Goal: Task Accomplishment & Management: Manage account settings

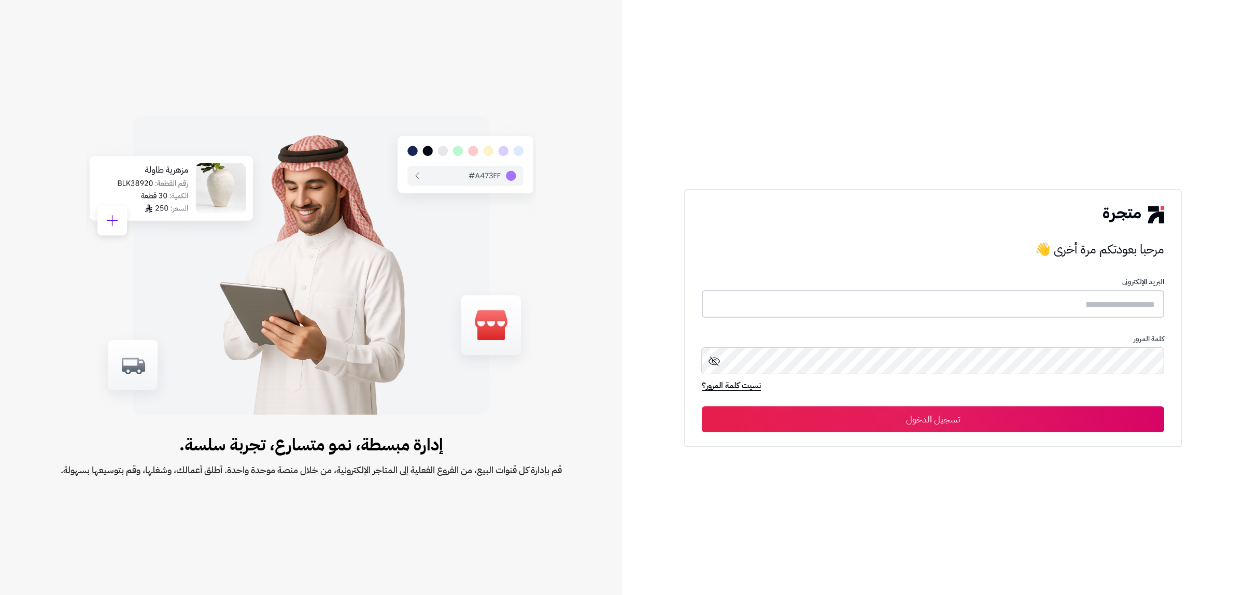
click at [961, 306] on input "text" at bounding box center [933, 303] width 462 height 27
click at [962, 306] on input "text" at bounding box center [933, 303] width 462 height 27
type input "*"
click at [962, 306] on input "text" at bounding box center [933, 303] width 462 height 27
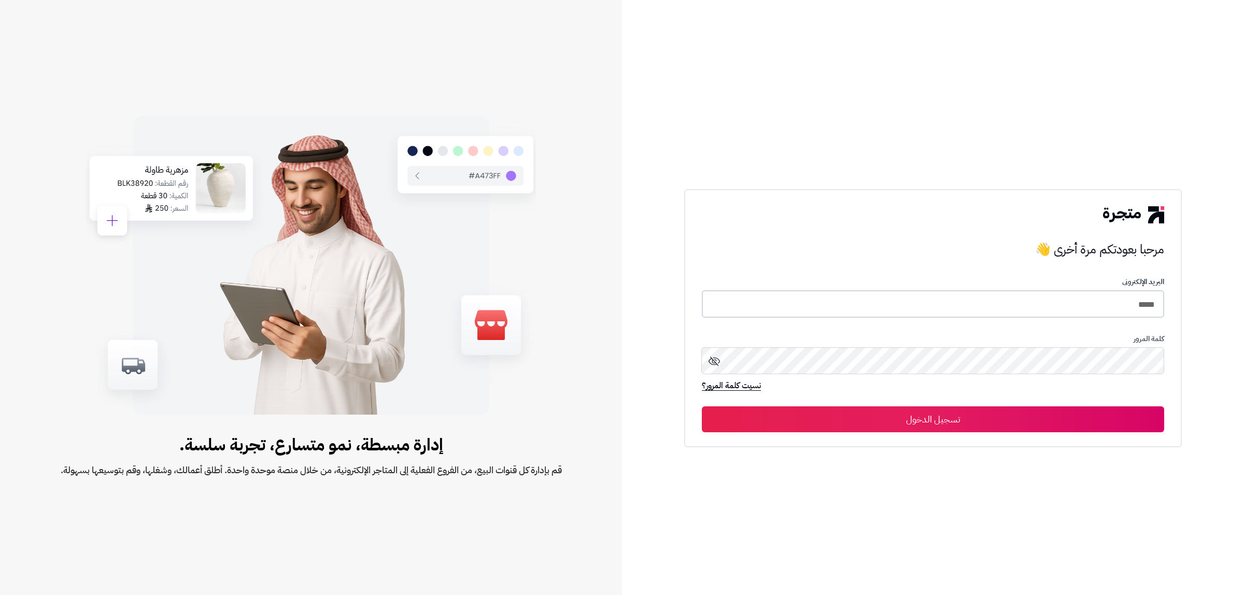
type input "*****"
click at [702, 406] on button "تسجيل الدخول" at bounding box center [933, 419] width 462 height 26
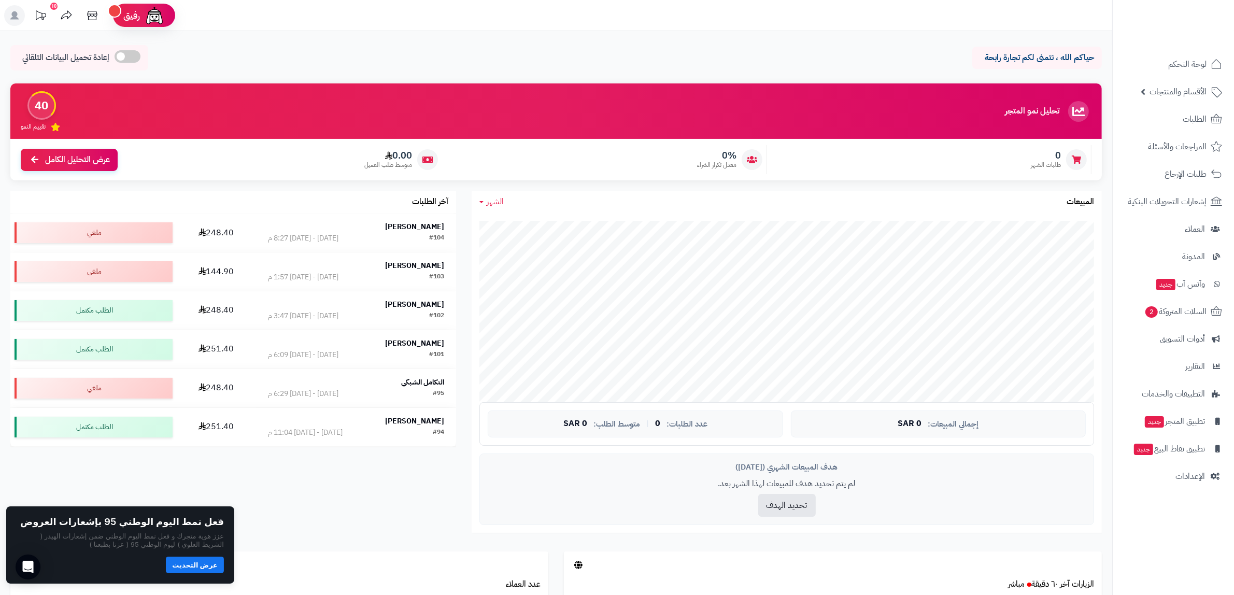
click at [971, 524] on div "هدف المبيعات الشهري (سبتمبر 2025) لم يتم تحديد هدف للمبيعات لهذا الشهر بعد. تحد…" at bounding box center [786, 489] width 615 height 72
click at [1174, 286] on span "وآتس آب جديد" at bounding box center [1180, 284] width 49 height 15
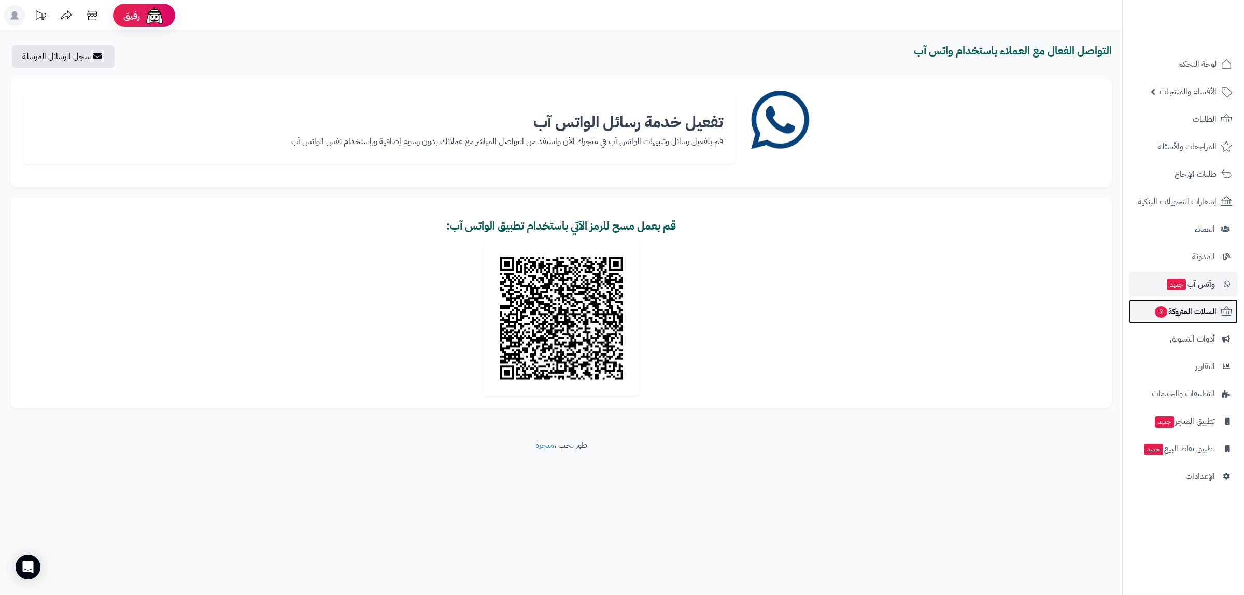
click at [1157, 311] on span "2" at bounding box center [1161, 311] width 12 height 11
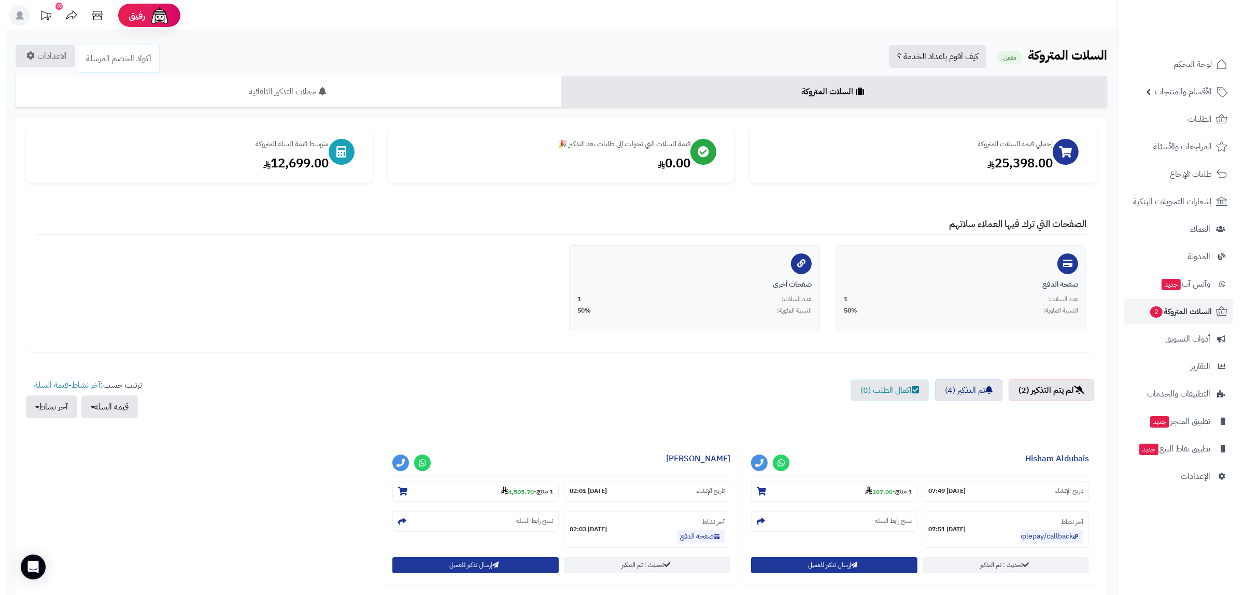
scroll to position [65, 0]
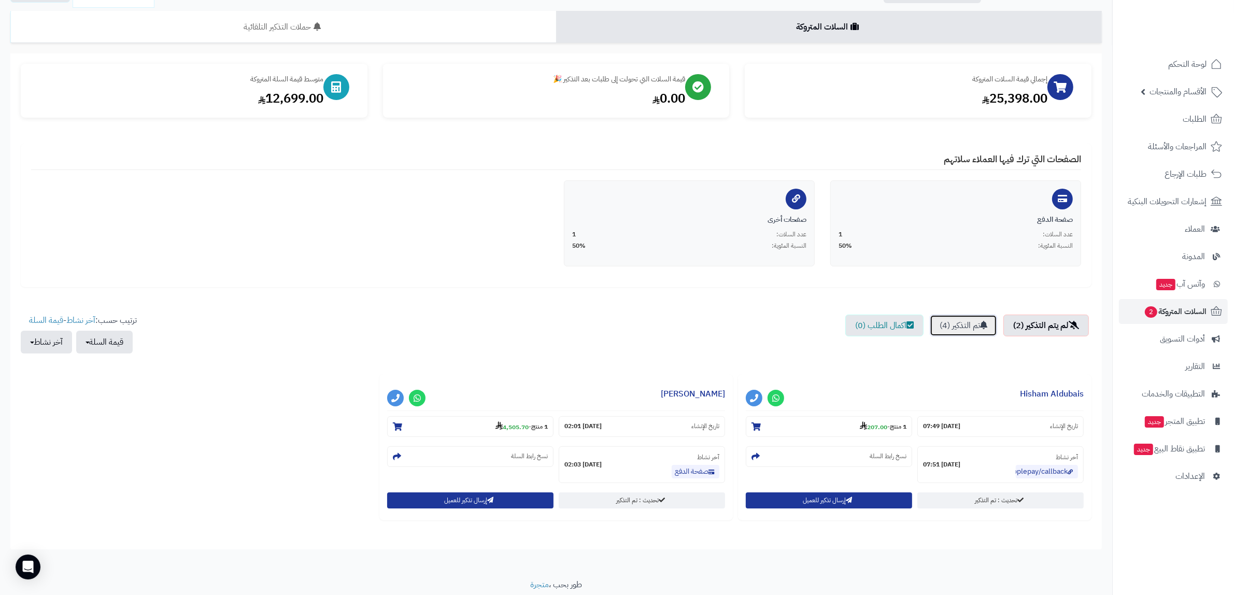
click at [980, 324] on icon at bounding box center [983, 325] width 7 height 8
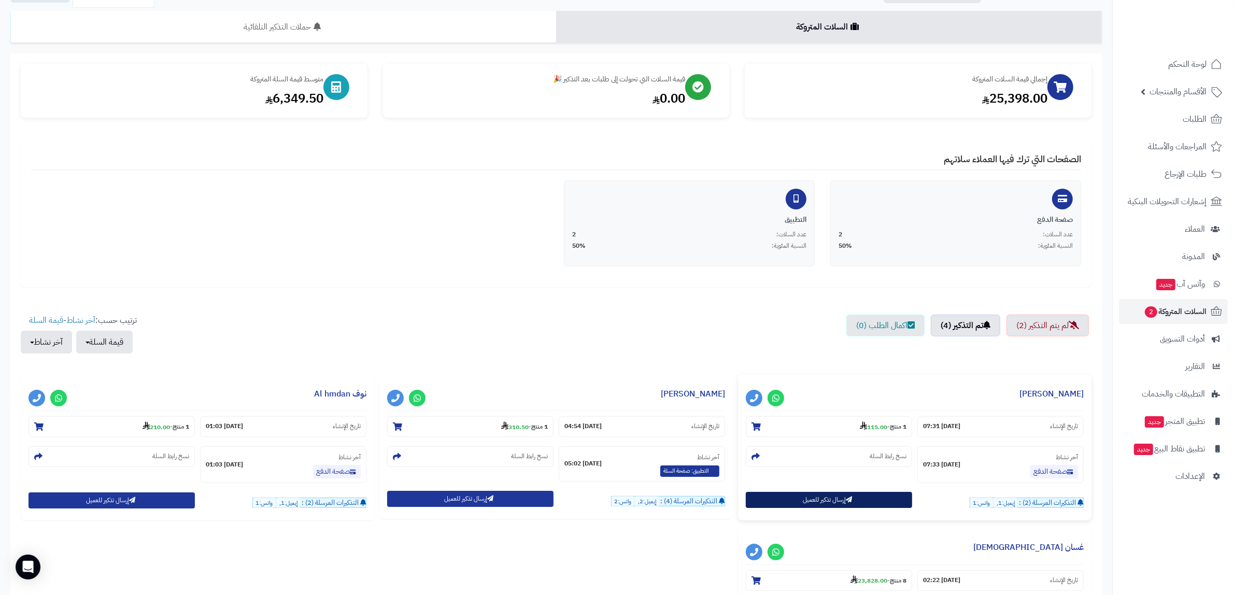
click at [858, 503] on button "إرسال تذكير للعميل" at bounding box center [829, 500] width 166 height 16
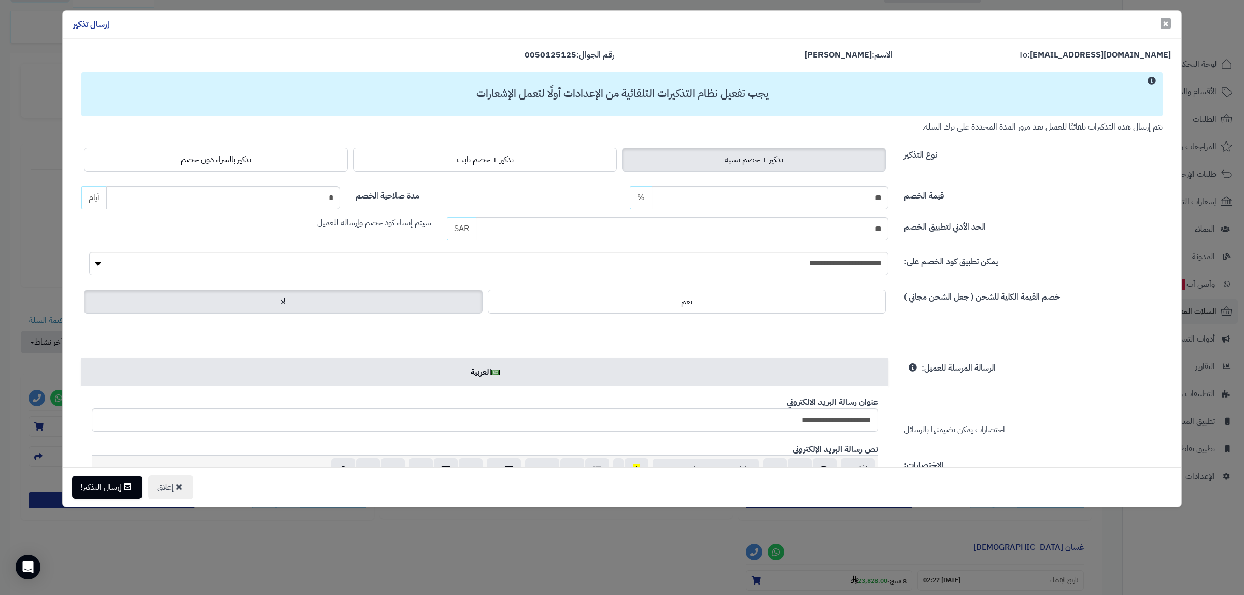
click at [1164, 22] on span "×" at bounding box center [1165, 24] width 6 height 16
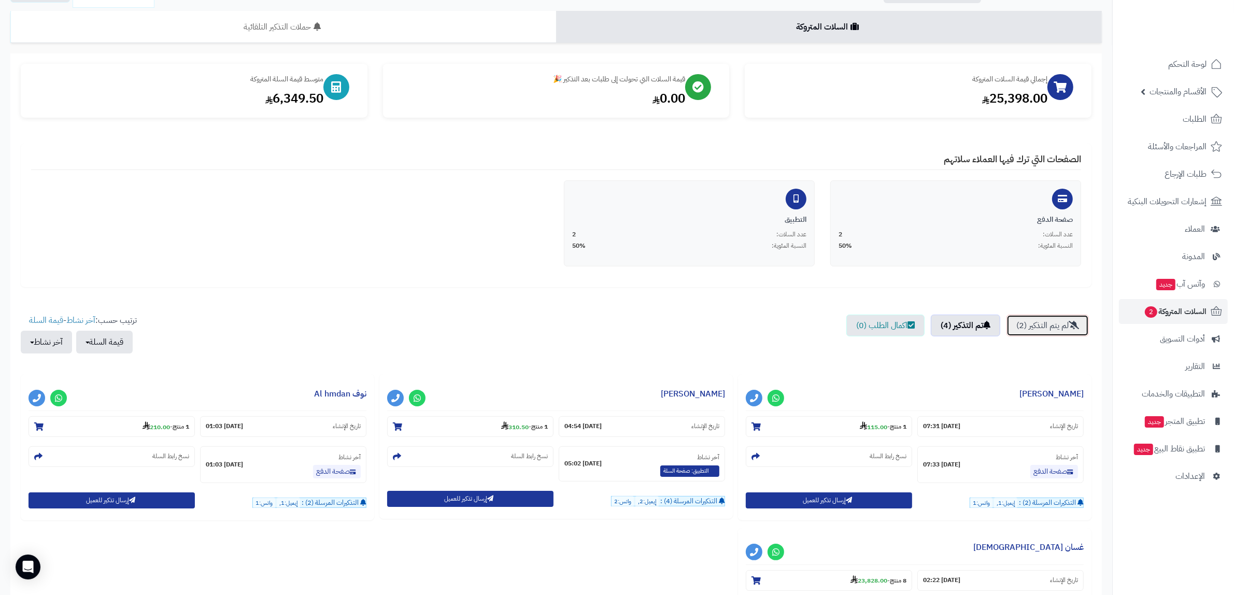
click at [1052, 330] on link "لم يتم التذكير (2)" at bounding box center [1047, 326] width 82 height 22
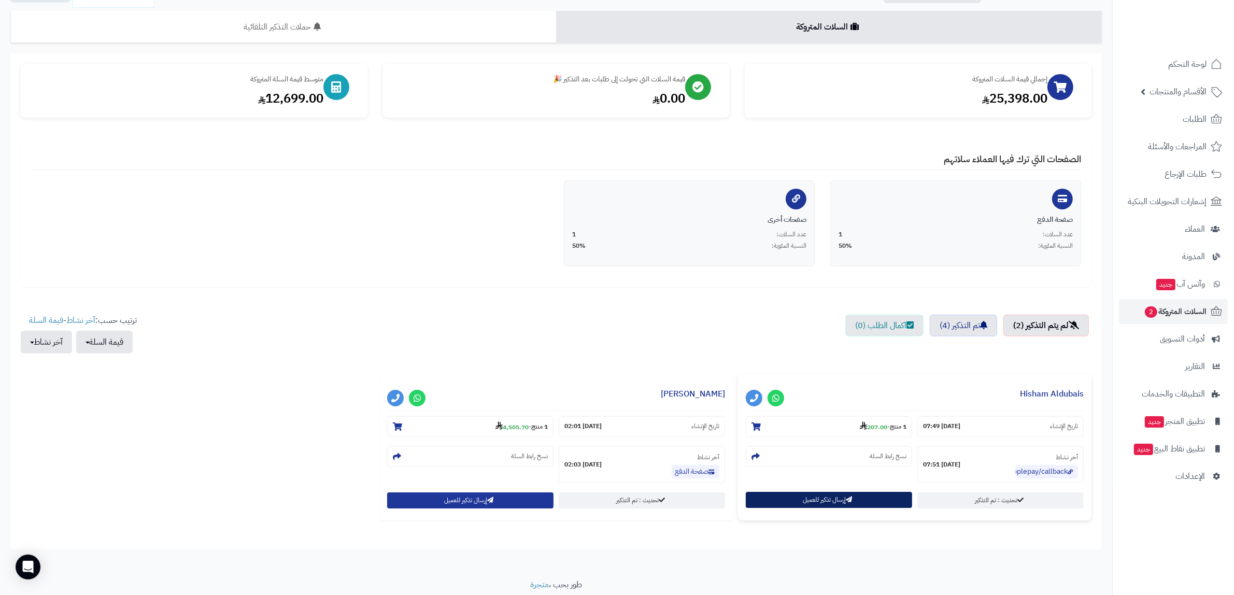
click at [858, 503] on button "إرسال تذكير للعميل" at bounding box center [829, 500] width 166 height 16
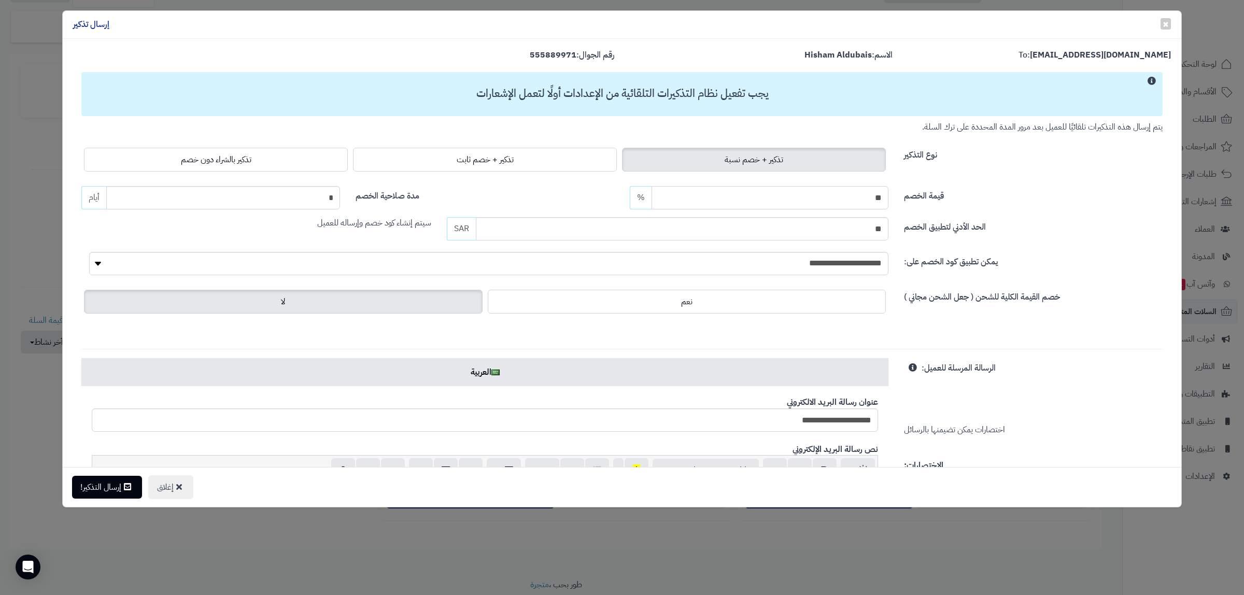
click at [855, 190] on input "**" at bounding box center [769, 197] width 237 height 23
type input "*"
click at [1048, 216] on div "قيمة الخصم خصم ثابت أو نسبة مئوية. * SAR % مدة صلاحية الخصم Define how many day…" at bounding box center [622, 213] width 1097 height 54
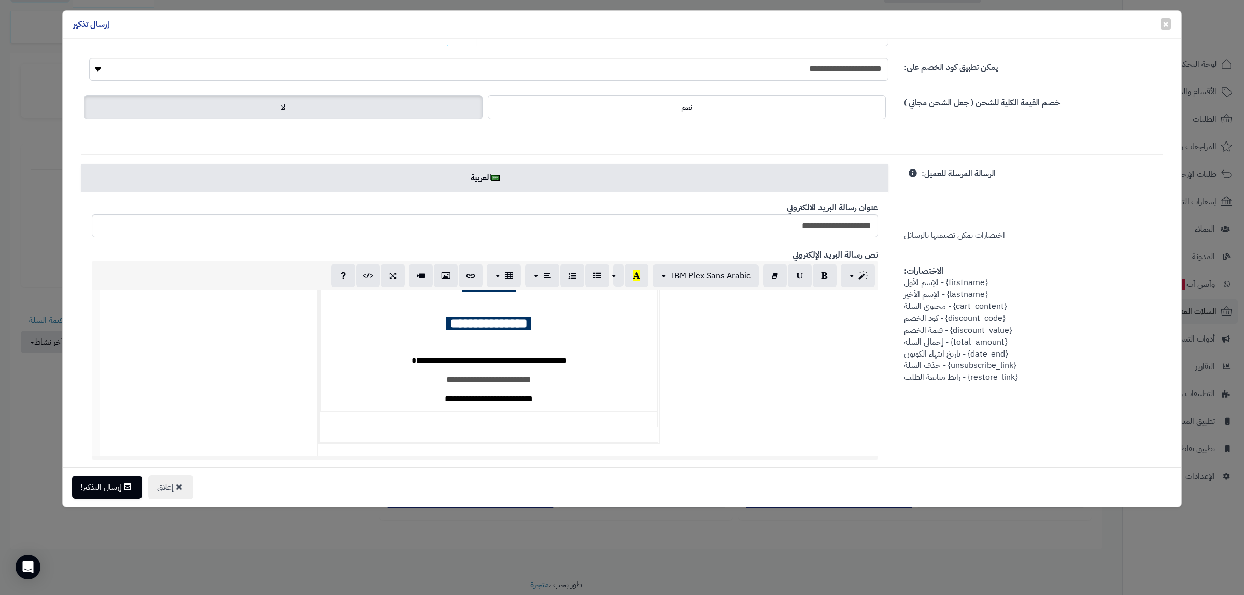
scroll to position [154, 0]
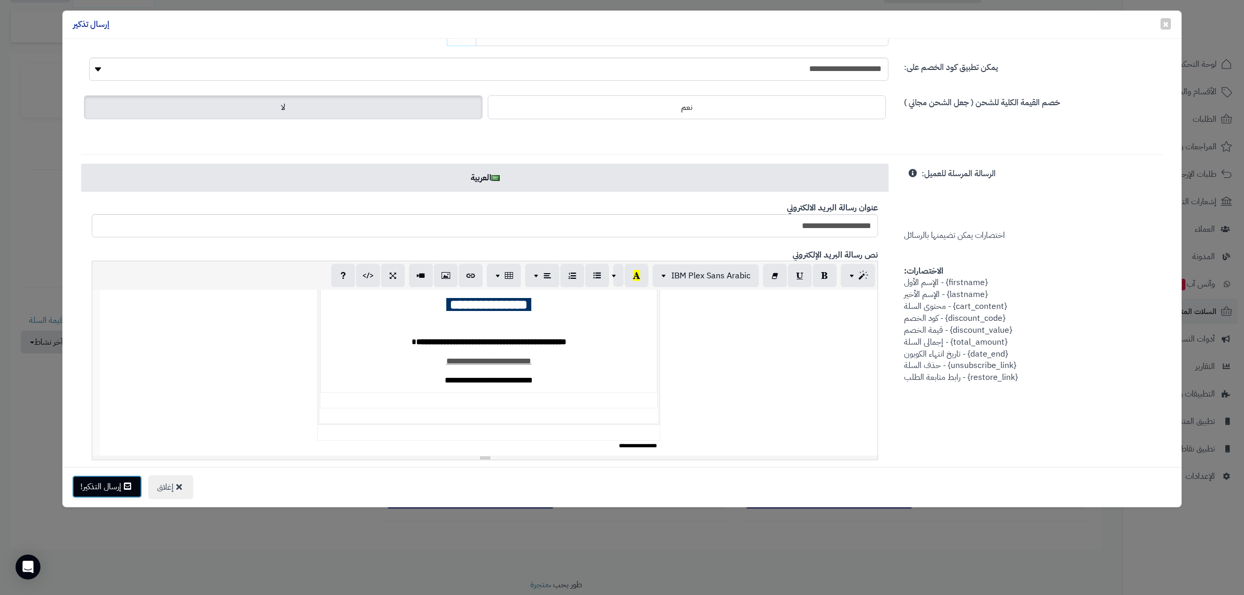
click at [107, 486] on button "إرسال التذكير!" at bounding box center [107, 486] width 70 height 23
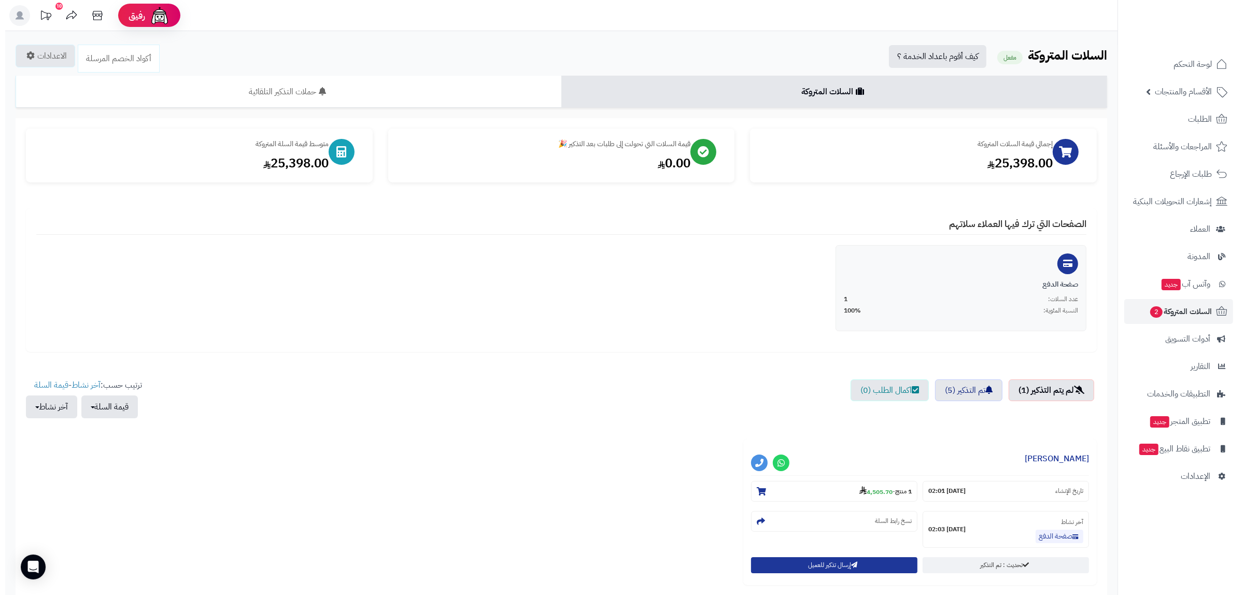
scroll to position [65, 0]
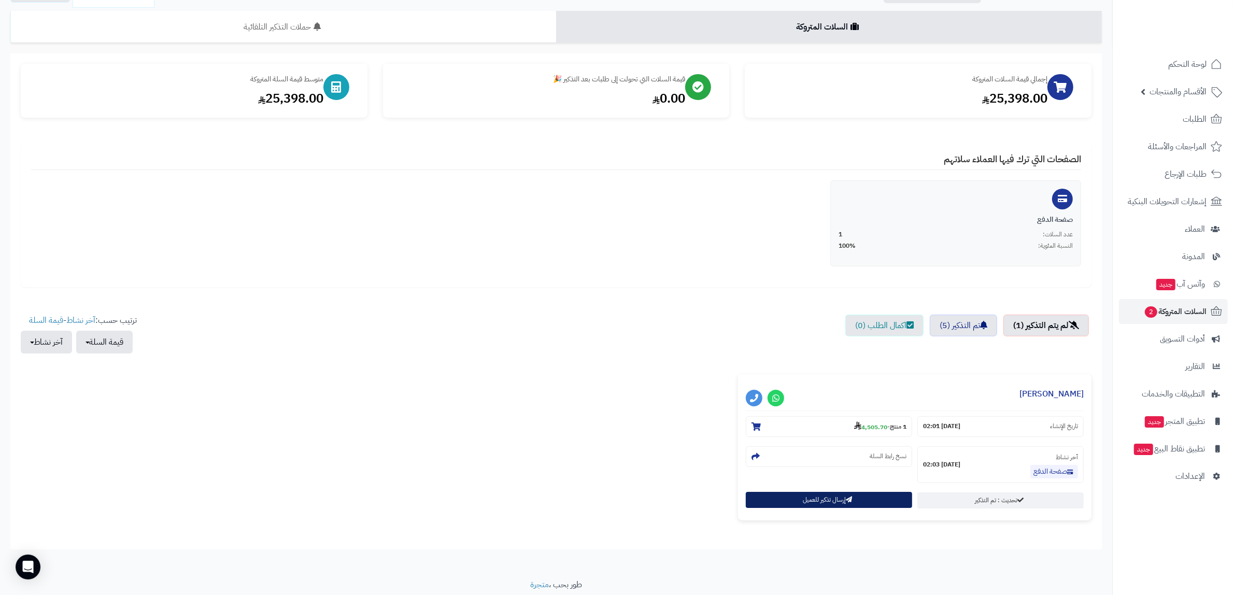
click at [809, 501] on button "إرسال تذكير للعميل" at bounding box center [829, 500] width 166 height 16
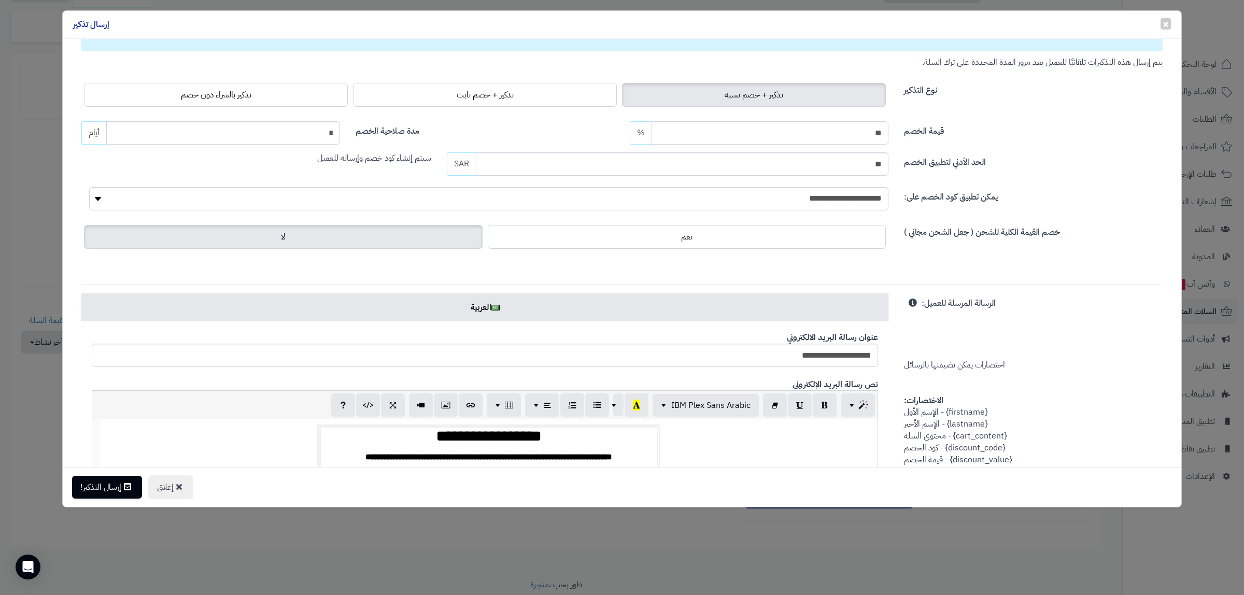
click at [863, 133] on input "**" at bounding box center [769, 132] width 237 height 23
drag, startPoint x: 863, startPoint y: 133, endPoint x: 337, endPoint y: 404, distance: 592.2
click at [863, 133] on input "*" at bounding box center [769, 132] width 237 height 23
type input "*"
click at [106, 488] on button "إرسال التذكير!" at bounding box center [107, 486] width 70 height 23
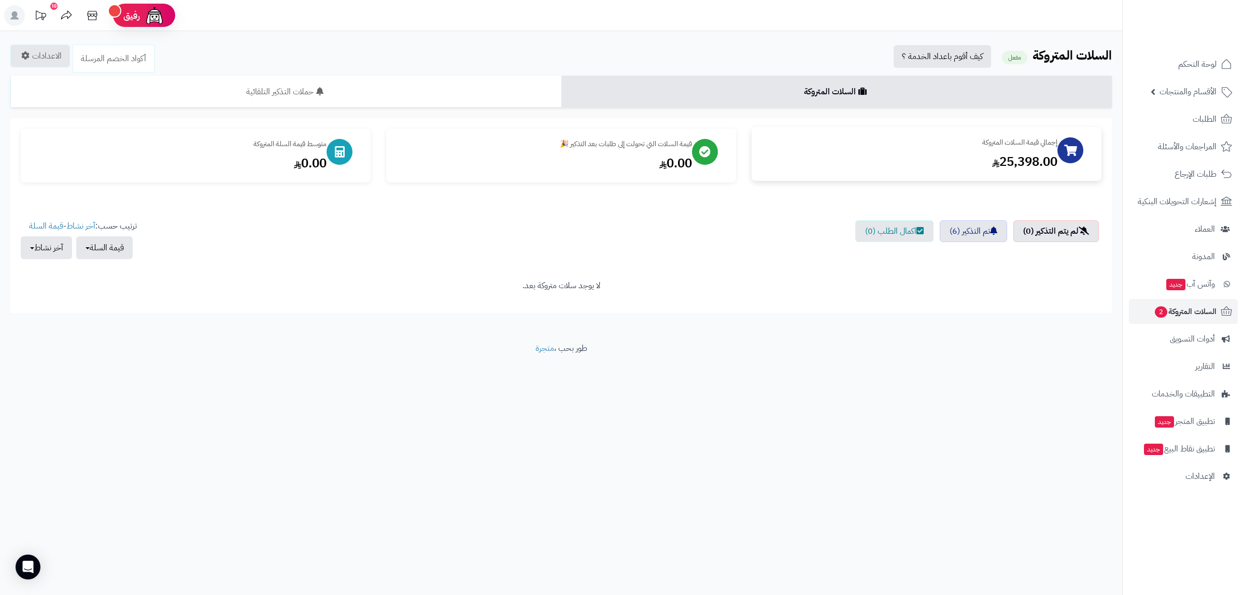
drag, startPoint x: 1066, startPoint y: 152, endPoint x: 989, endPoint y: 176, distance: 81.0
click at [1065, 152] on icon at bounding box center [1070, 150] width 13 height 11
click at [136, 10] on span "رفيق" at bounding box center [132, 15] width 17 height 12
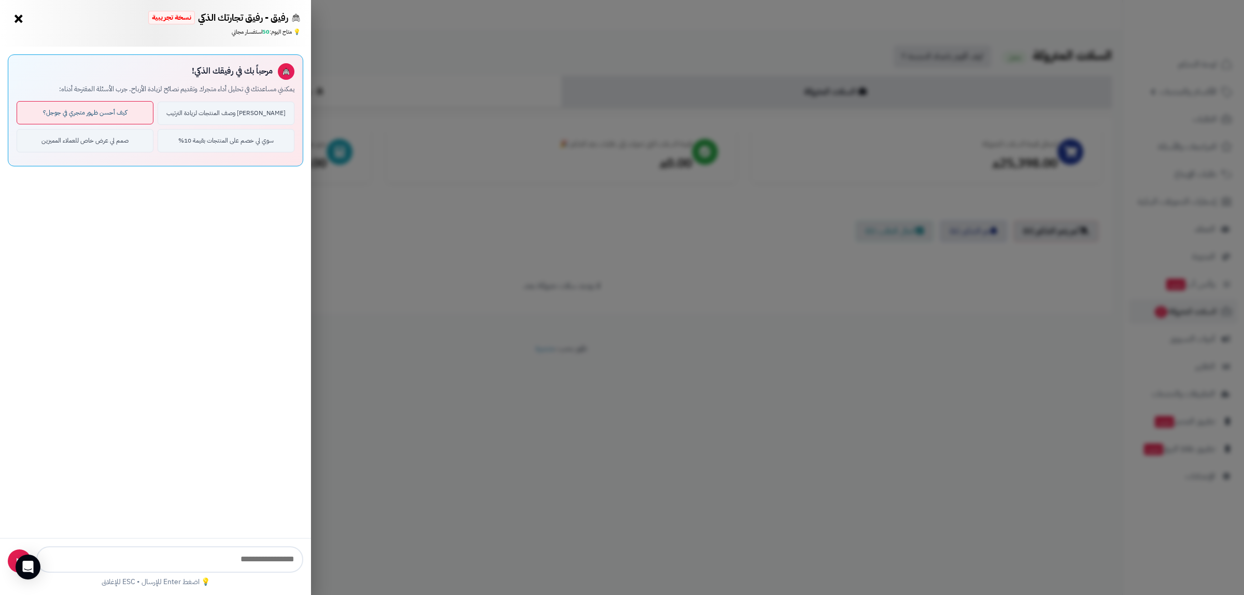
click at [105, 119] on button "كيف أحسن ظهور متجري في جوجل؟" at bounding box center [85, 112] width 137 height 23
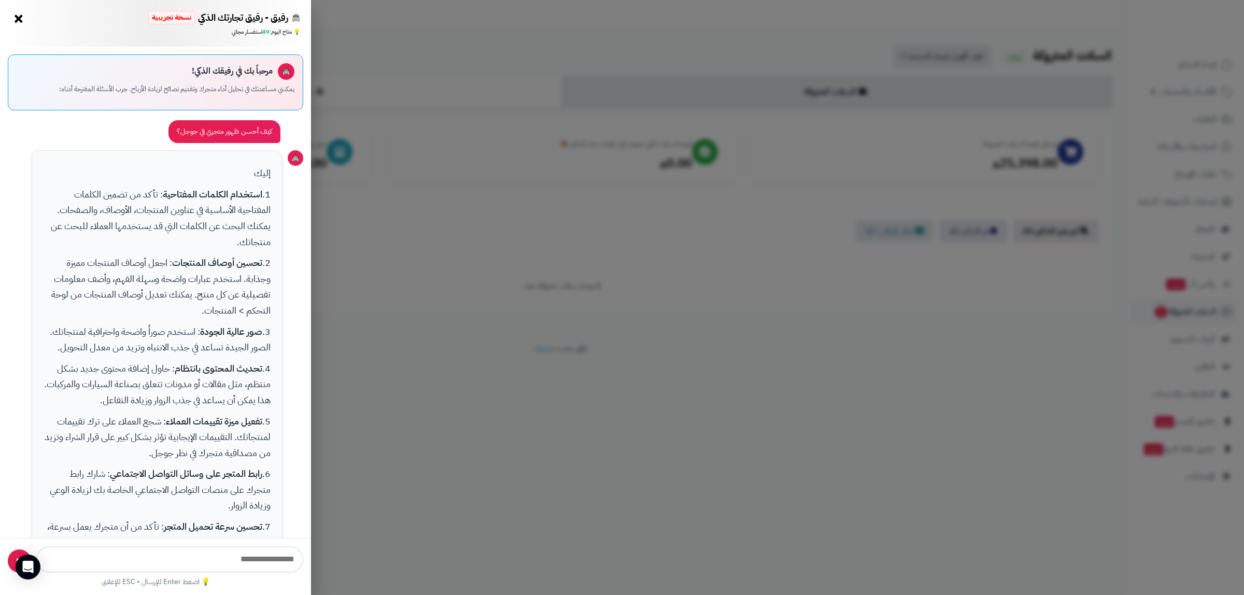
scroll to position [94, 0]
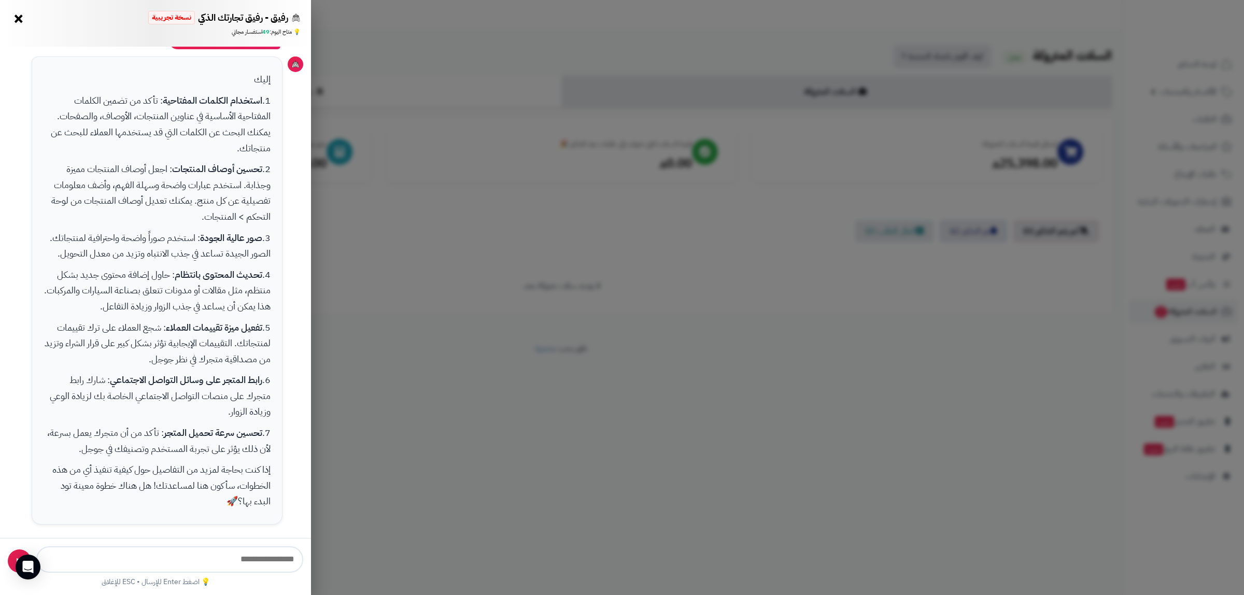
click at [452, 113] on div "رفيق - رفيق تجارتك الذكي نسخة تجريبية 🌱 تاجر جديد × 💡 متاح اليوم: 49 استفسار مج…" at bounding box center [622, 297] width 1244 height 595
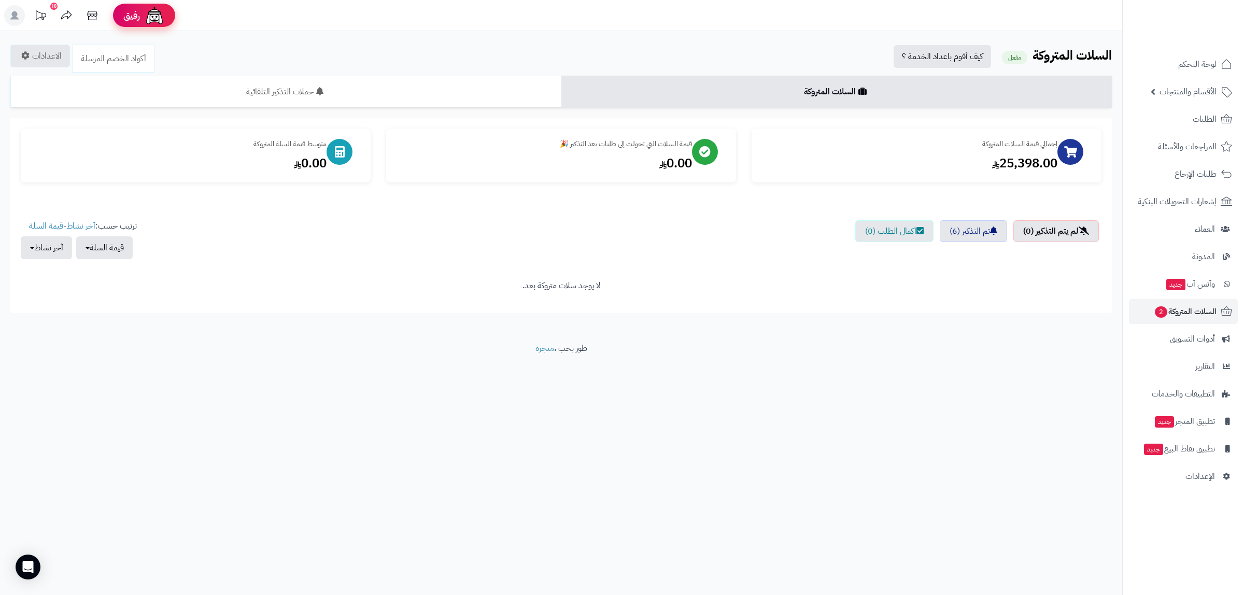
click at [137, 21] on span "رفيق" at bounding box center [131, 15] width 17 height 12
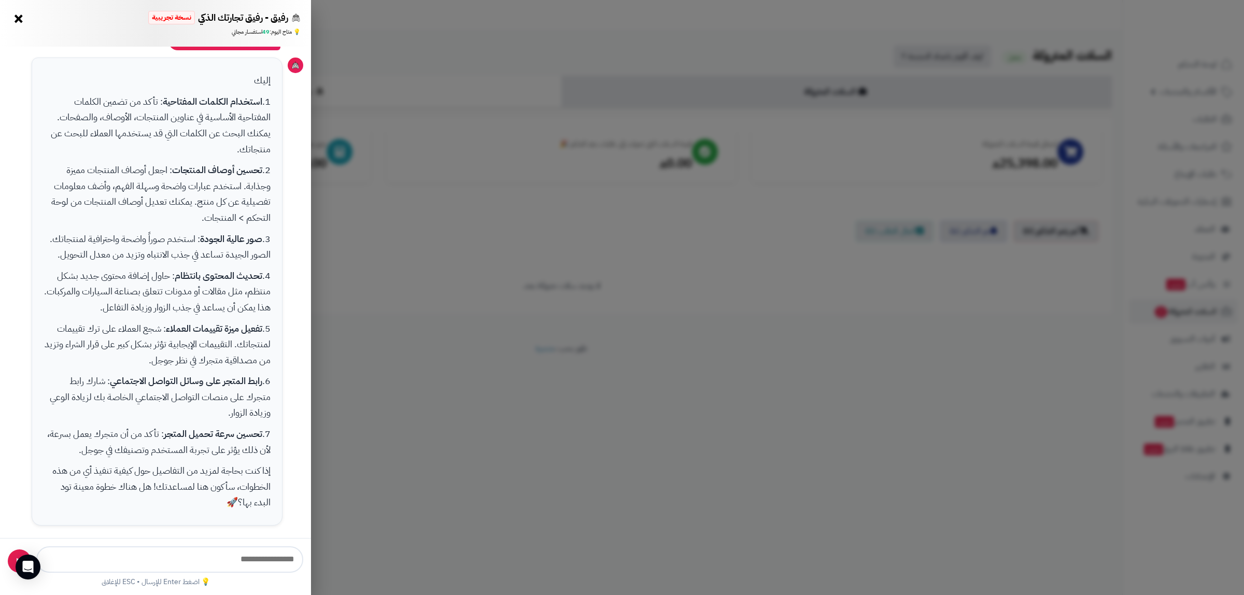
scroll to position [149, 0]
click at [416, 310] on div "رفيق - رفيق تجارتك الذكي نسخة تجريبية 🌱 تاجر جديد × 💡 متاح اليوم: 49 استفسار مج…" at bounding box center [622, 297] width 1244 height 595
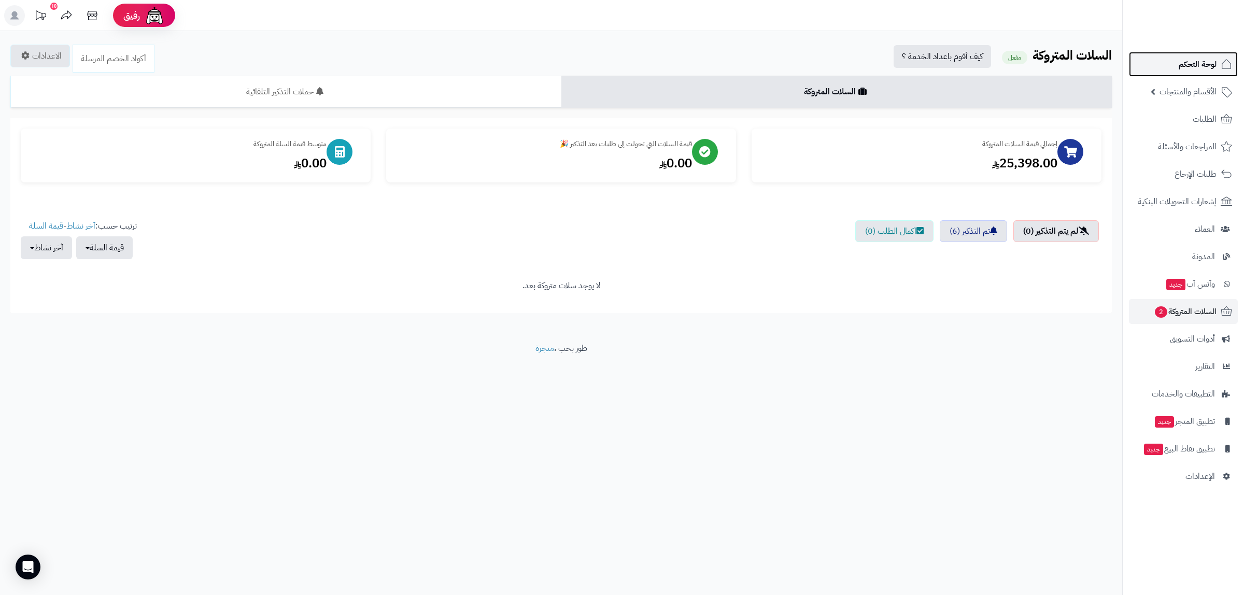
click at [1187, 61] on span "لوحة التحكم" at bounding box center [1197, 64] width 38 height 15
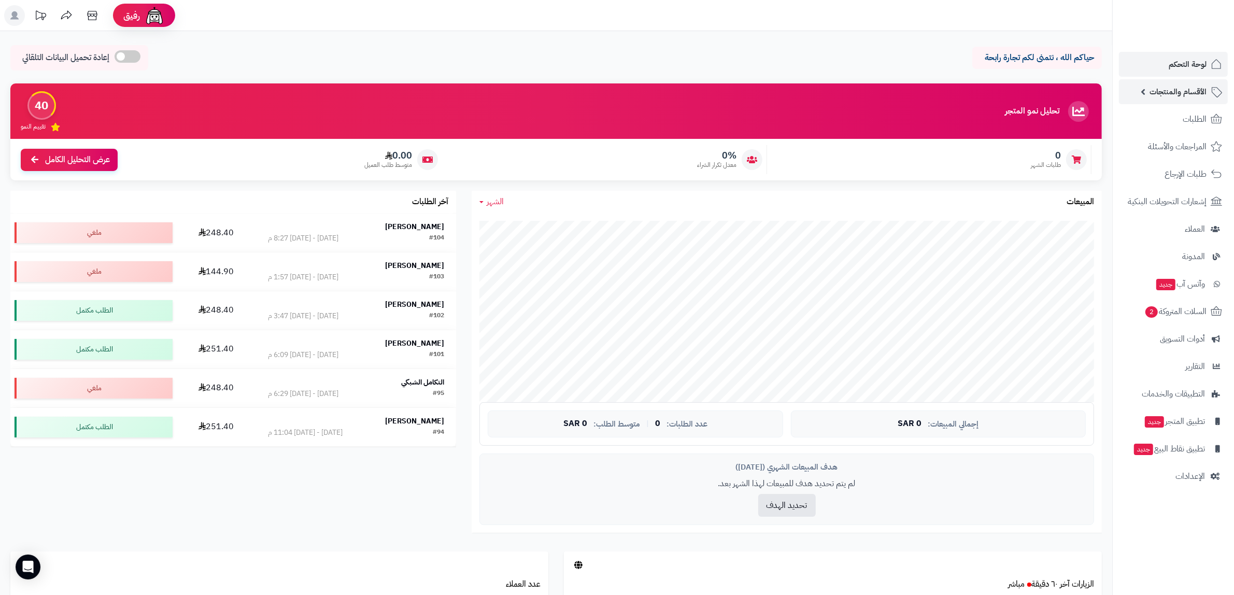
click at [1161, 86] on span "الأقسام والمنتجات" at bounding box center [1177, 91] width 57 height 15
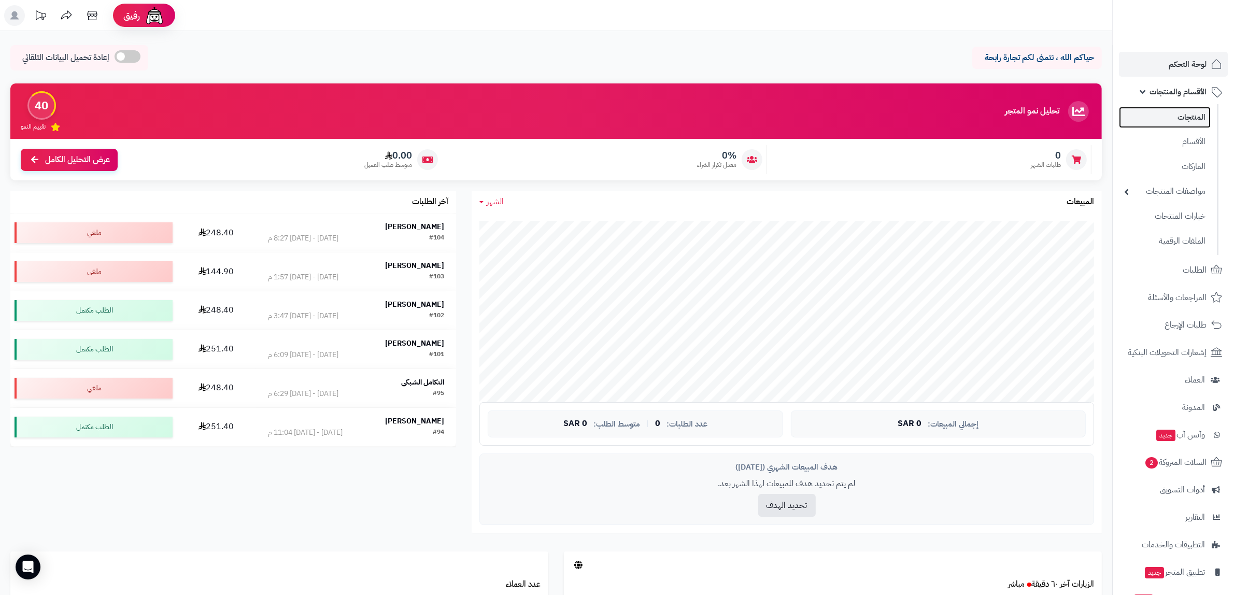
click at [1169, 110] on link "المنتجات" at bounding box center [1165, 117] width 92 height 21
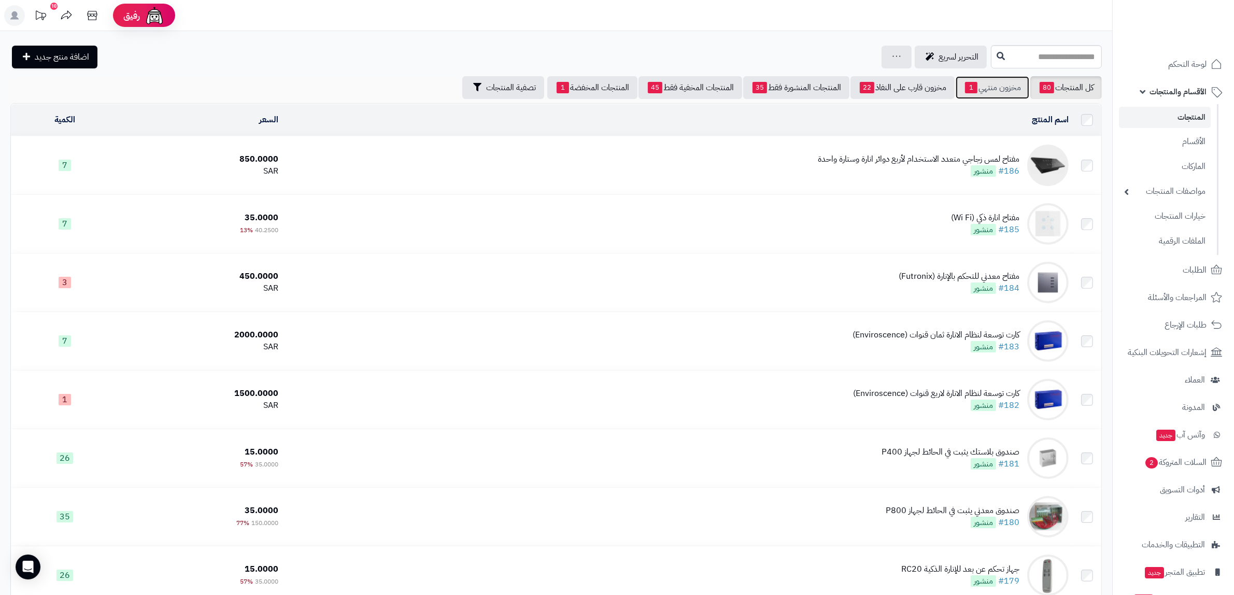
click at [1017, 88] on link "مخزون منتهي 1" at bounding box center [993, 87] width 74 height 23
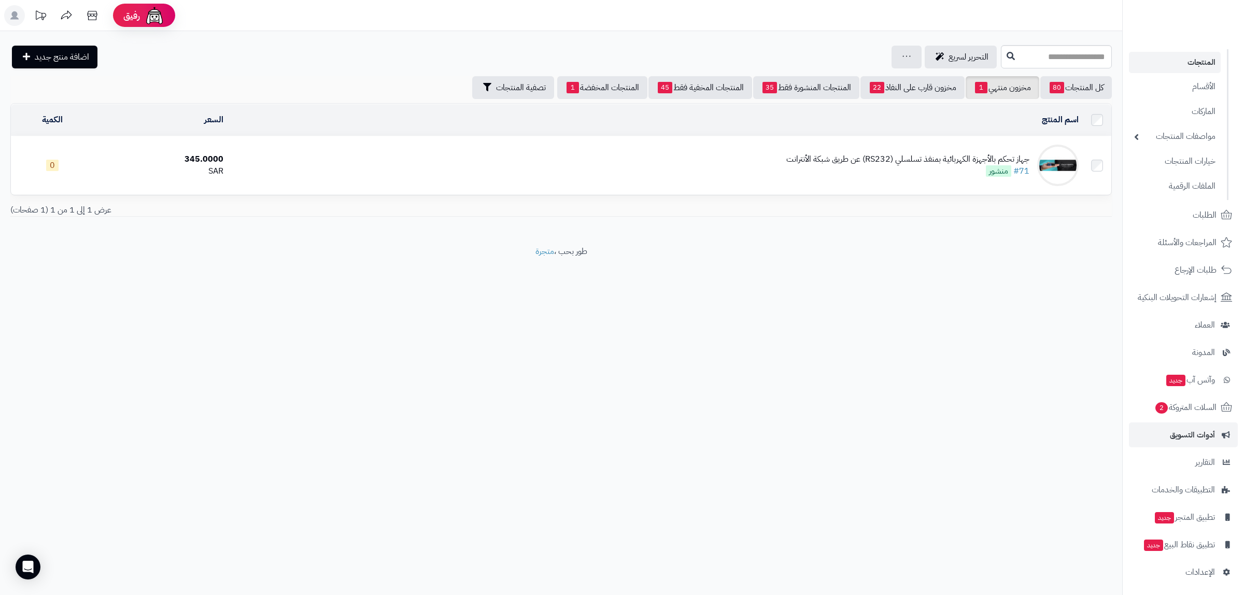
scroll to position [57, 0]
click at [1173, 511] on span "تطبيق المتجر جديد" at bounding box center [1184, 515] width 61 height 15
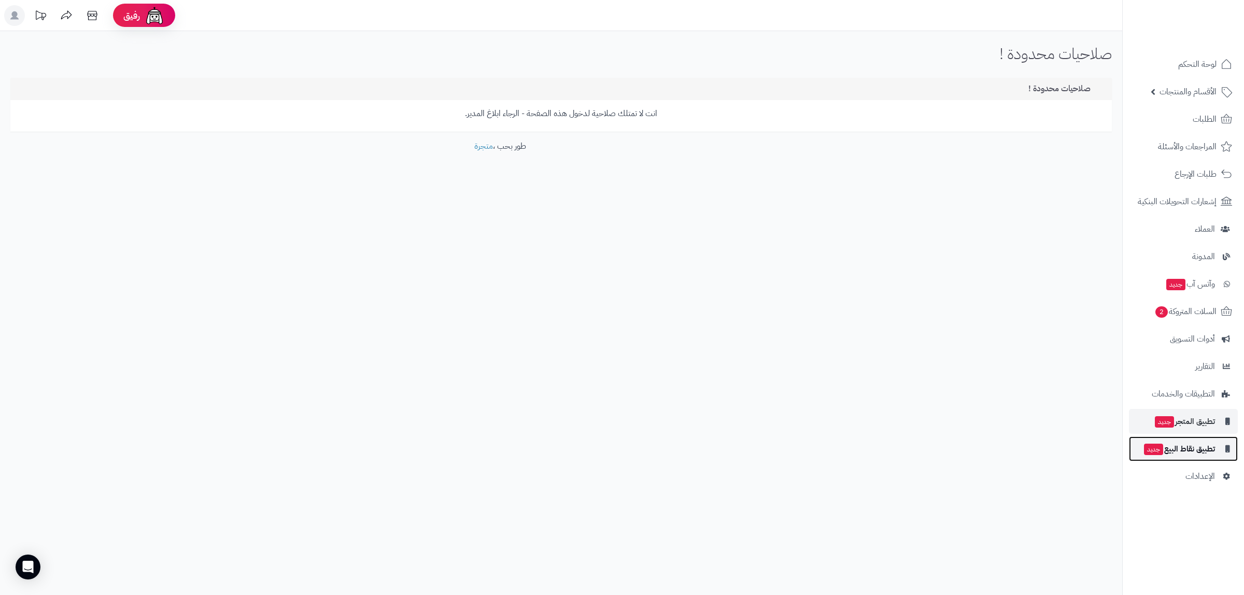
click at [1187, 446] on span "تطبيق نقاط البيع جديد" at bounding box center [1179, 449] width 72 height 15
click at [1174, 470] on link "الإعدادات" at bounding box center [1183, 476] width 109 height 25
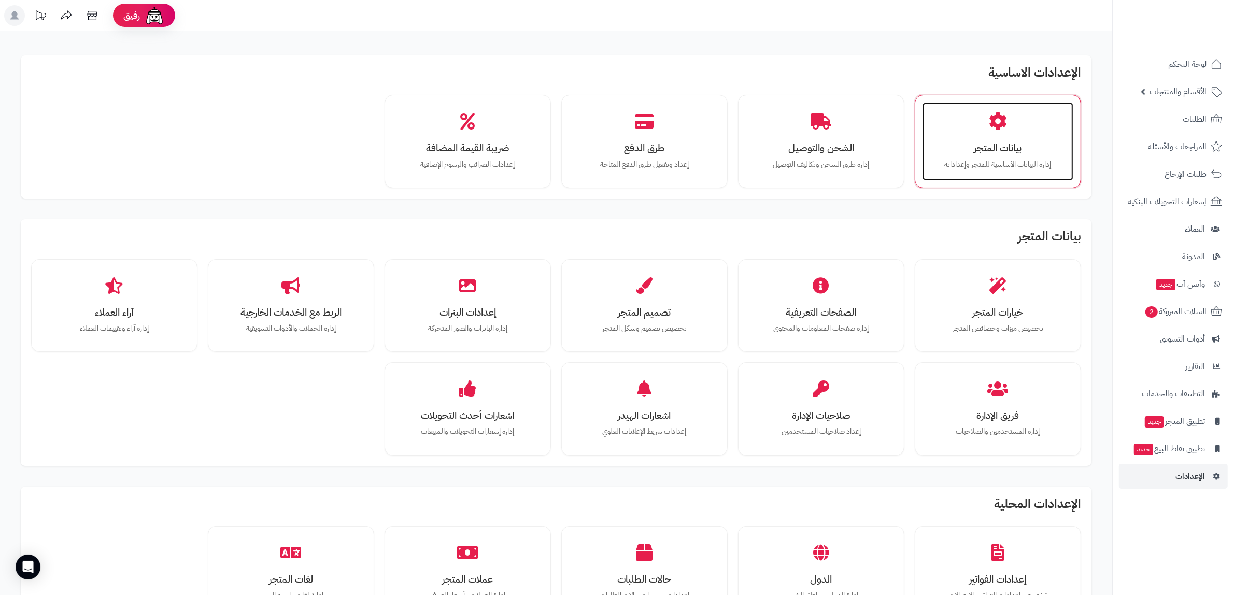
click at [1019, 160] on p "إدارة البيانات الأساسية للمتجر وإعداداته" at bounding box center [998, 164] width 130 height 11
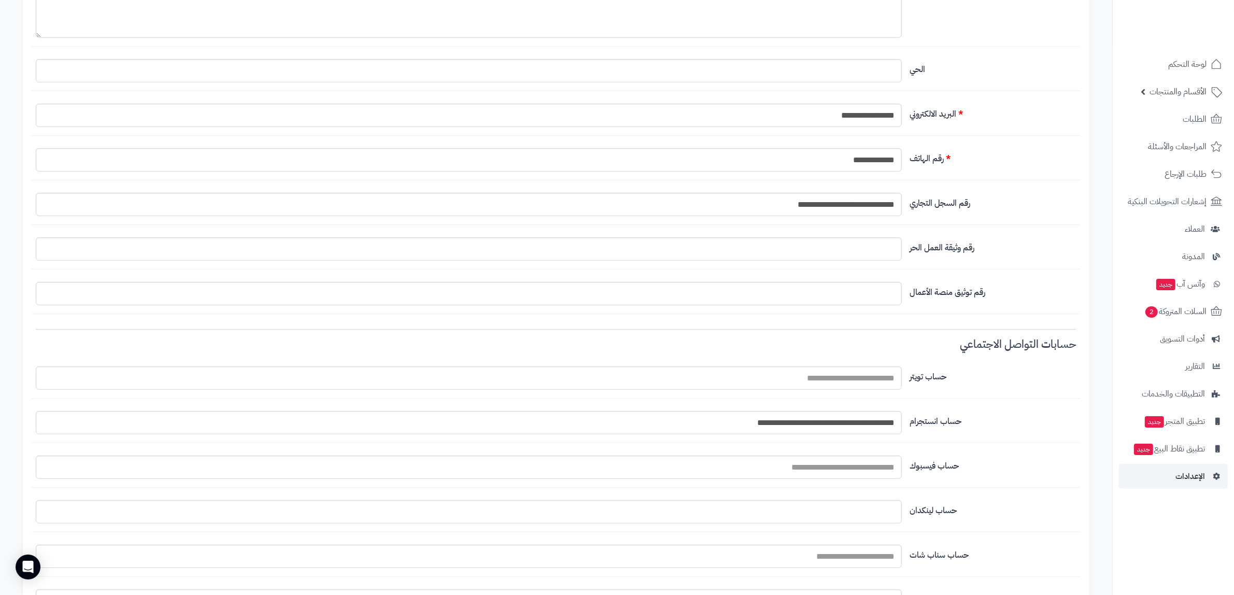
scroll to position [583, 0]
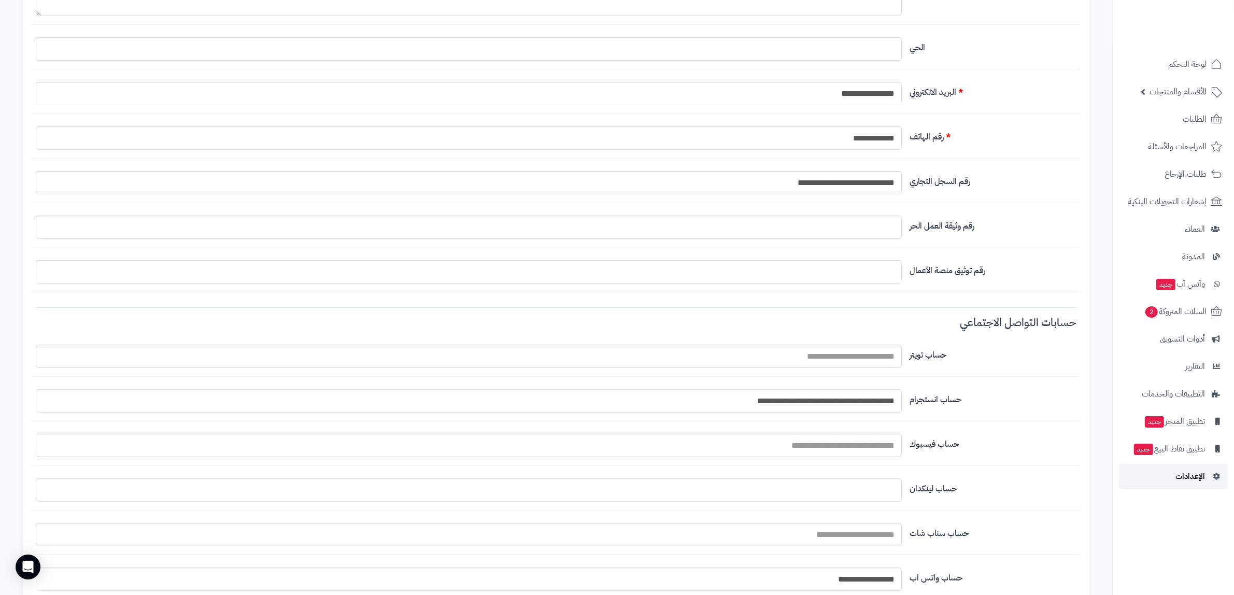
click at [1196, 478] on span "الإعدادات" at bounding box center [1190, 476] width 30 height 15
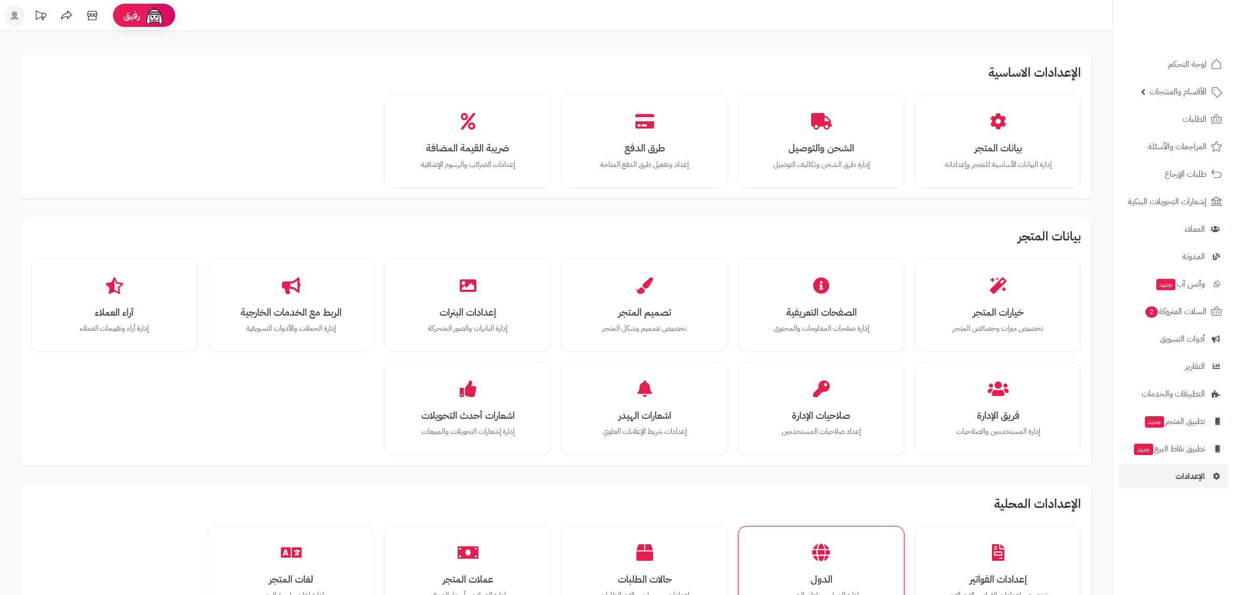
scroll to position [65, 0]
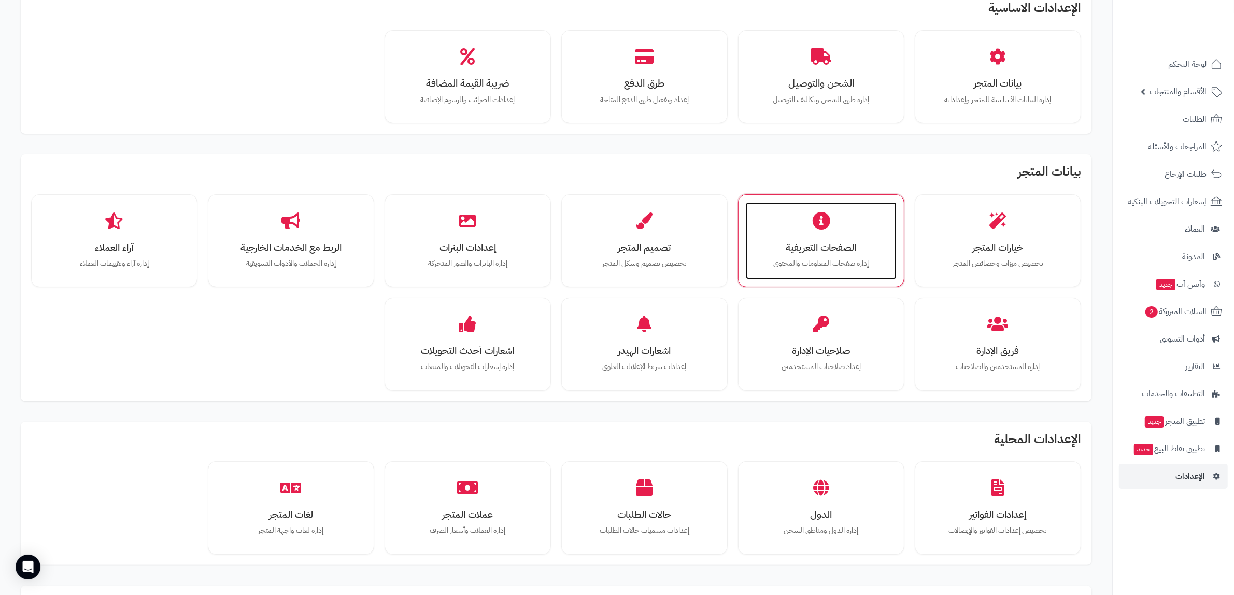
click at [790, 247] on h3 "الصفحات التعريفية" at bounding box center [821, 247] width 130 height 11
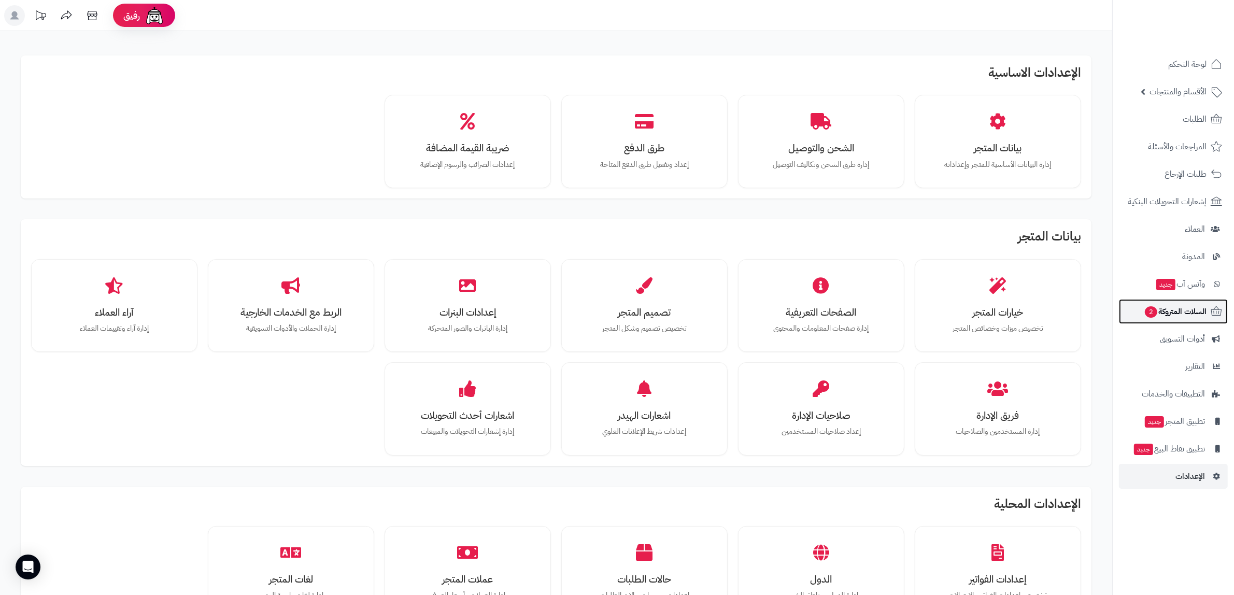
click at [1164, 312] on span "السلات المتروكة 2" at bounding box center [1175, 311] width 63 height 15
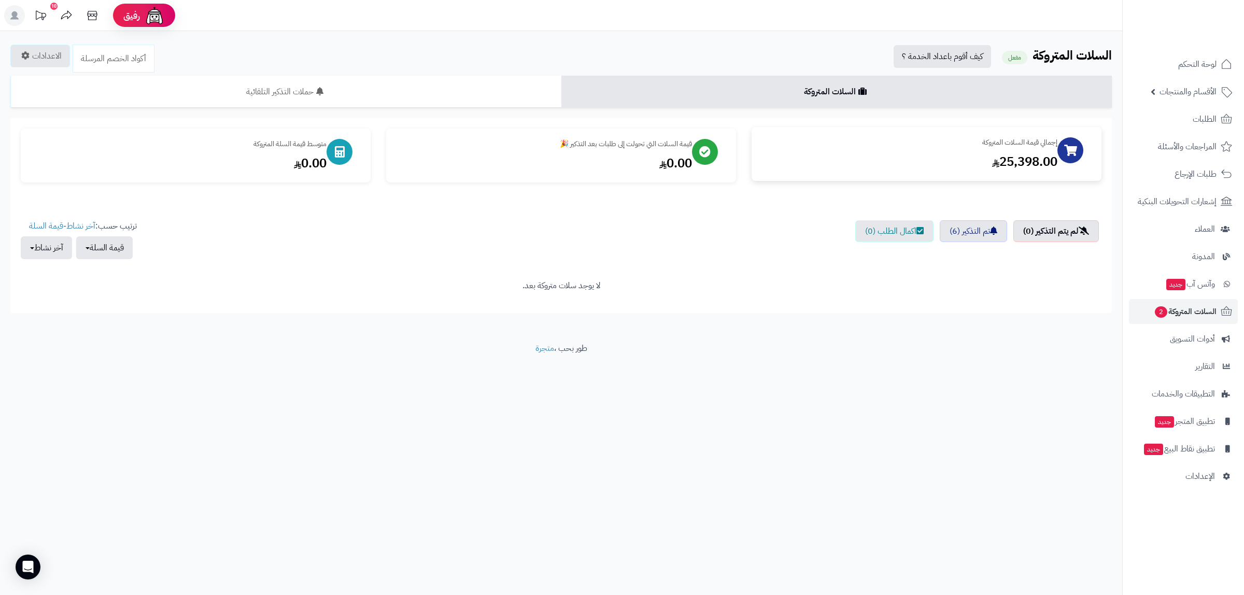
click at [1045, 138] on div "إجمالي قيمة السلات المتروكة" at bounding box center [909, 142] width 295 height 10
click at [1088, 138] on div "إجمالي قيمة السلات المتروكة 25,398.00" at bounding box center [926, 154] width 350 height 54
click at [1064, 146] on icon at bounding box center [1070, 150] width 13 height 11
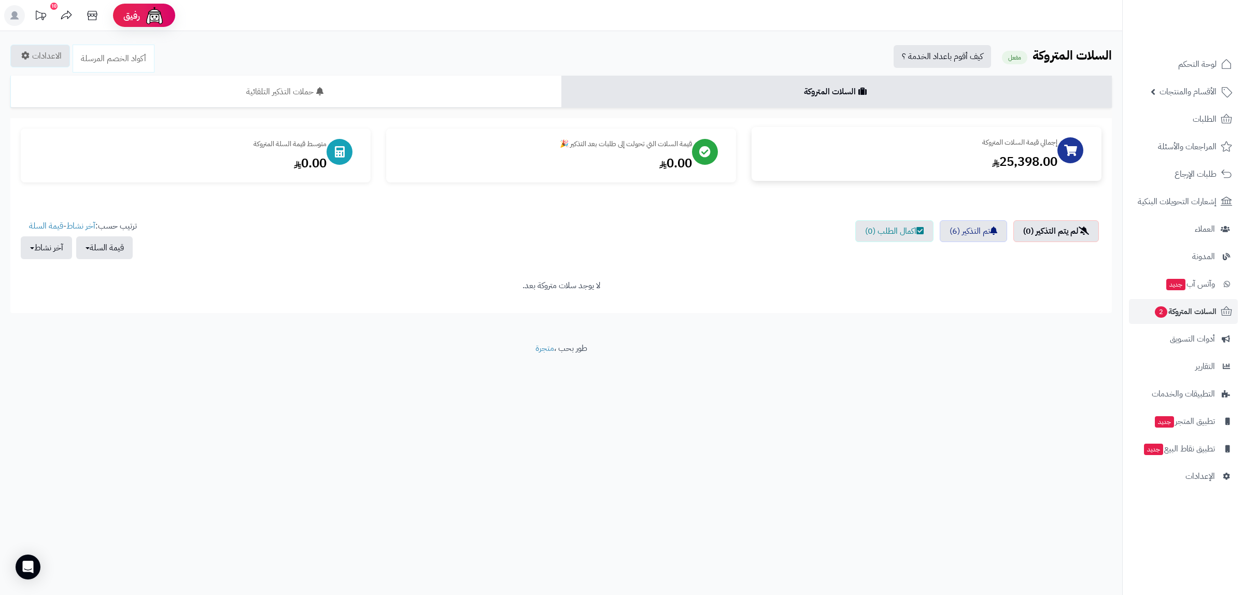
click at [1064, 146] on icon at bounding box center [1070, 150] width 13 height 11
drag, startPoint x: 1196, startPoint y: 287, endPoint x: 1109, endPoint y: 300, distance: 87.5
click at [1195, 289] on span "وآتس آب جديد" at bounding box center [1189, 284] width 49 height 15
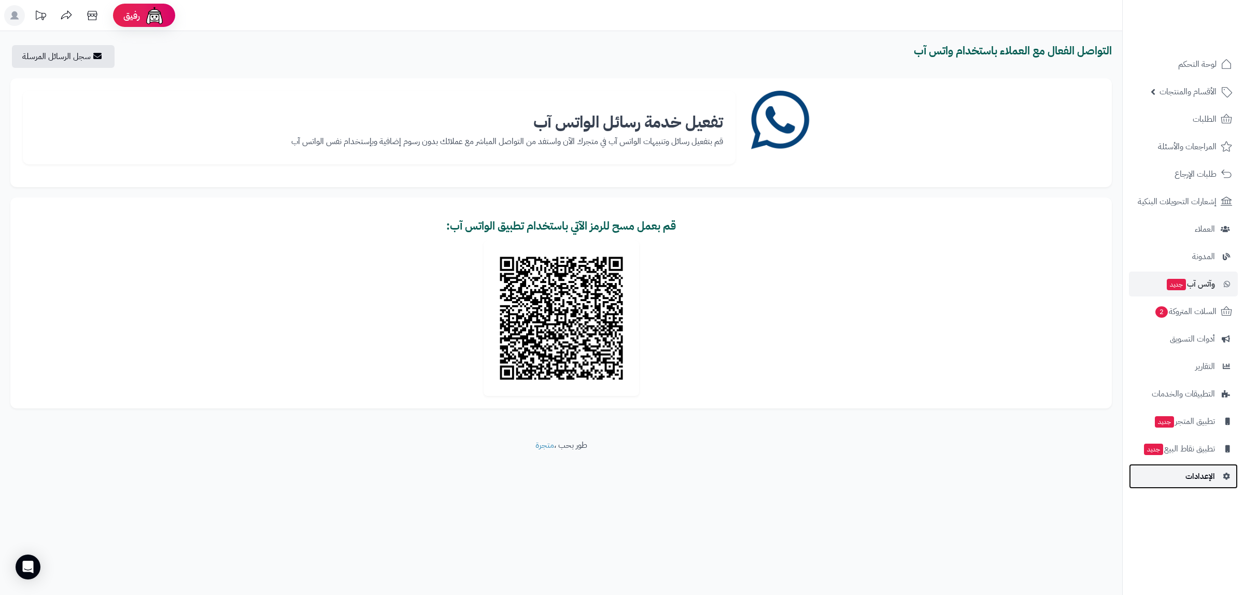
click link "الإعدادات"
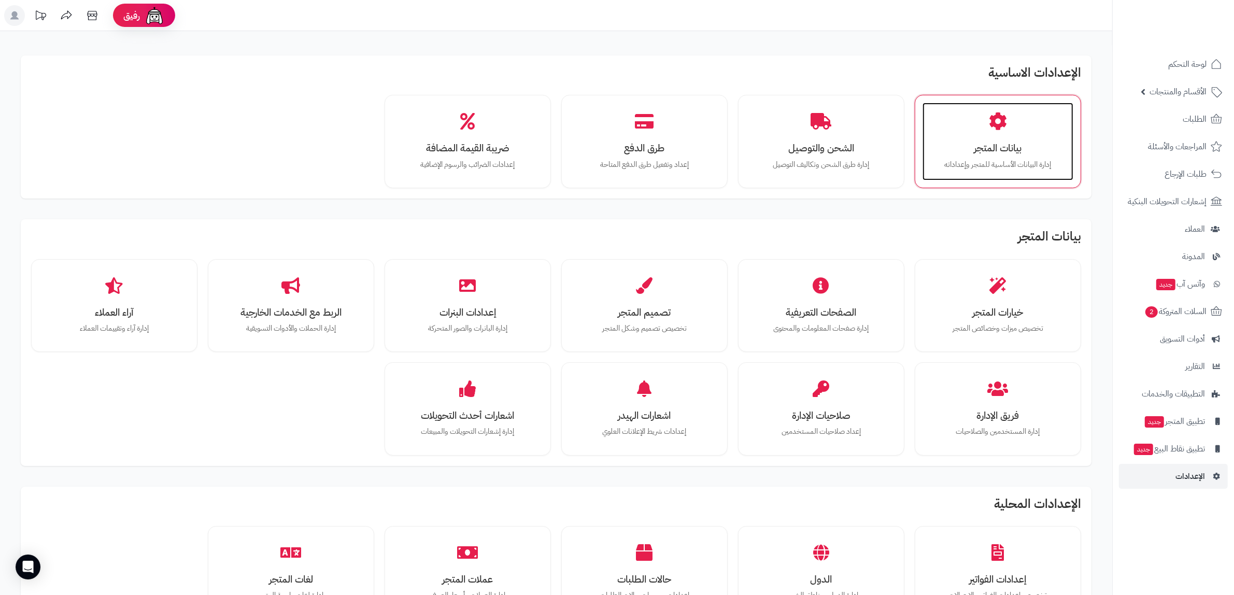
click at [957, 120] on div "بيانات المتجر إدارة البيانات الأساسية للمتجر وإعداداته" at bounding box center [997, 142] width 151 height 78
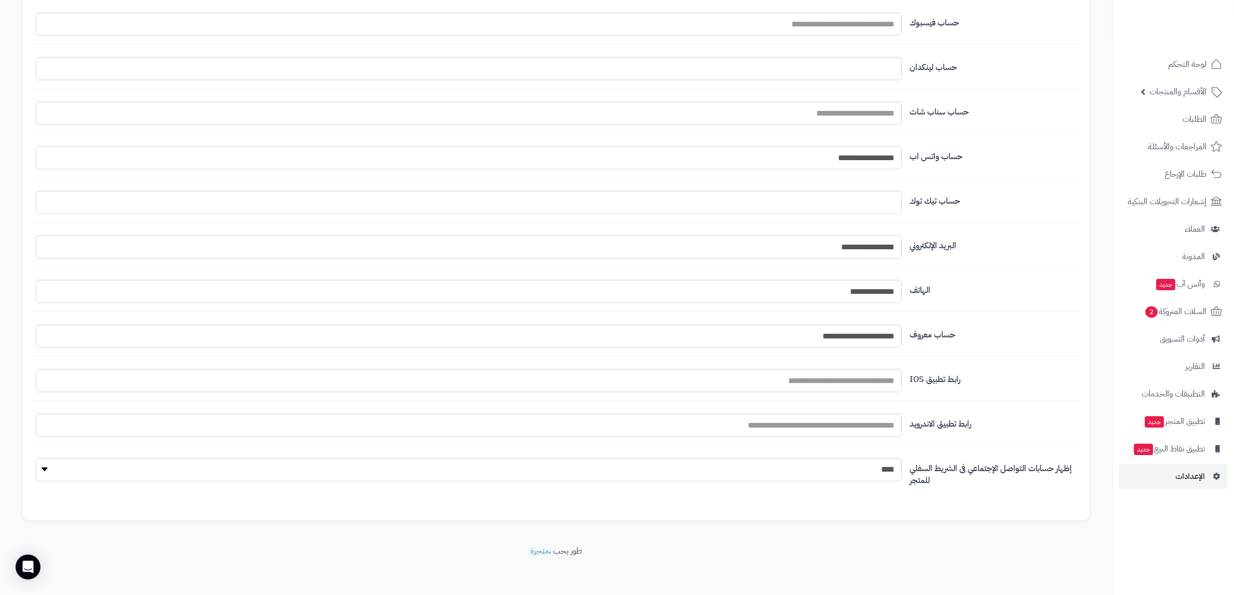
scroll to position [1009, 0]
click at [457, 462] on select "**** ****" at bounding box center [469, 467] width 866 height 23
select select "*"
click at [36, 457] on select "**** ****" at bounding box center [469, 467] width 866 height 23
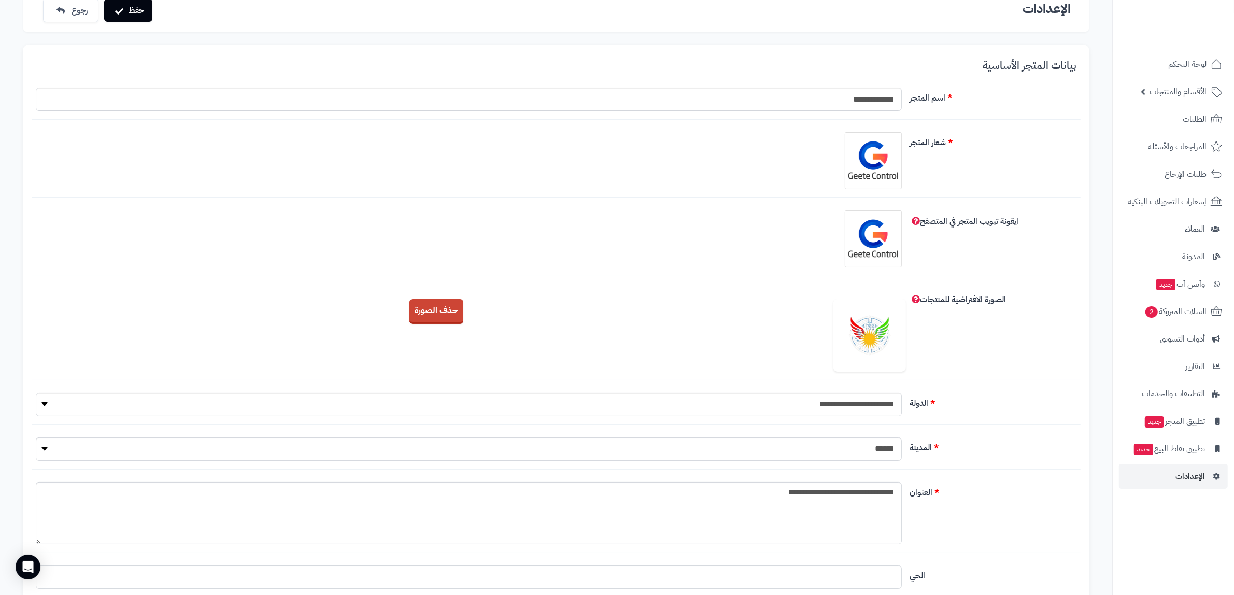
scroll to position [0, 0]
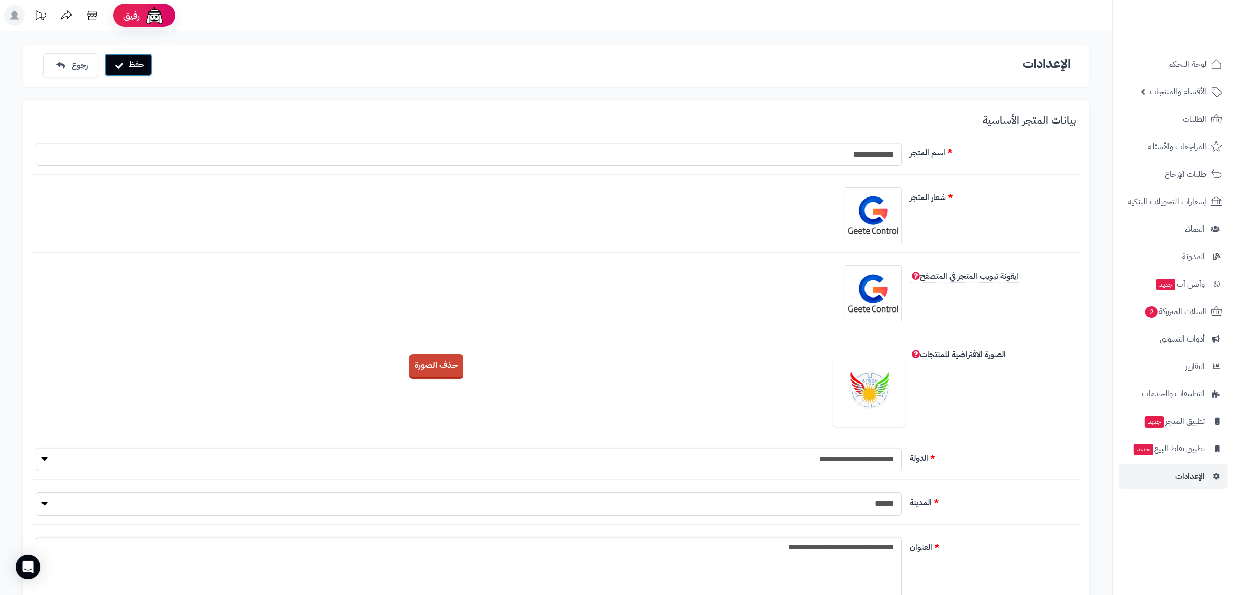
click at [133, 68] on button "حفظ" at bounding box center [128, 64] width 48 height 23
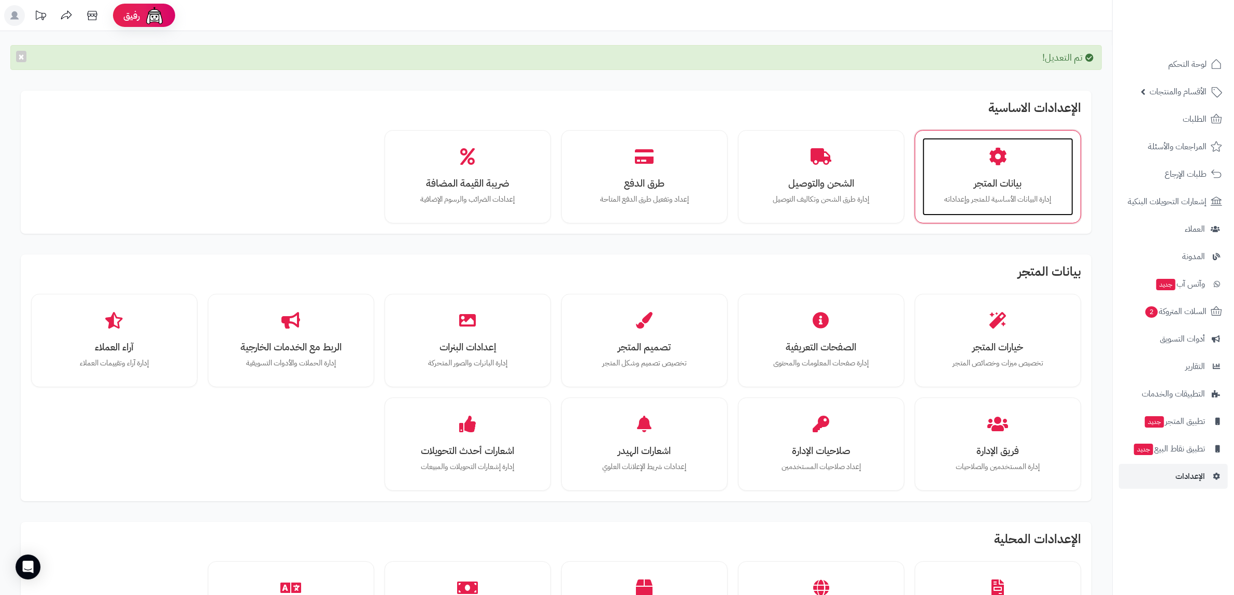
click at [993, 187] on h3 "بيانات المتجر" at bounding box center [998, 183] width 130 height 11
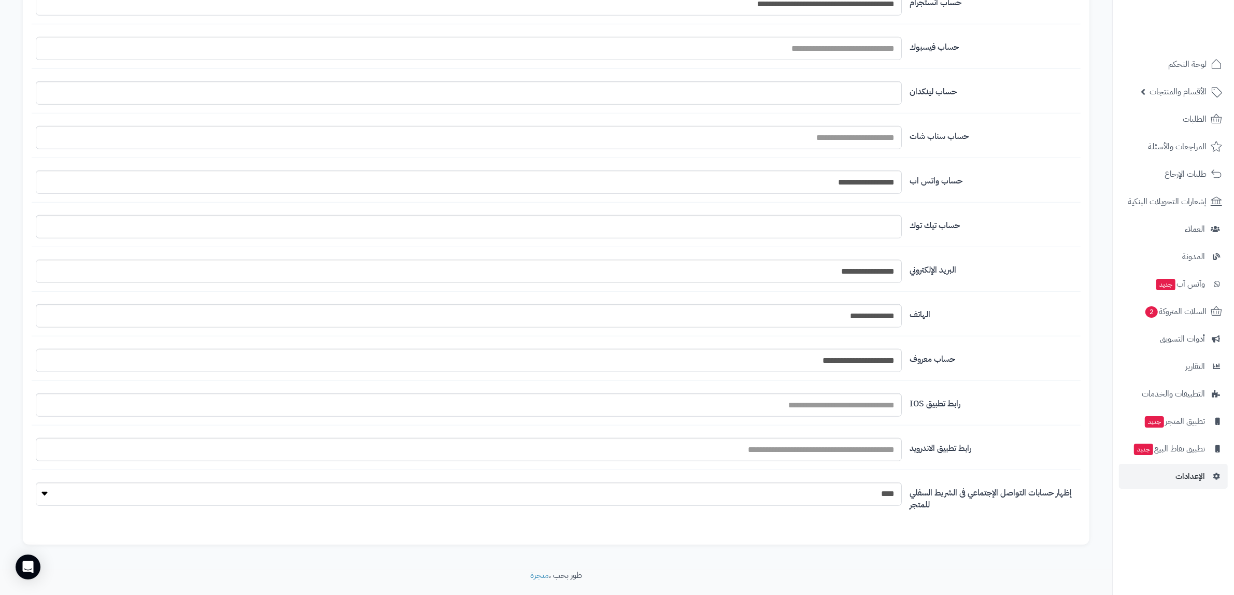
scroll to position [1009, 0]
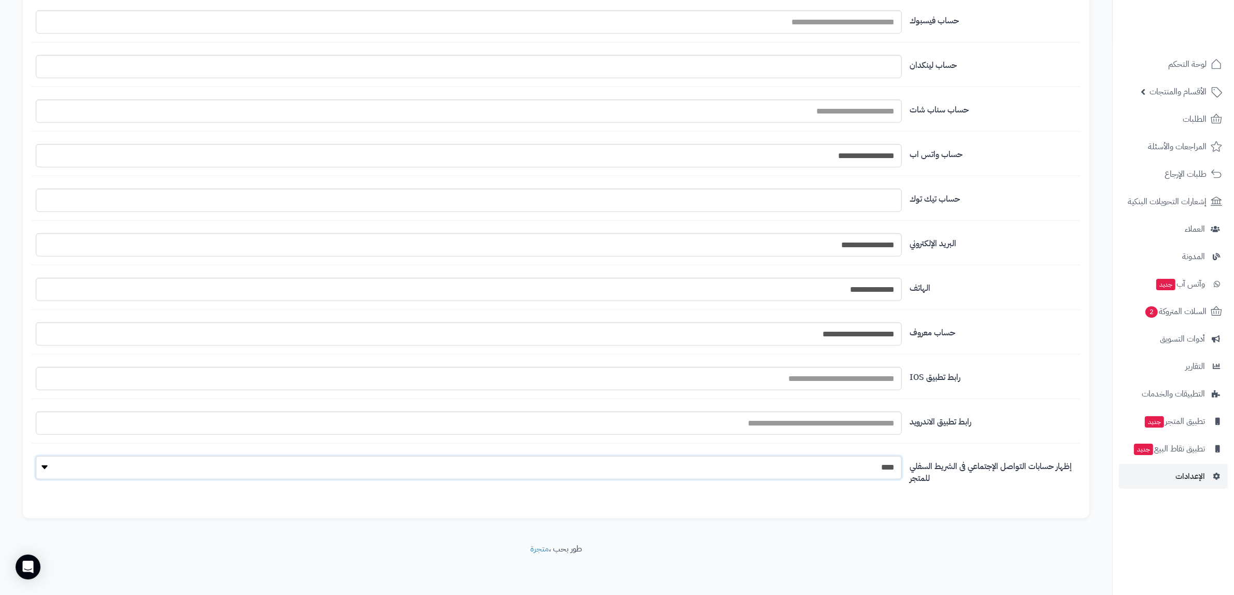
click at [814, 477] on select "**** ****" at bounding box center [469, 467] width 866 height 23
select select "*"
click at [36, 457] on select "**** ****" at bounding box center [469, 467] width 866 height 23
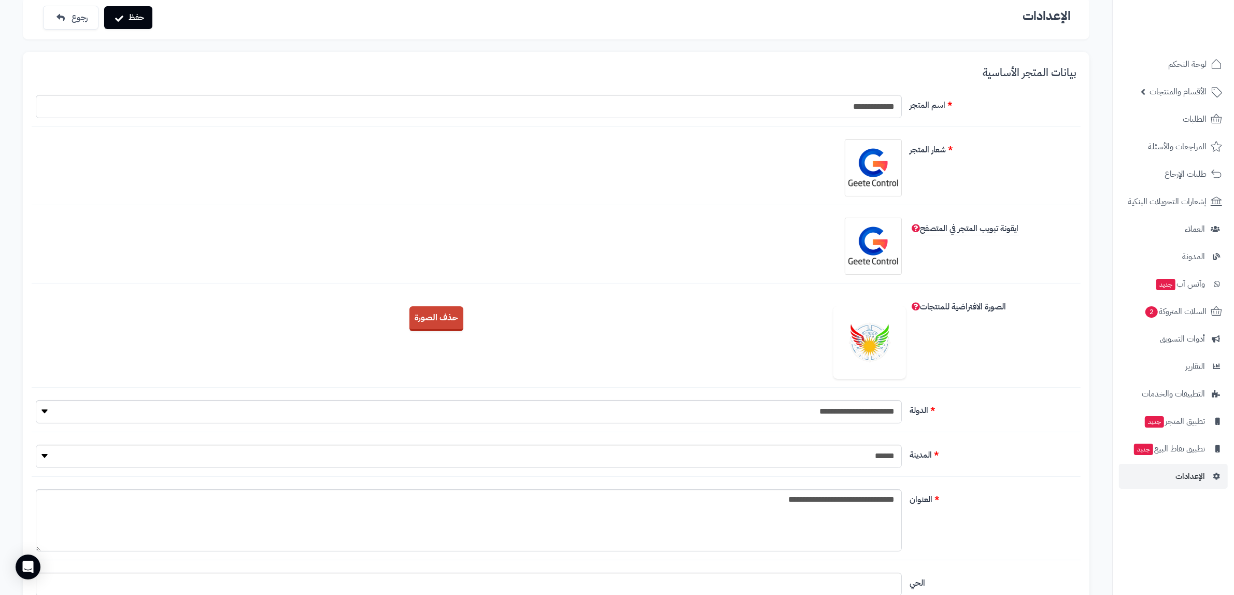
scroll to position [0, 0]
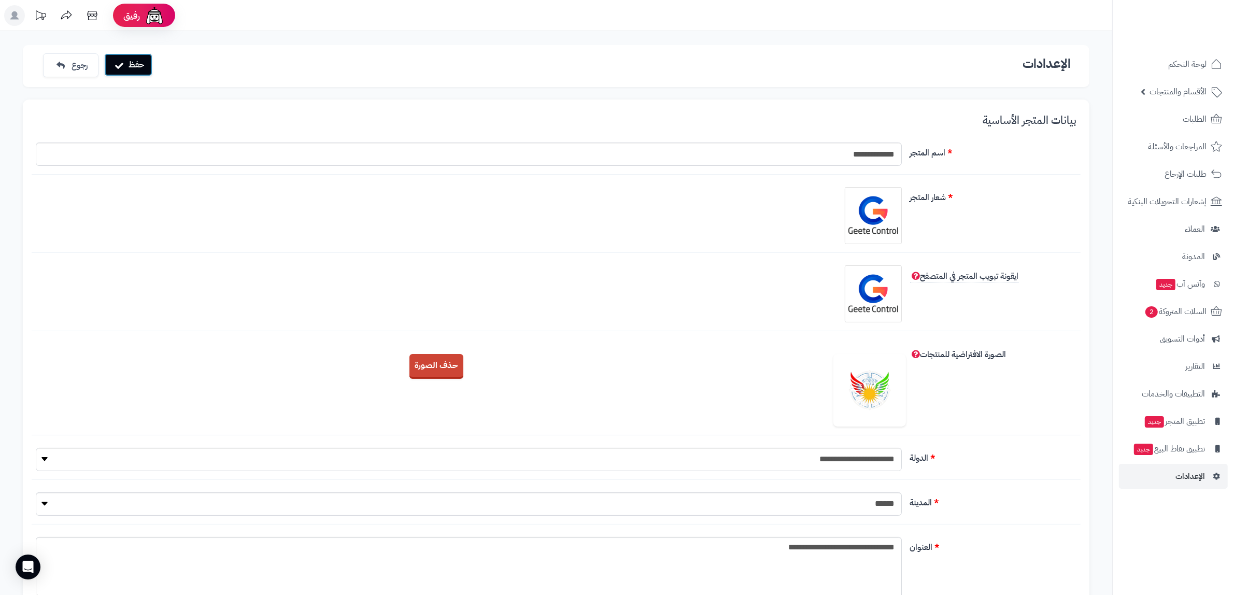
click at [136, 66] on button "حفظ" at bounding box center [128, 64] width 48 height 23
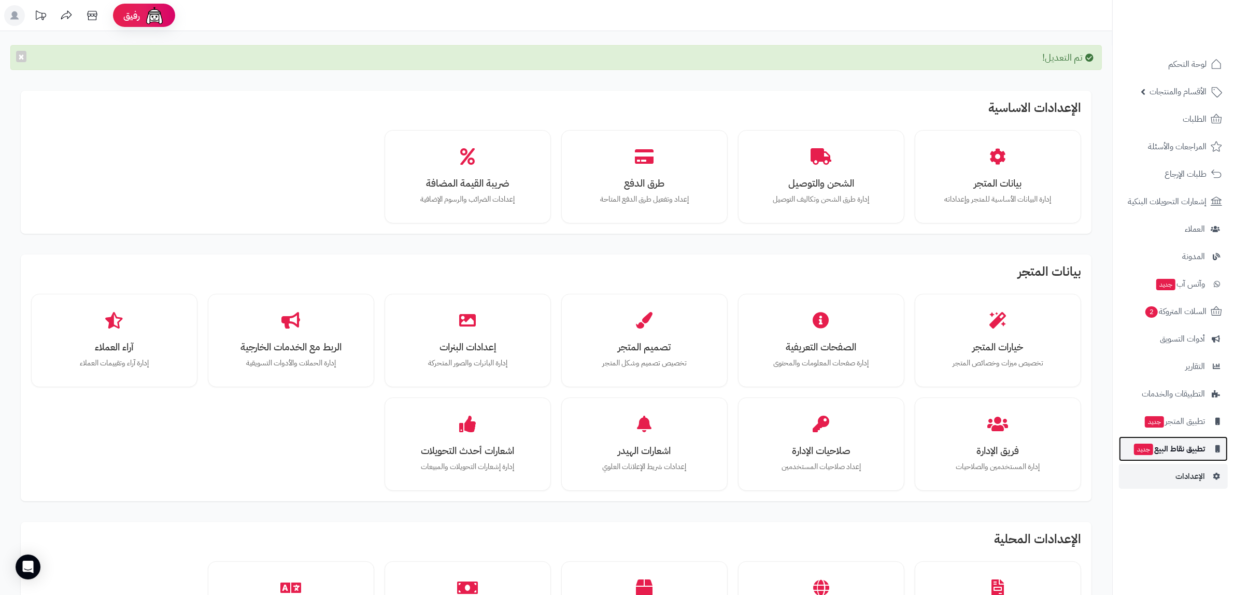
click at [1145, 447] on span "جديد" at bounding box center [1143, 449] width 19 height 11
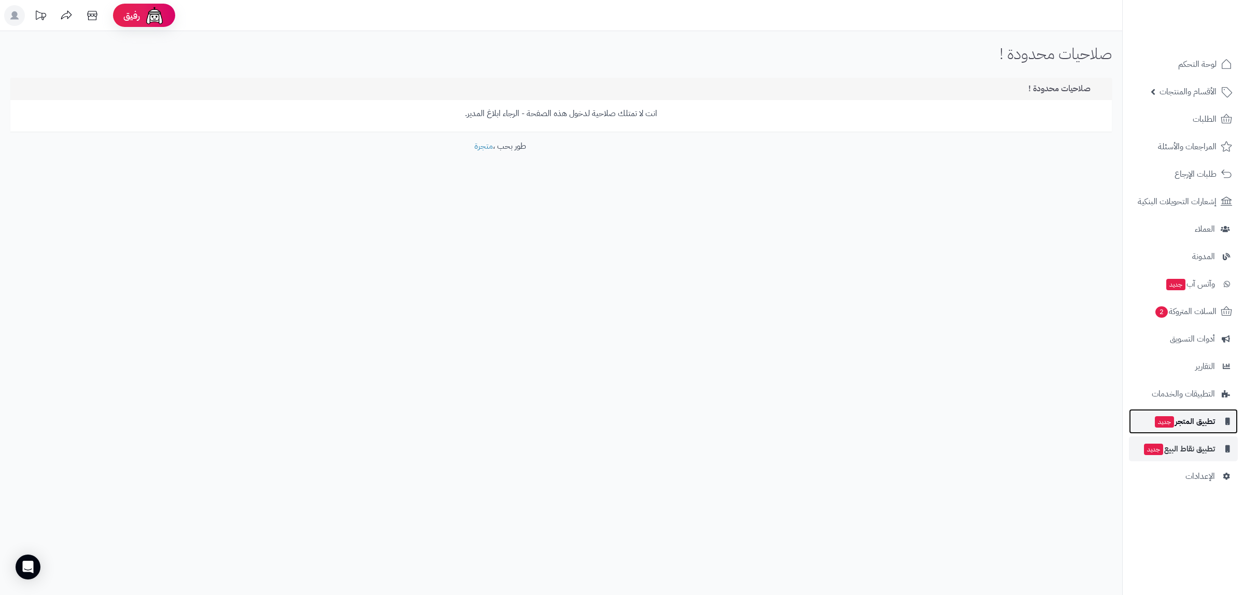
click at [1174, 417] on span "تطبيق المتجر جديد" at bounding box center [1184, 421] width 61 height 15
click at [1184, 475] on link "الإعدادات" at bounding box center [1183, 476] width 109 height 25
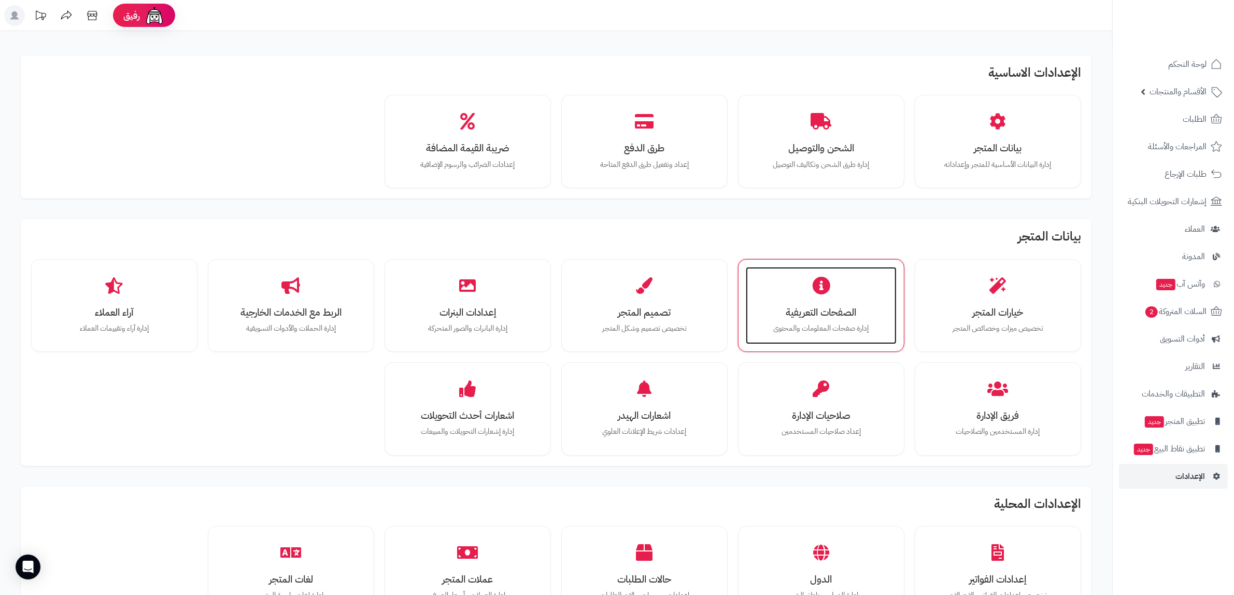
click at [845, 281] on div "الصفحات التعريفية إدارة صفحات المعلومات والمحتوى" at bounding box center [821, 306] width 151 height 78
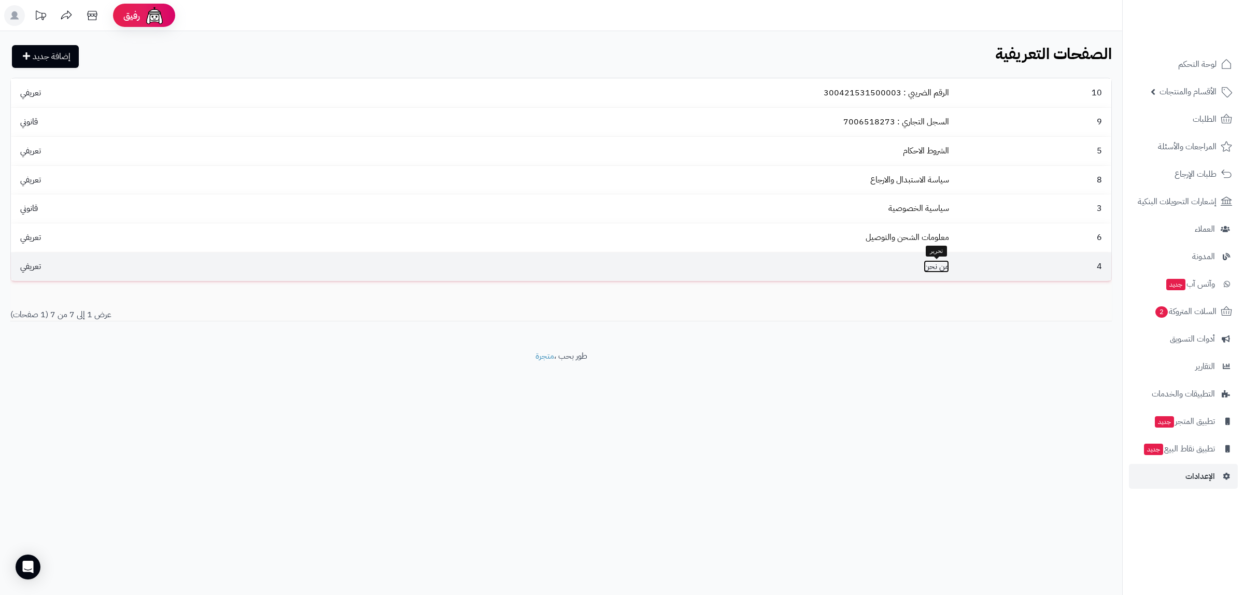
click at [935, 268] on link "من نحن" at bounding box center [935, 266] width 25 height 12
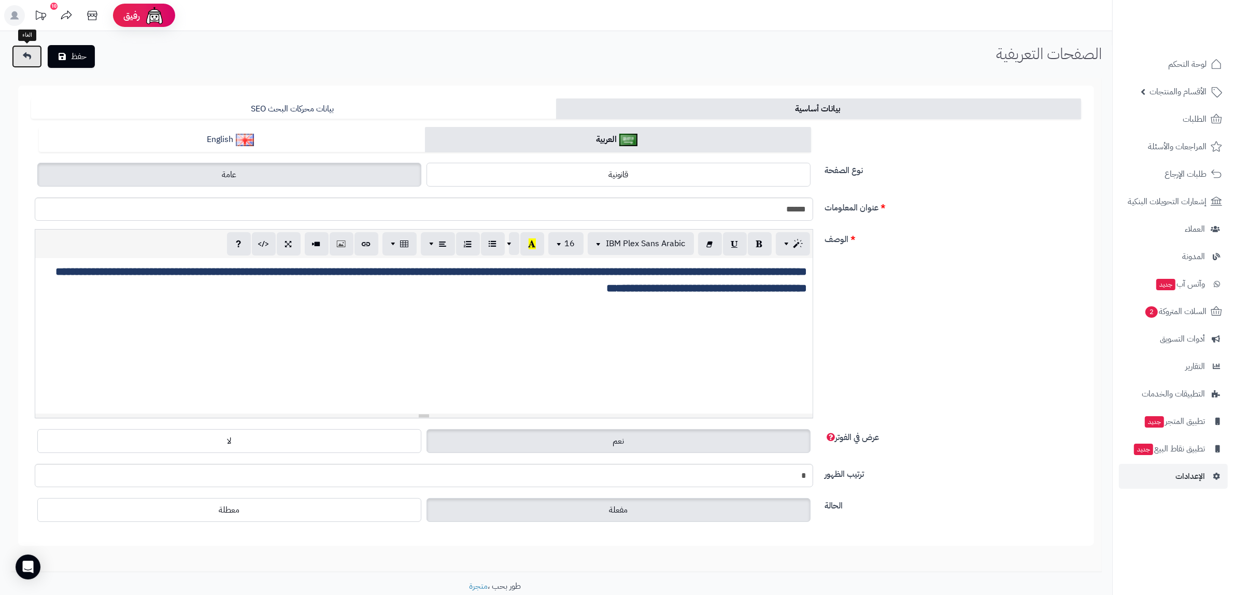
click at [35, 66] on link at bounding box center [27, 56] width 30 height 23
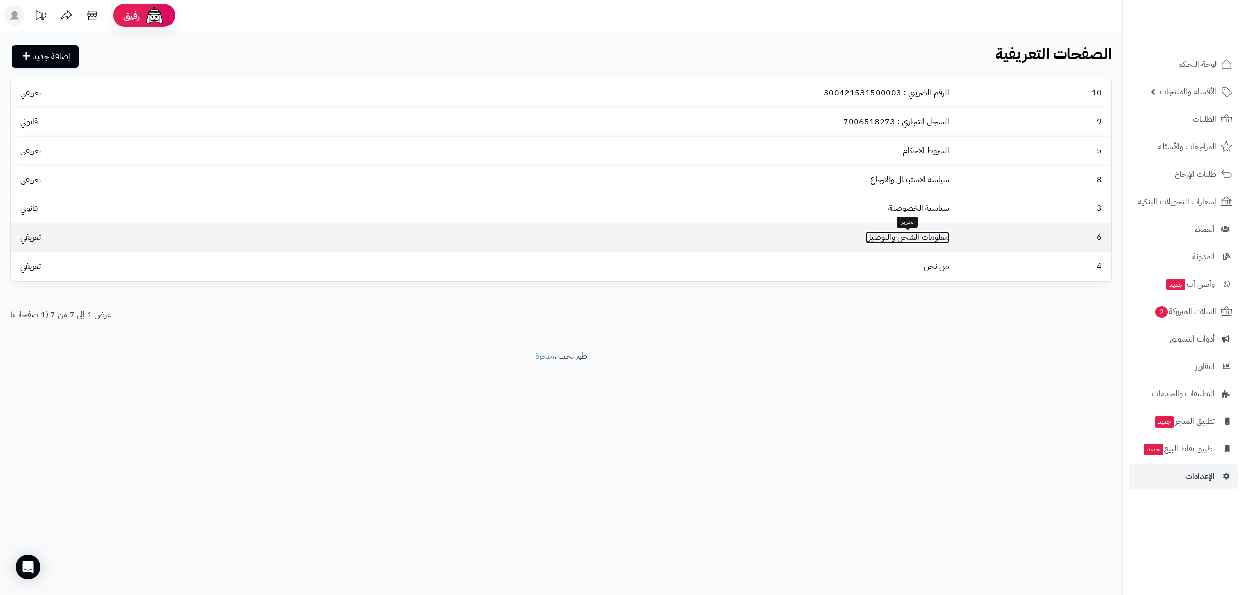
click at [943, 241] on link "معلومات الشحن والتوصيل" at bounding box center [906, 237] width 83 height 12
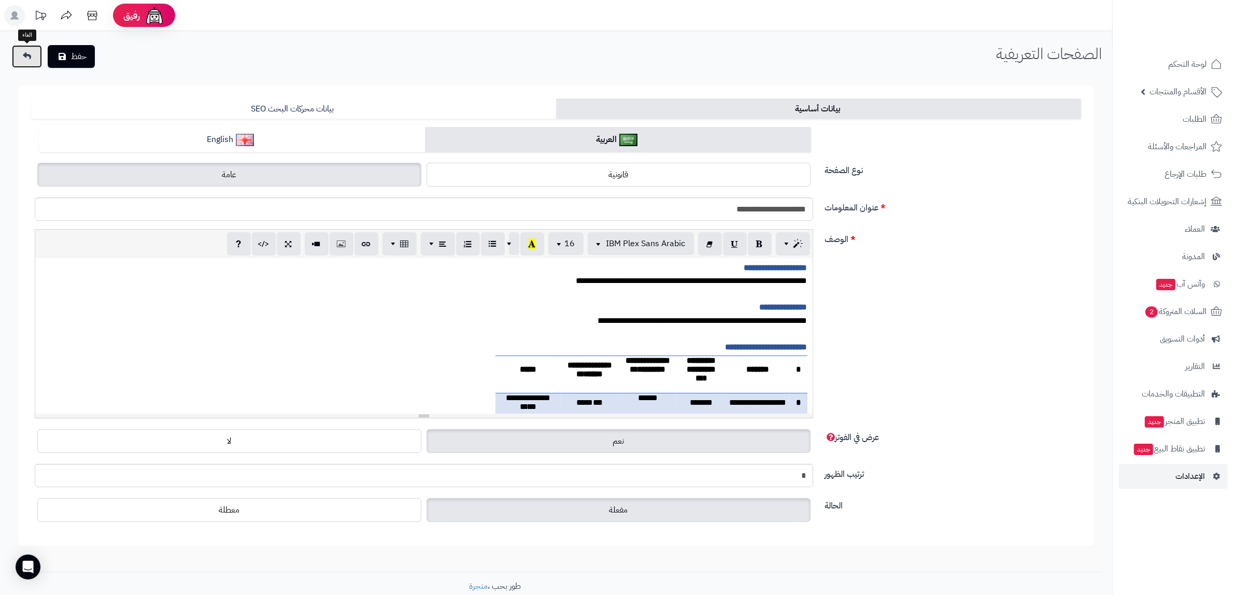
click at [12, 60] on link at bounding box center [27, 56] width 30 height 23
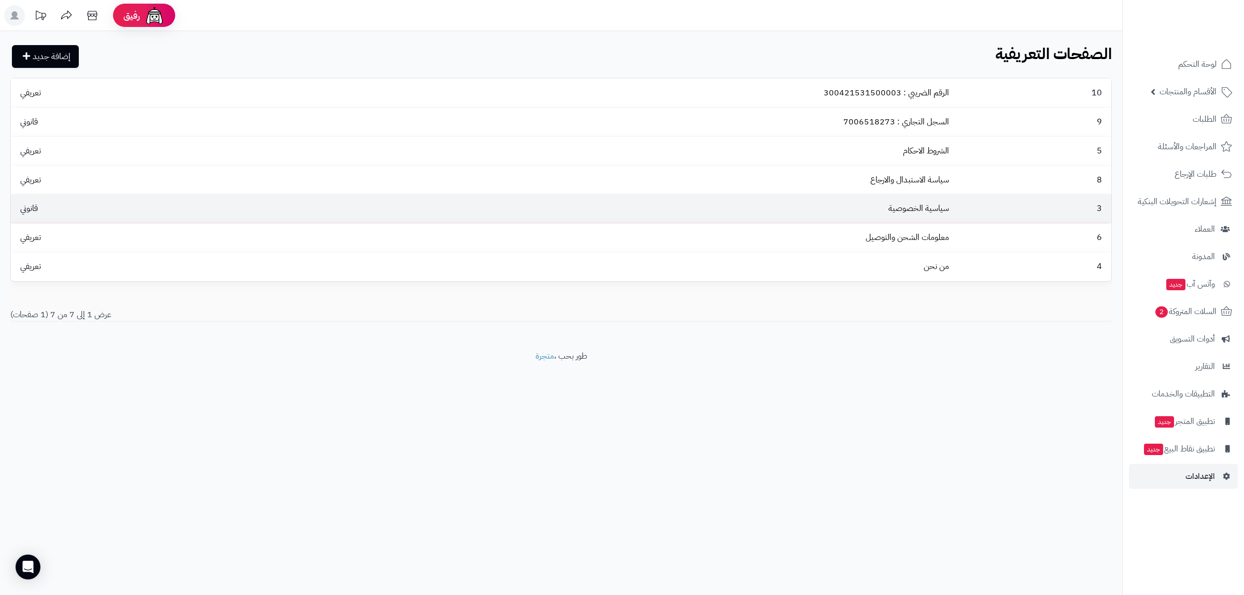
click at [1009, 201] on td "3" at bounding box center [1032, 208] width 158 height 29
click at [990, 205] on td "3" at bounding box center [1032, 208] width 158 height 29
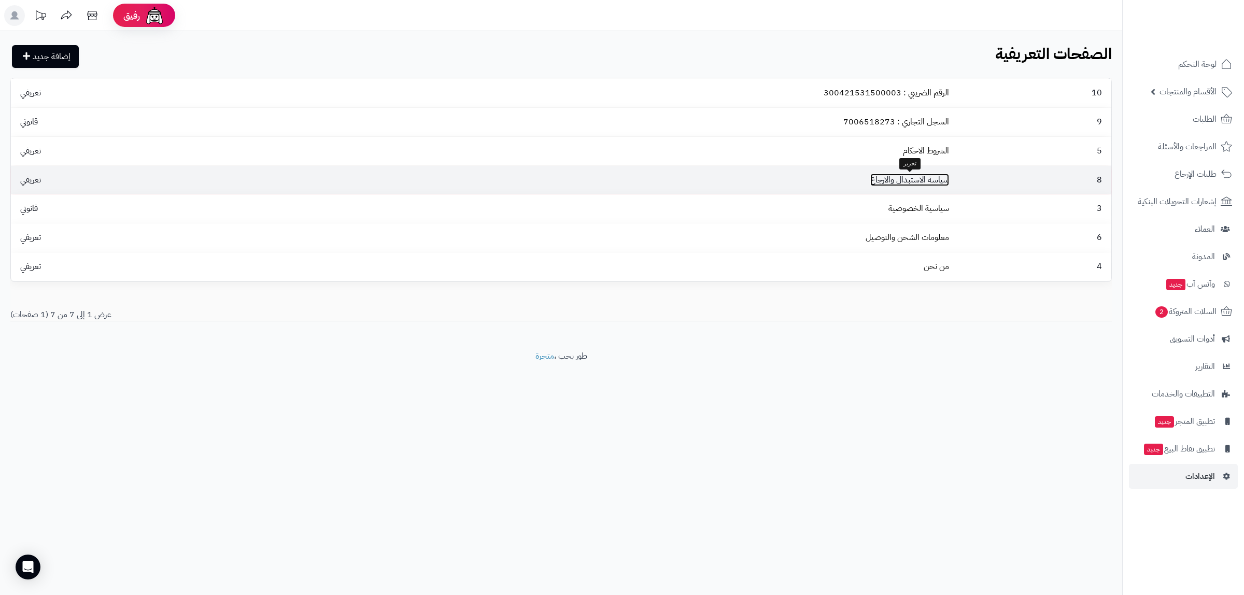
click at [935, 182] on link "سياسة الاستبدال والارجاع" at bounding box center [909, 180] width 79 height 12
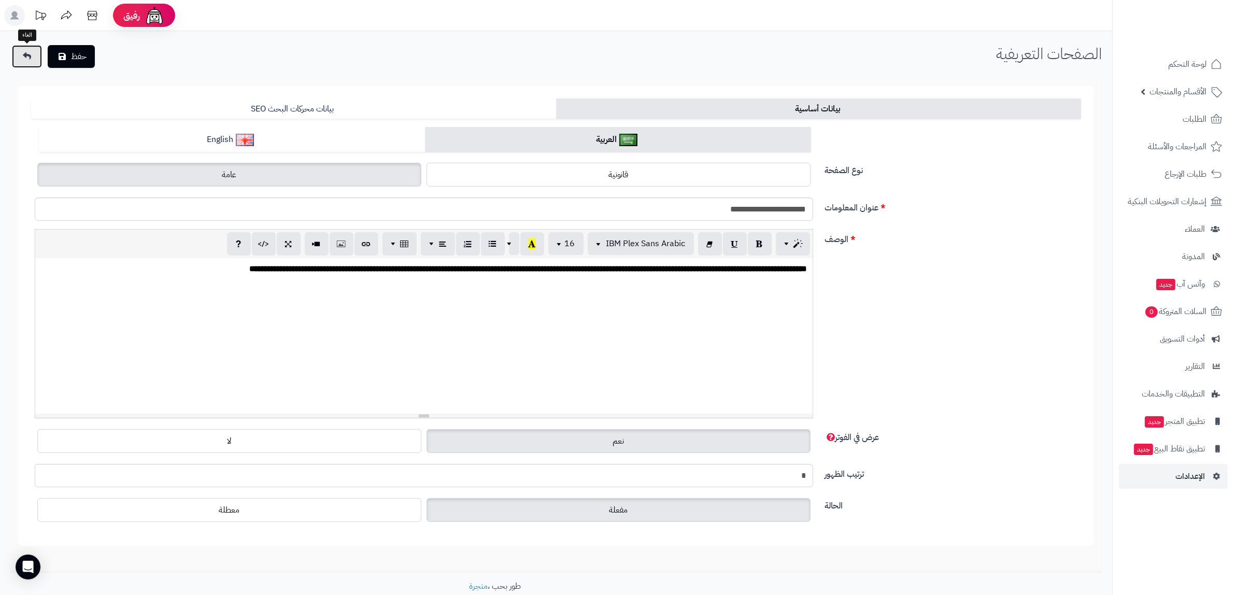
click at [29, 58] on icon at bounding box center [27, 56] width 8 height 8
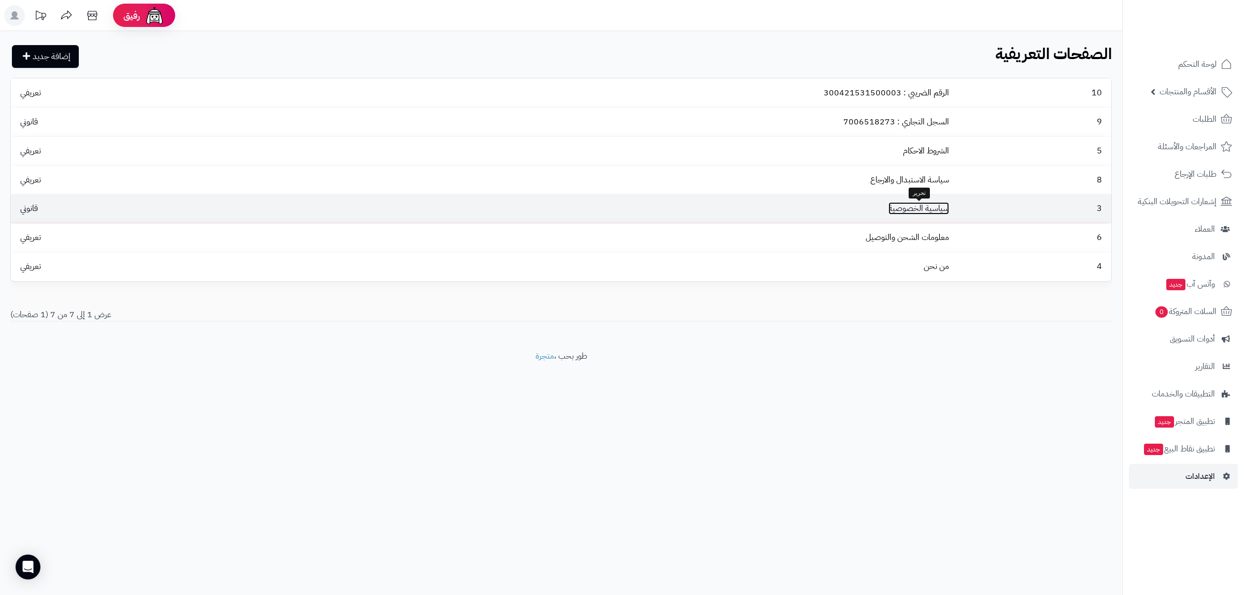
click at [909, 214] on link "سياسية الخصوصية" at bounding box center [918, 208] width 61 height 12
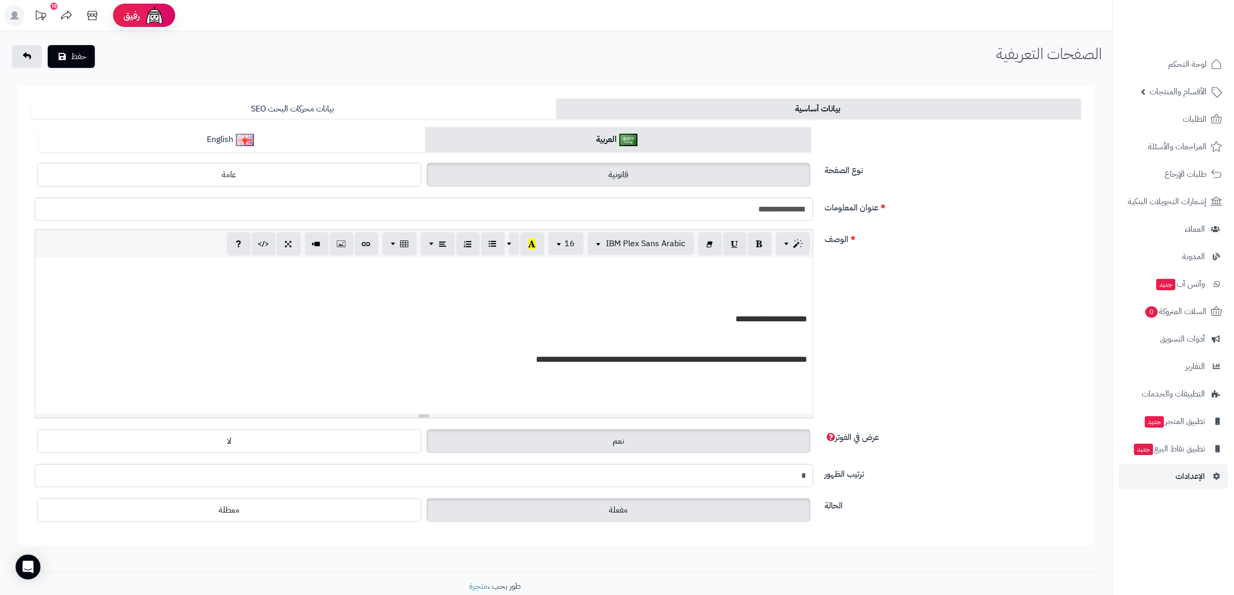
scroll to position [259, 0]
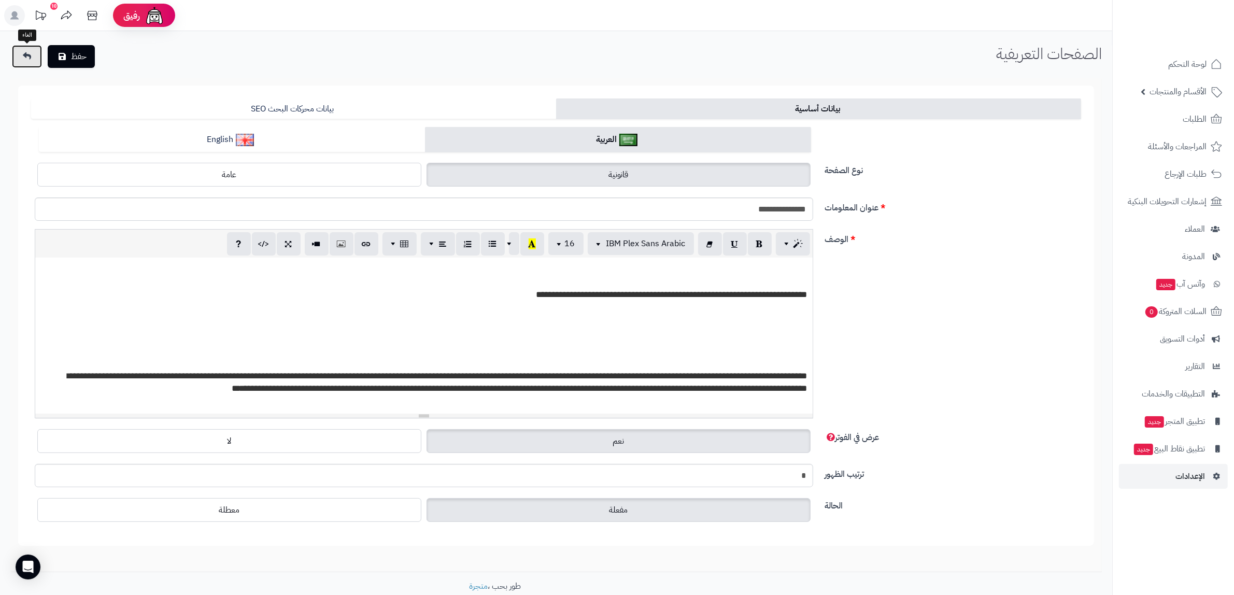
click at [35, 62] on link at bounding box center [27, 56] width 30 height 23
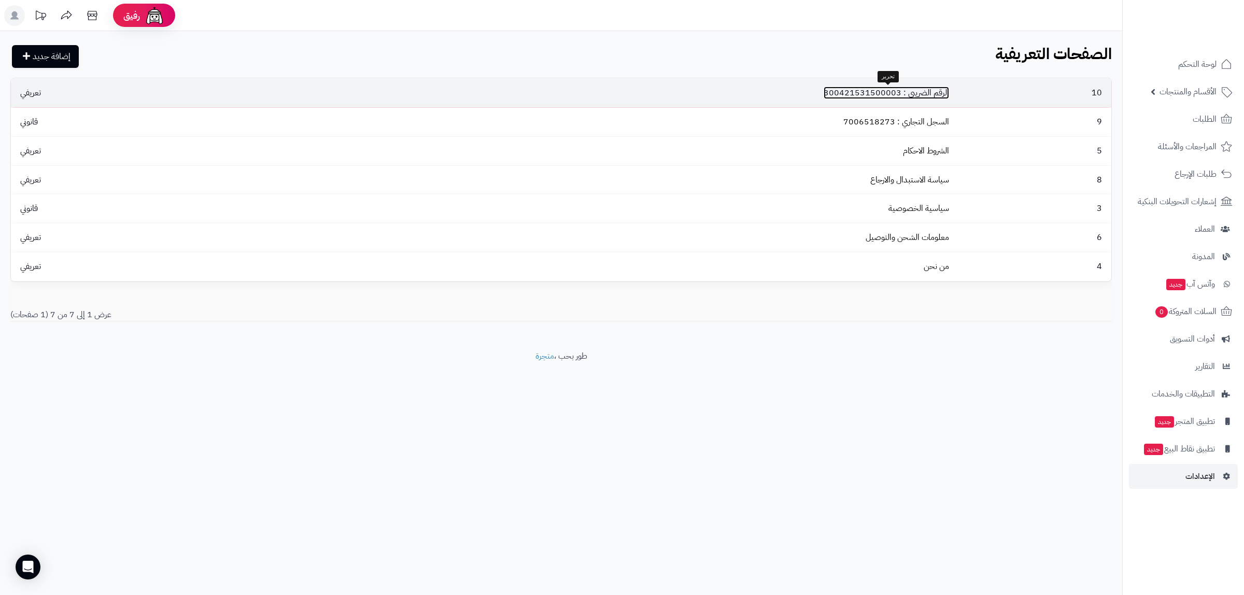
click at [929, 89] on link "الرقم الضريبي : 300421531500003" at bounding box center [885, 93] width 125 height 12
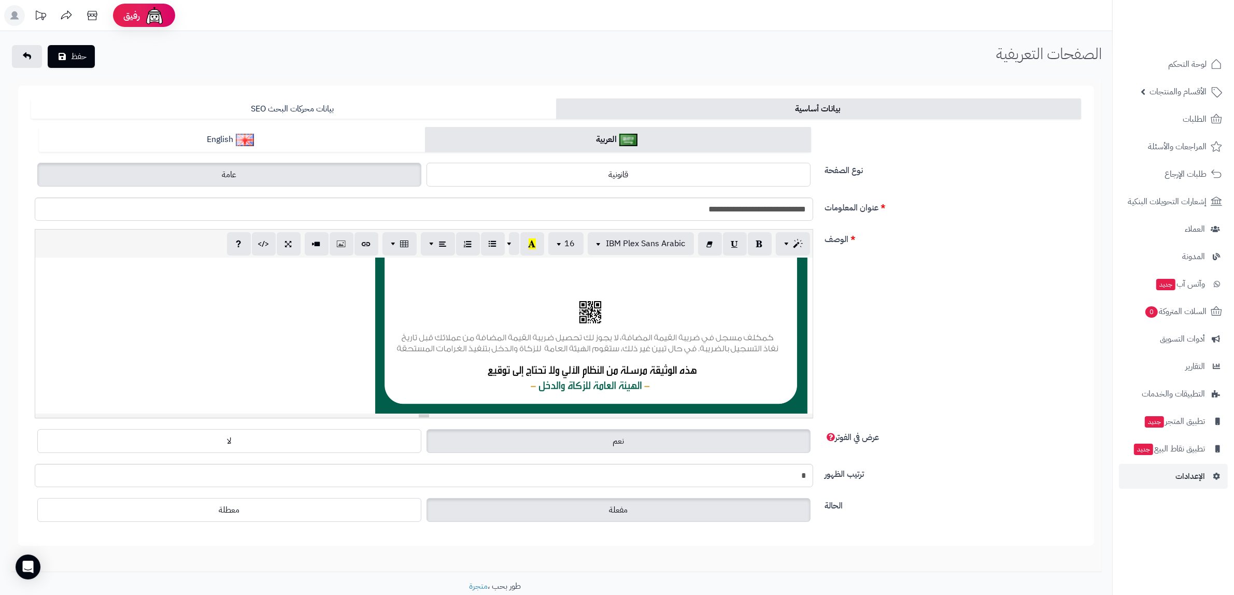
scroll to position [482, 0]
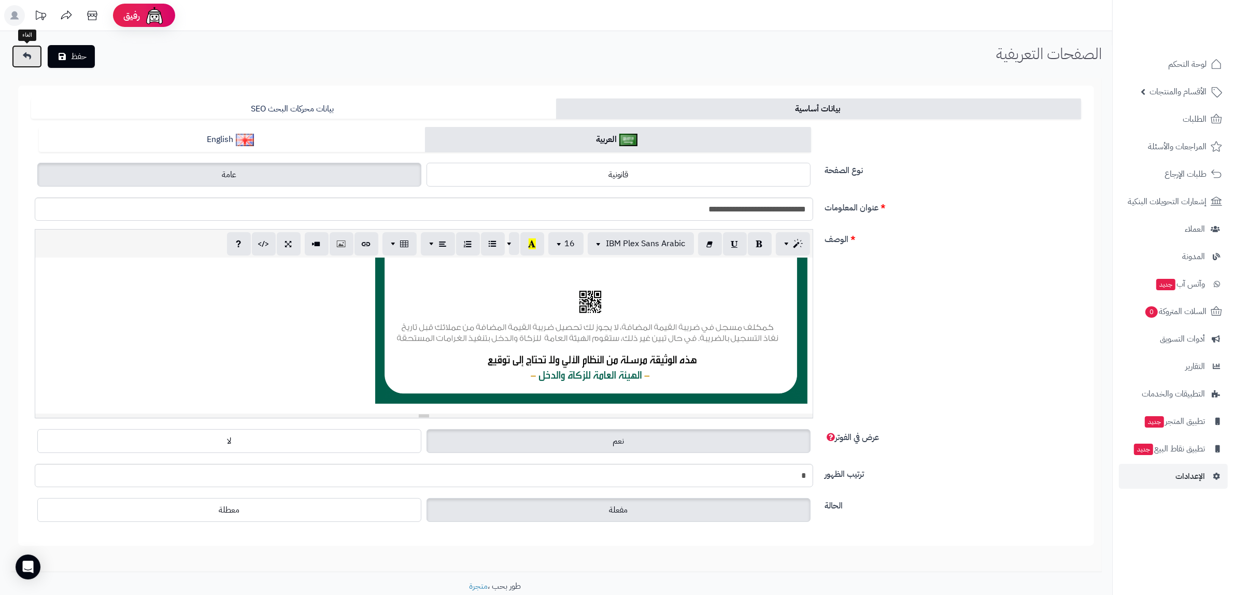
click at [30, 58] on icon at bounding box center [27, 56] width 8 height 8
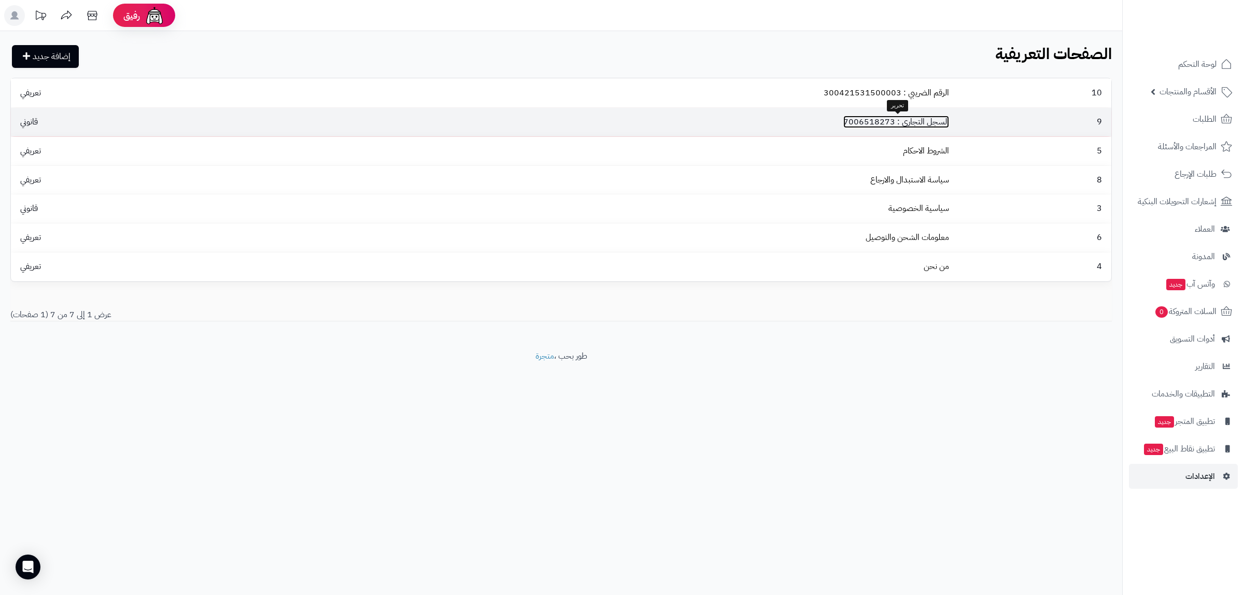
click at [905, 125] on link "السجل التجاري : 7006518273" at bounding box center [896, 122] width 106 height 12
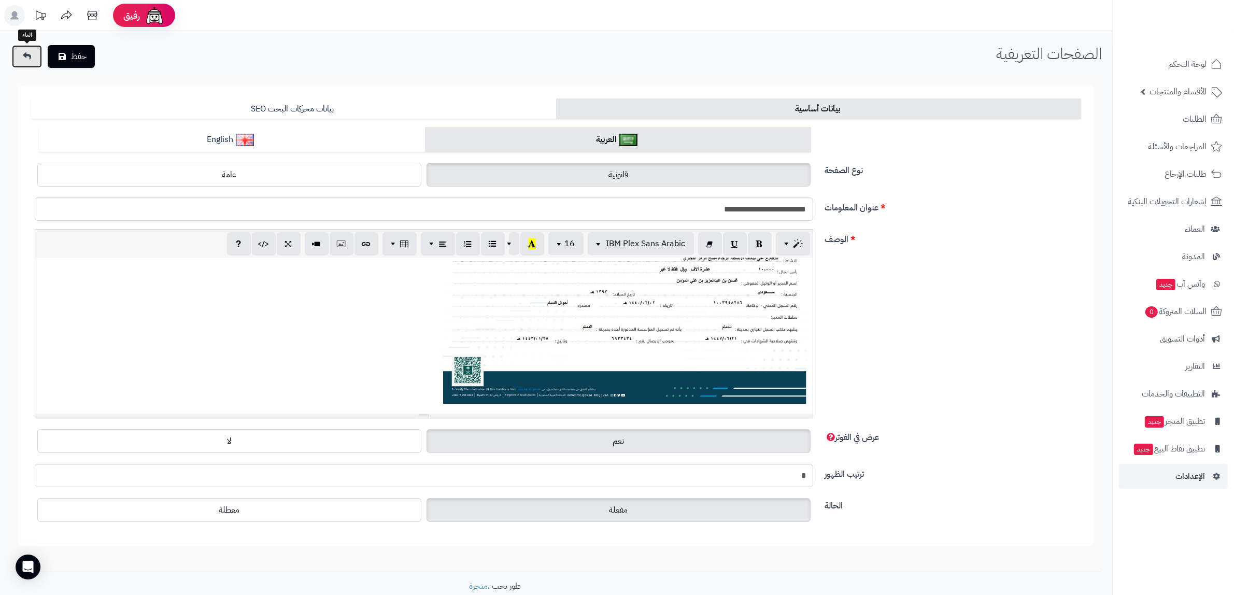
click at [24, 56] on icon at bounding box center [27, 56] width 8 height 8
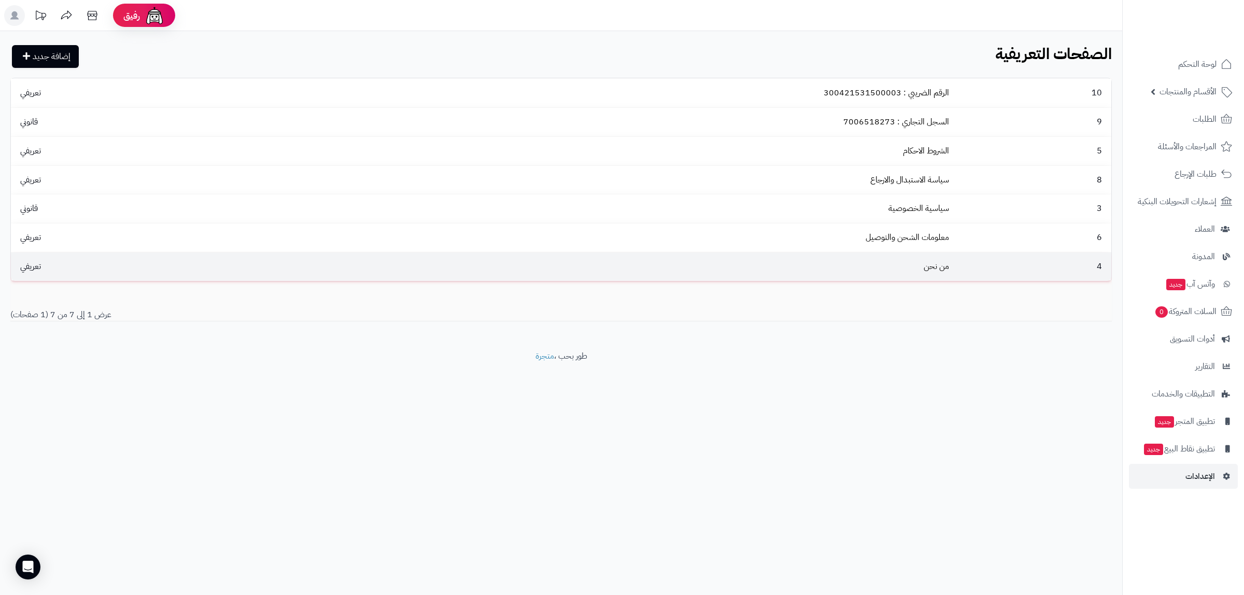
click at [921, 267] on td "من نحن" at bounding box center [589, 266] width 728 height 29
click at [952, 264] on td "من نحن" at bounding box center [589, 266] width 728 height 29
click at [936, 270] on link "من نحن" at bounding box center [935, 266] width 25 height 12
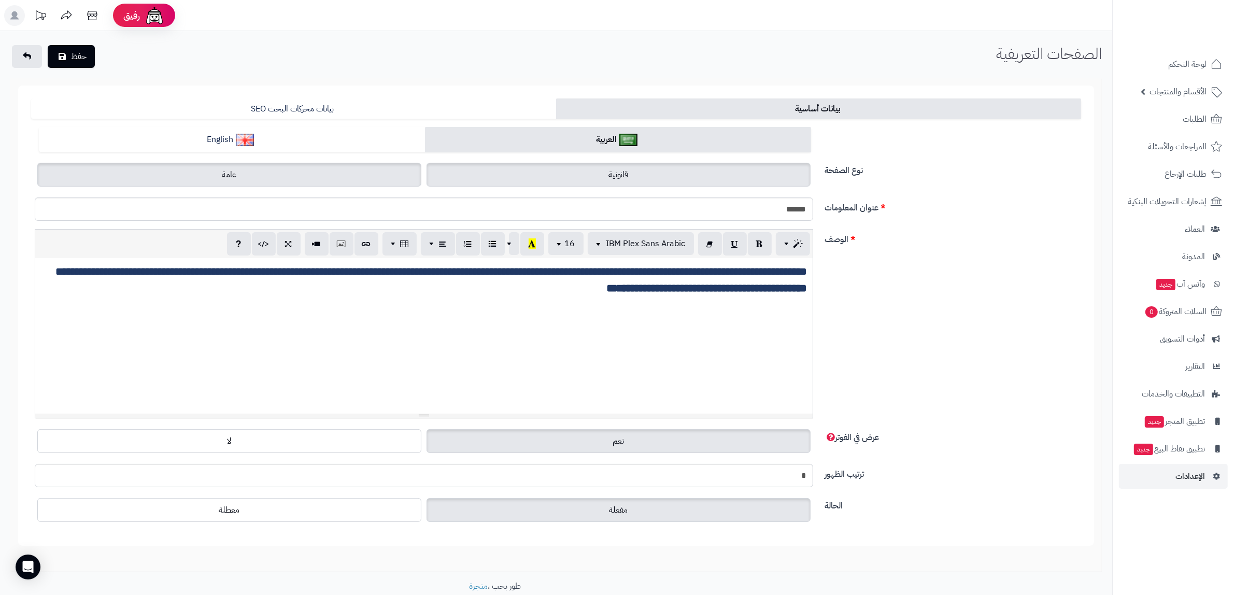
click at [490, 175] on label "قانونية" at bounding box center [618, 175] width 384 height 24
click at [355, 171] on label "عامة" at bounding box center [229, 175] width 384 height 24
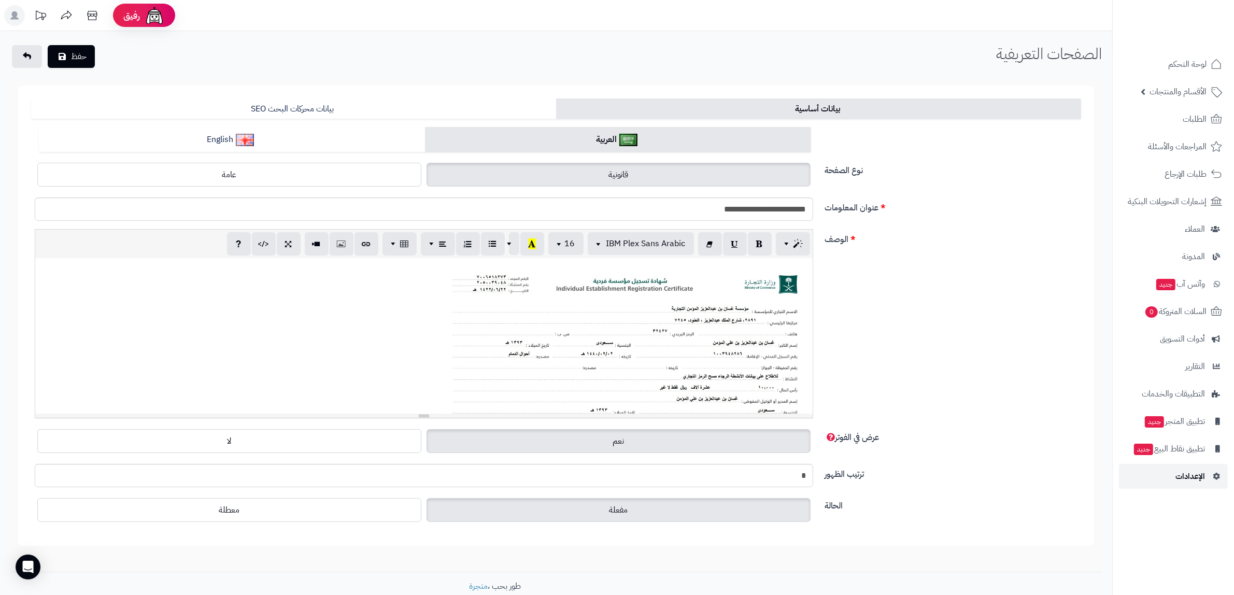
click at [1178, 472] on span "الإعدادات" at bounding box center [1190, 476] width 30 height 15
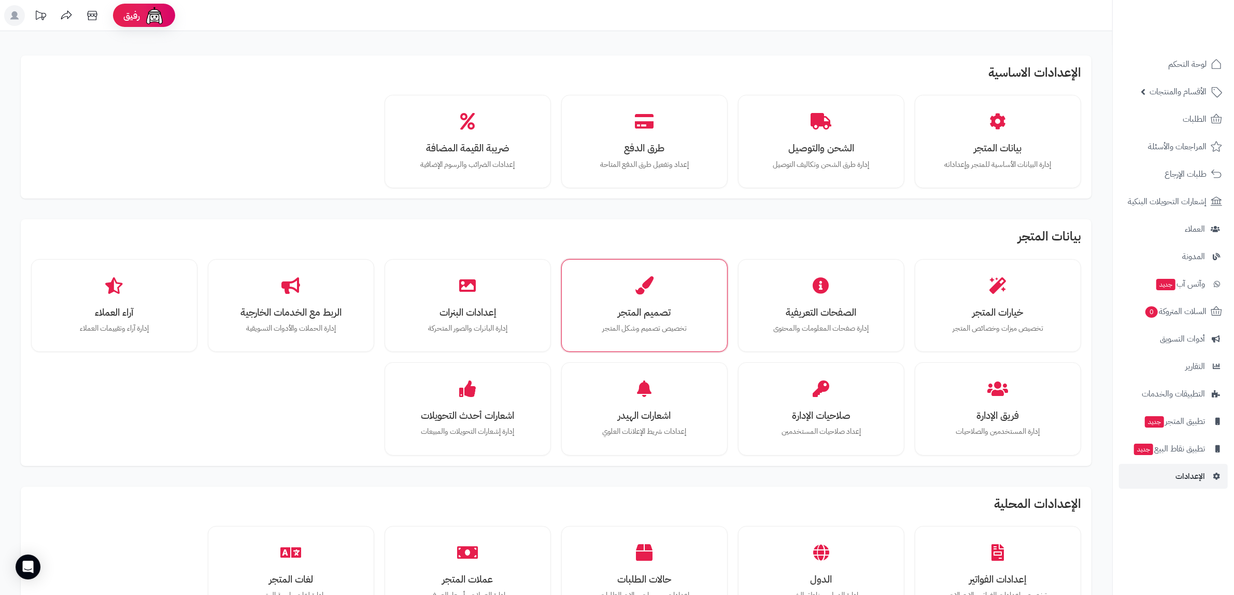
click at [723, 295] on div "تصميم المتجر تخصيص تصميم وشكل المتجر" at bounding box center [644, 305] width 166 height 93
click at [623, 294] on div "تصميم المتجر تخصيص تصميم وشكل المتجر" at bounding box center [644, 306] width 151 height 78
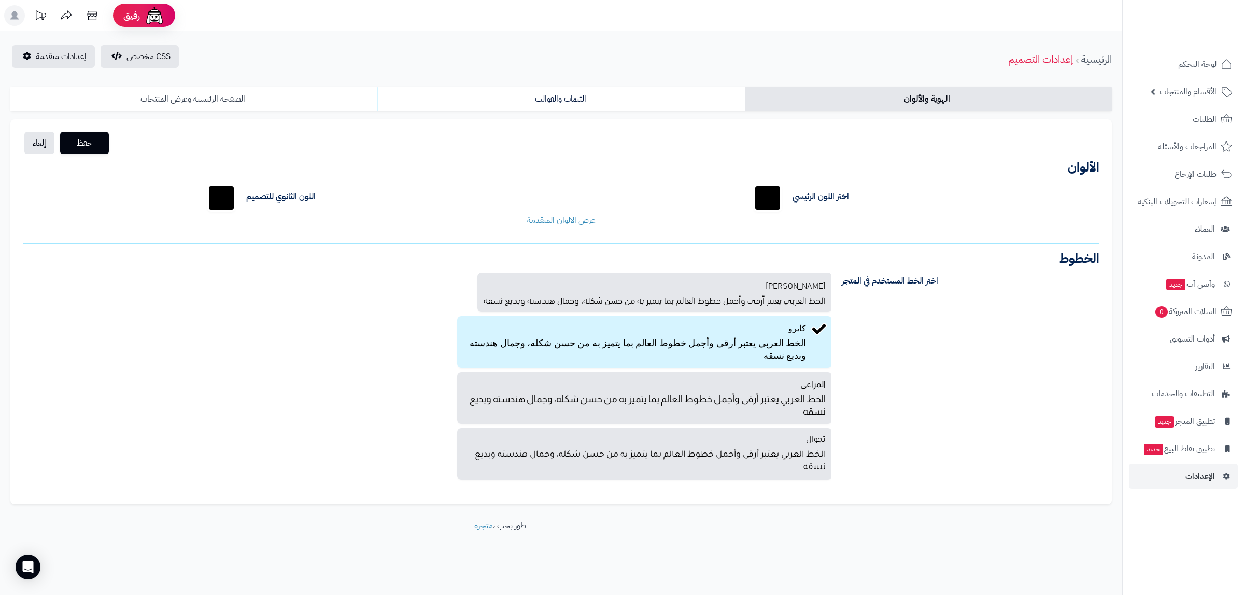
click at [211, 100] on link "الصفحة الرئيسية وعرض المنتجات" at bounding box center [193, 99] width 367 height 25
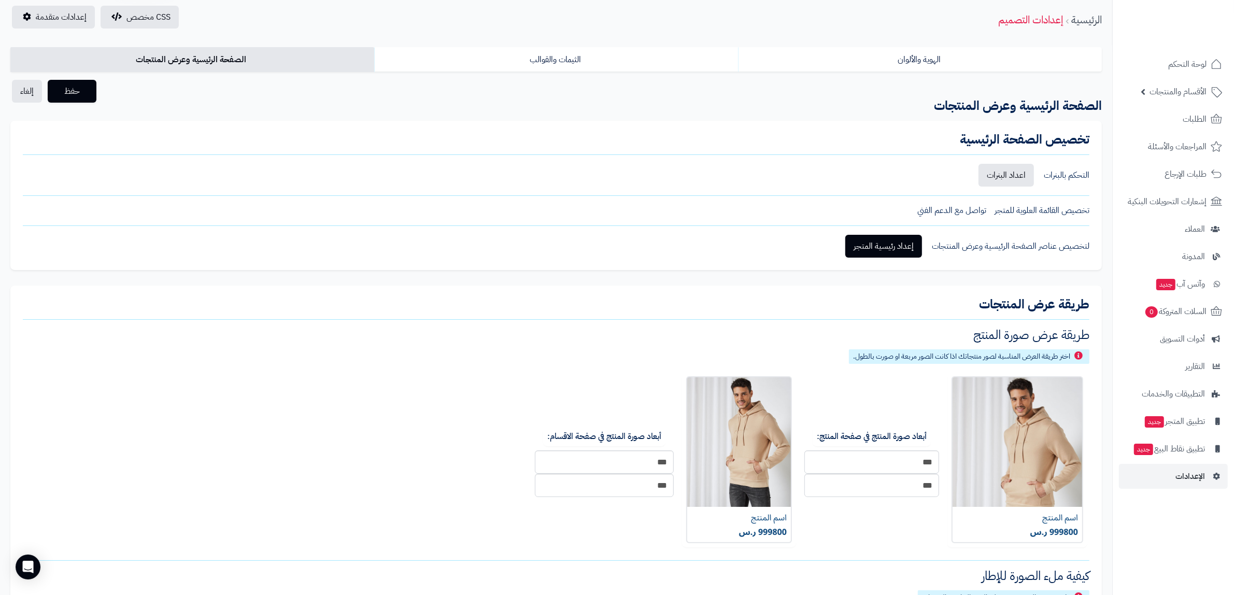
scroll to position [22, 0]
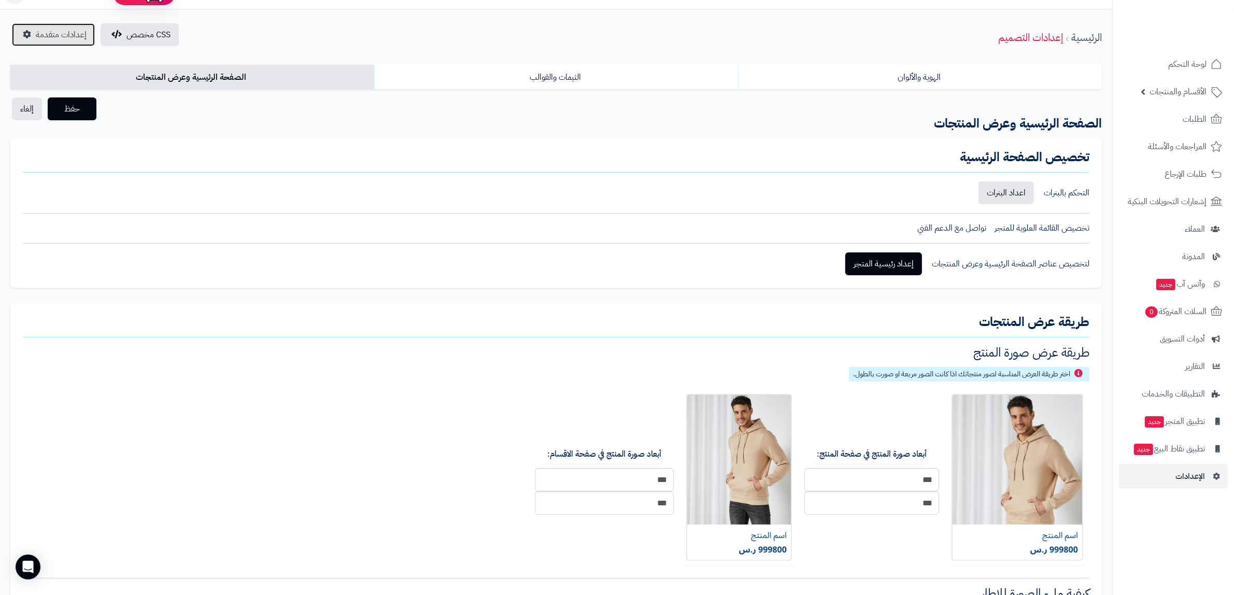
click at [37, 34] on span "إعدادات متقدمة" at bounding box center [61, 35] width 51 height 12
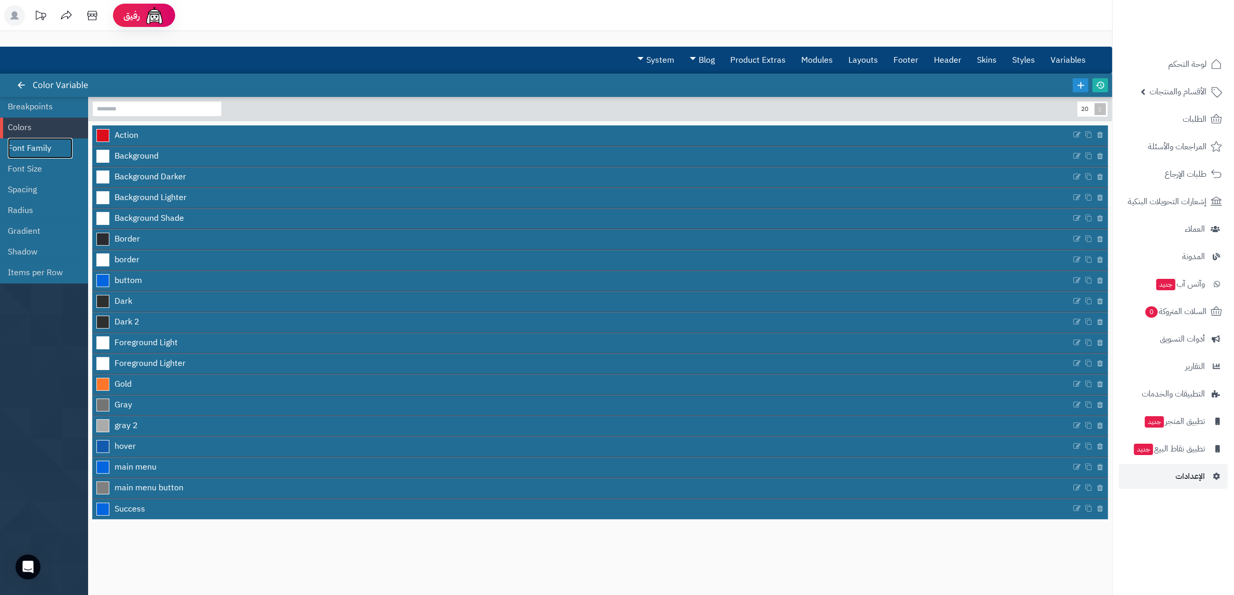
click at [34, 151] on link "Font Family" at bounding box center [40, 148] width 65 height 21
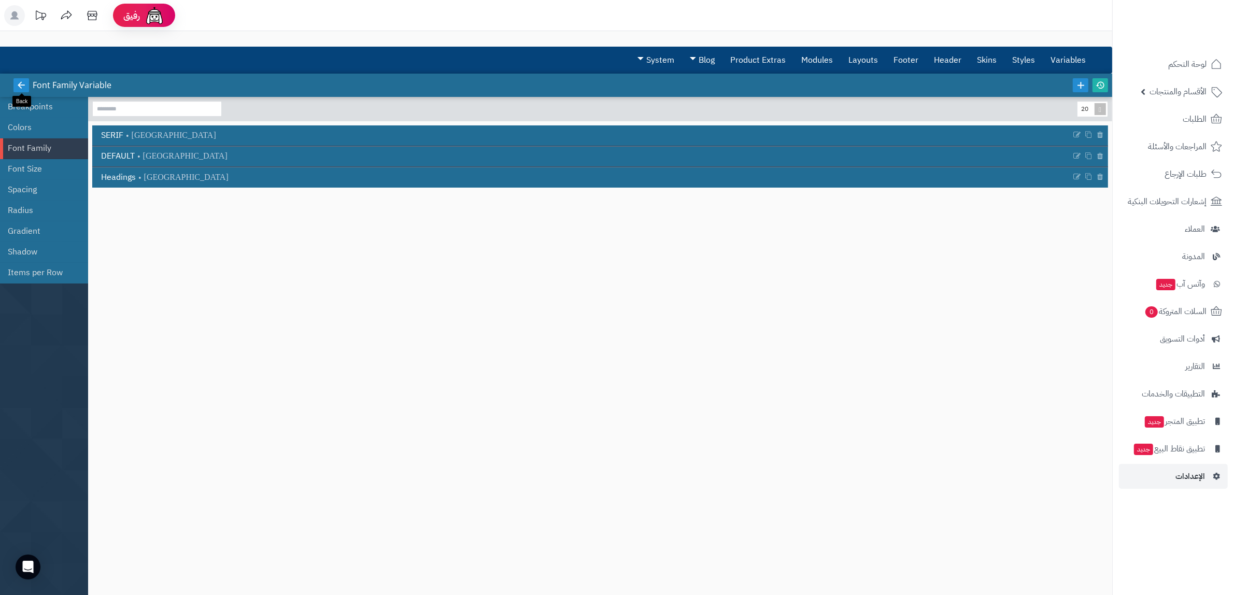
click at [14, 86] on link at bounding box center [21, 85] width 16 height 14
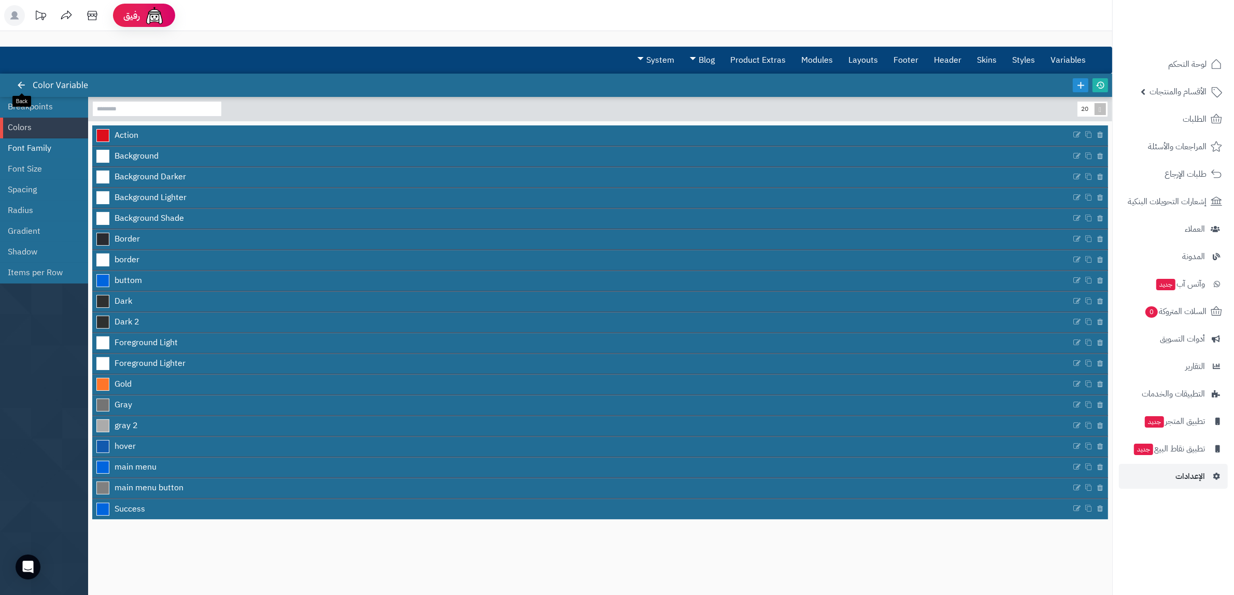
drag, startPoint x: 24, startPoint y: 87, endPoint x: 38, endPoint y: 148, distance: 62.6
click at [24, 88] on icon at bounding box center [21, 84] width 9 height 9
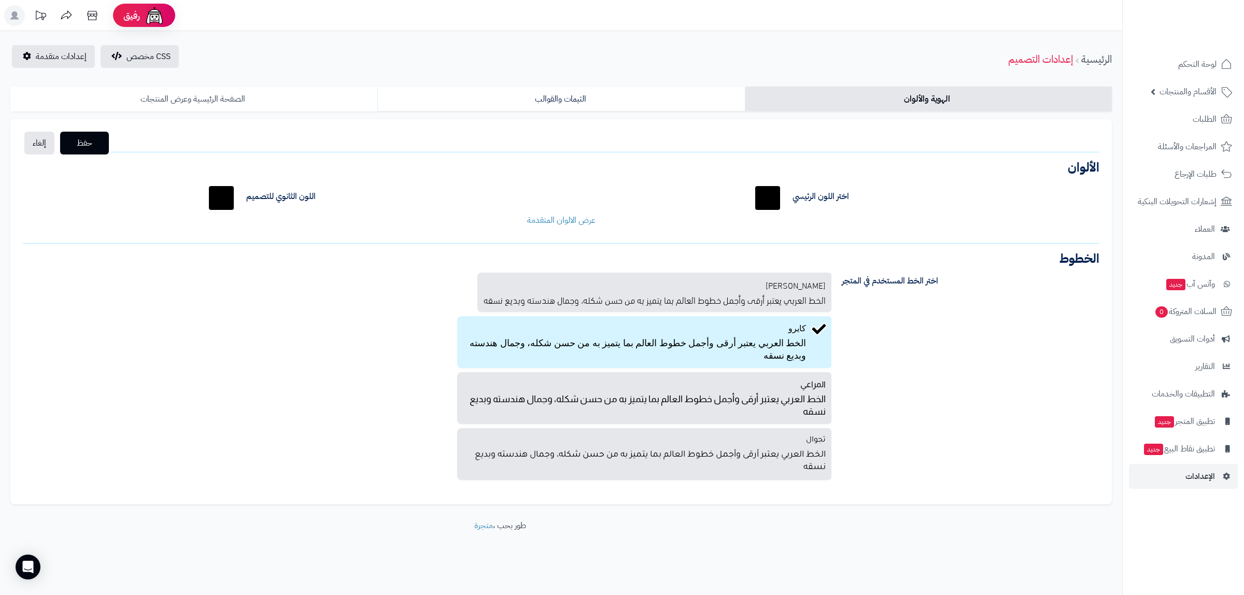
click at [210, 107] on link "الصفحة الرئيسية وعرض المنتجات" at bounding box center [193, 99] width 367 height 25
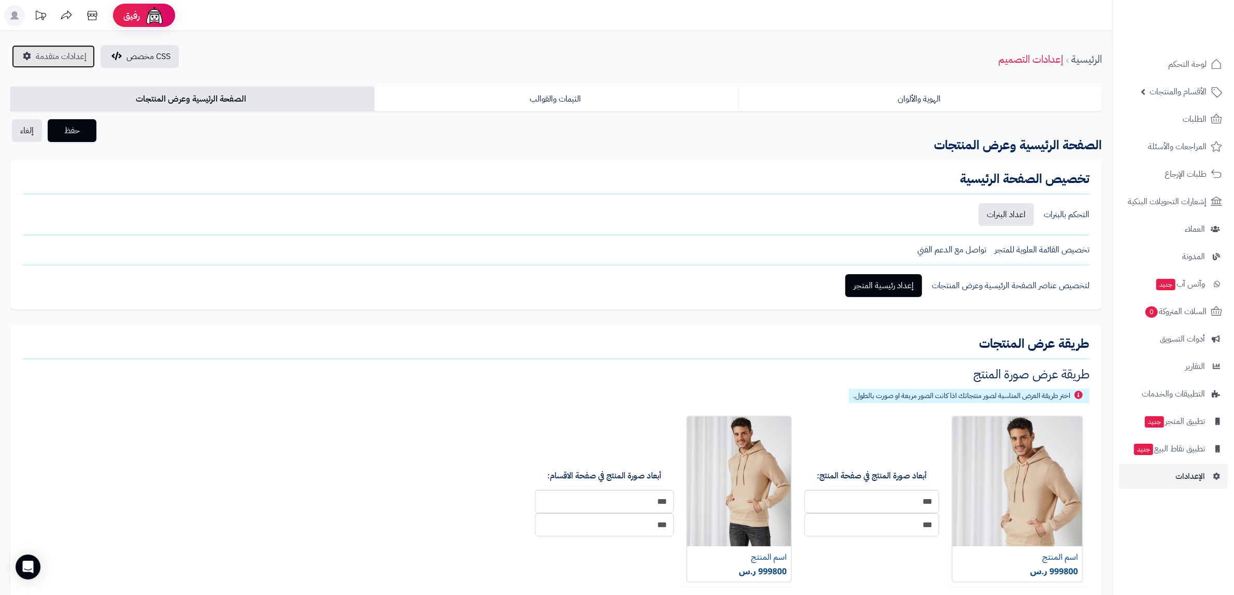
click at [59, 59] on span "إعدادات متقدمة" at bounding box center [61, 56] width 51 height 12
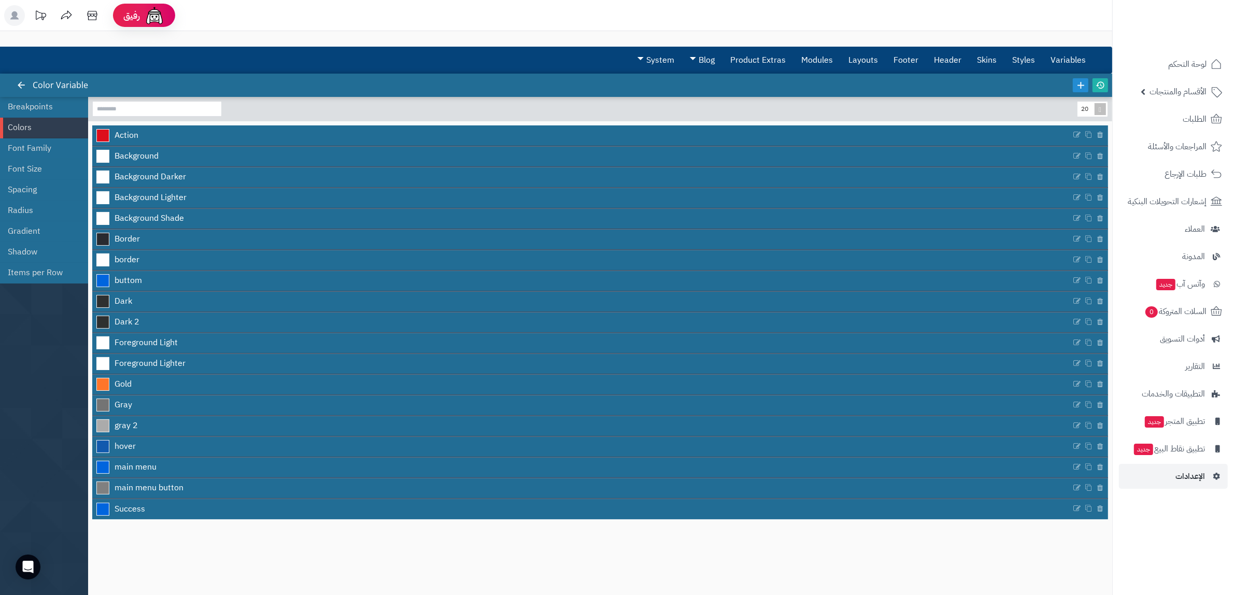
click at [6, 107] on li "Breakpoints" at bounding box center [44, 107] width 88 height 21
click at [45, 111] on link "Breakpoints" at bounding box center [40, 106] width 65 height 21
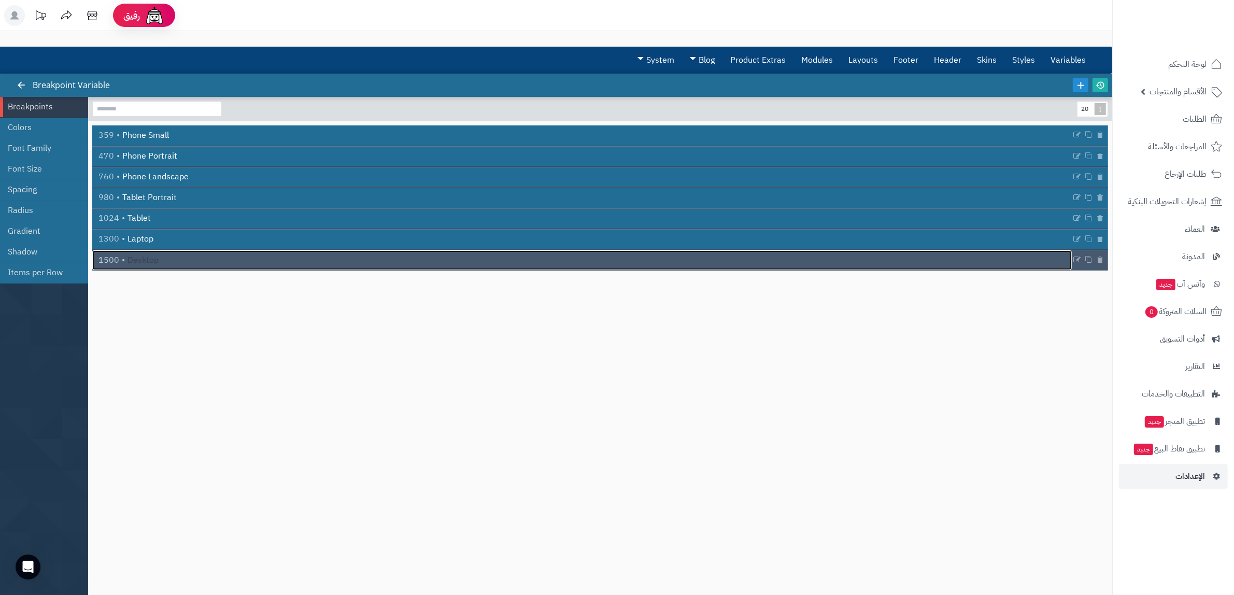
click at [133, 258] on span "Desktop" at bounding box center [142, 260] width 31 height 12
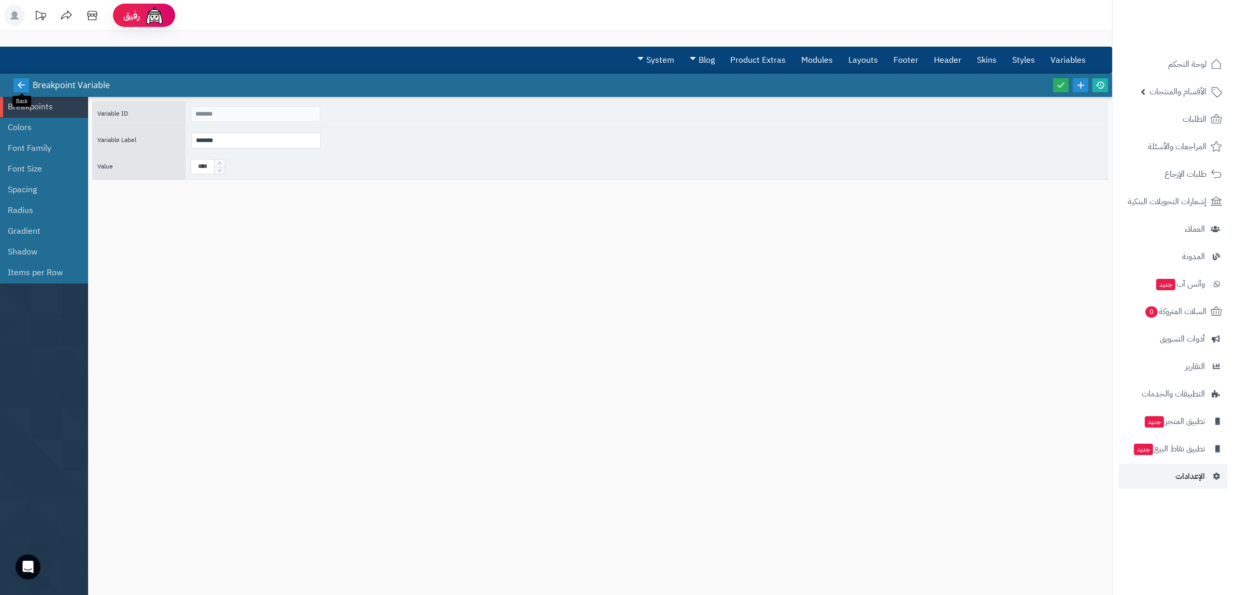
click at [15, 81] on link at bounding box center [21, 85] width 16 height 14
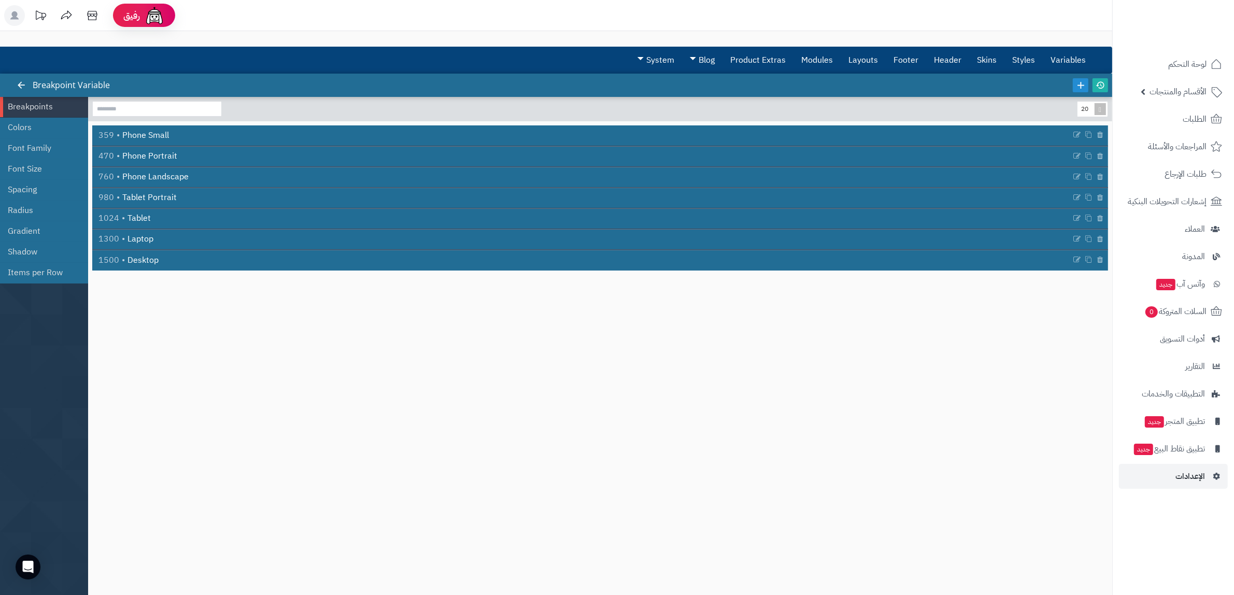
click at [15, 81] on link at bounding box center [21, 85] width 16 height 14
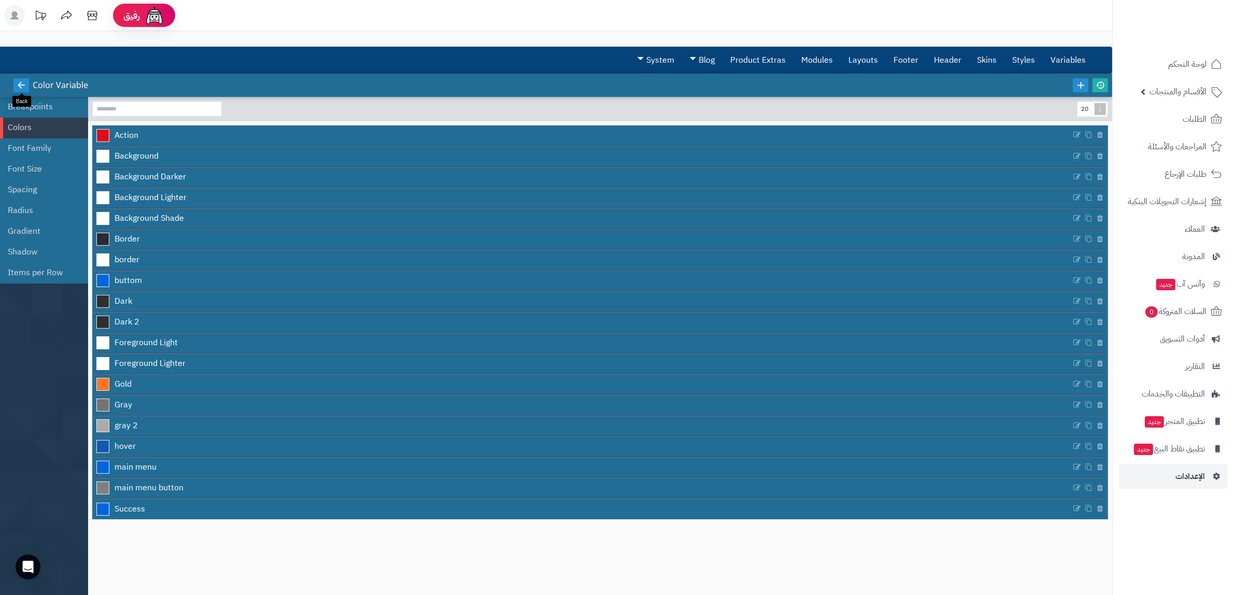
click at [16, 84] on link at bounding box center [21, 85] width 16 height 14
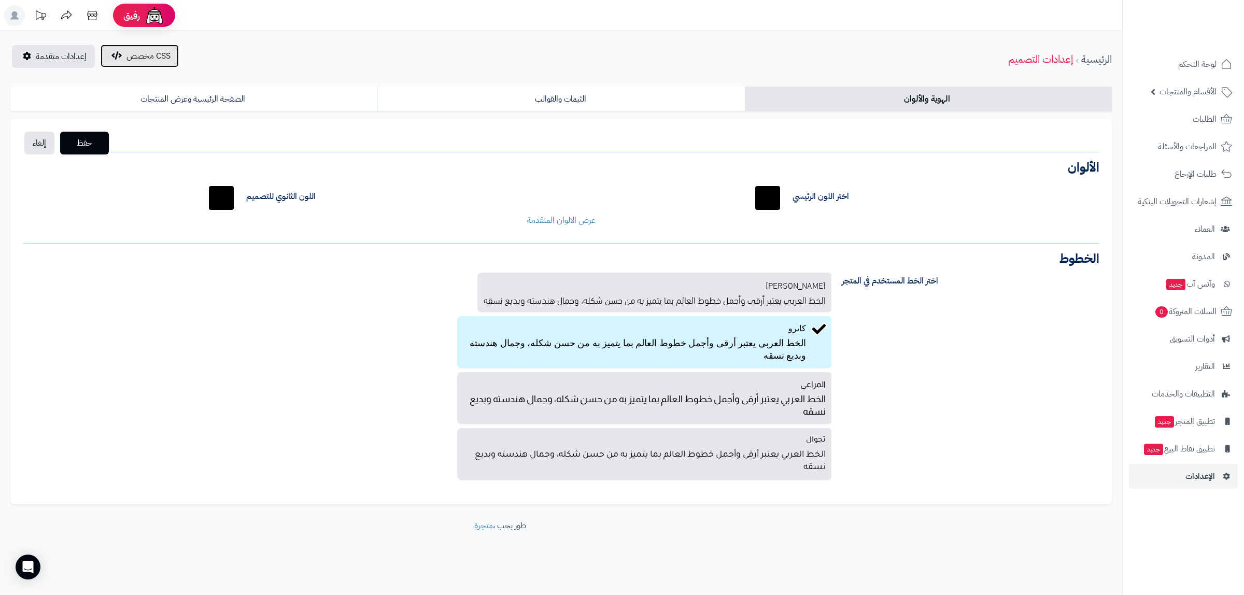
click at [163, 60] on span "CSS مخصص" at bounding box center [148, 56] width 44 height 12
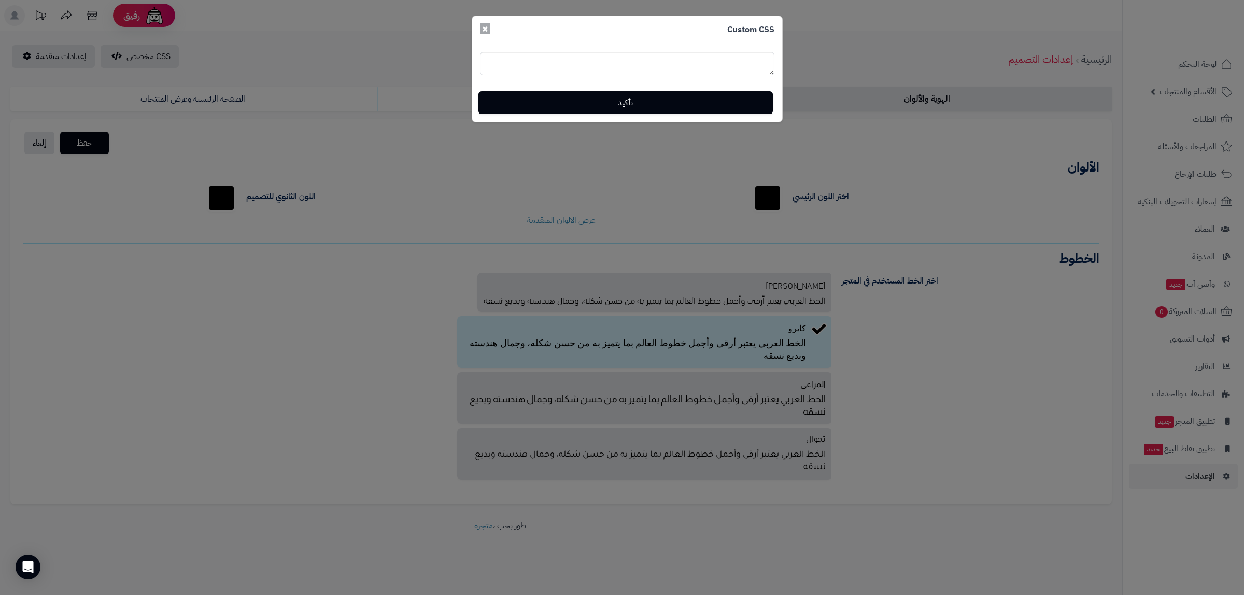
click at [487, 31] on span "×" at bounding box center [485, 29] width 6 height 16
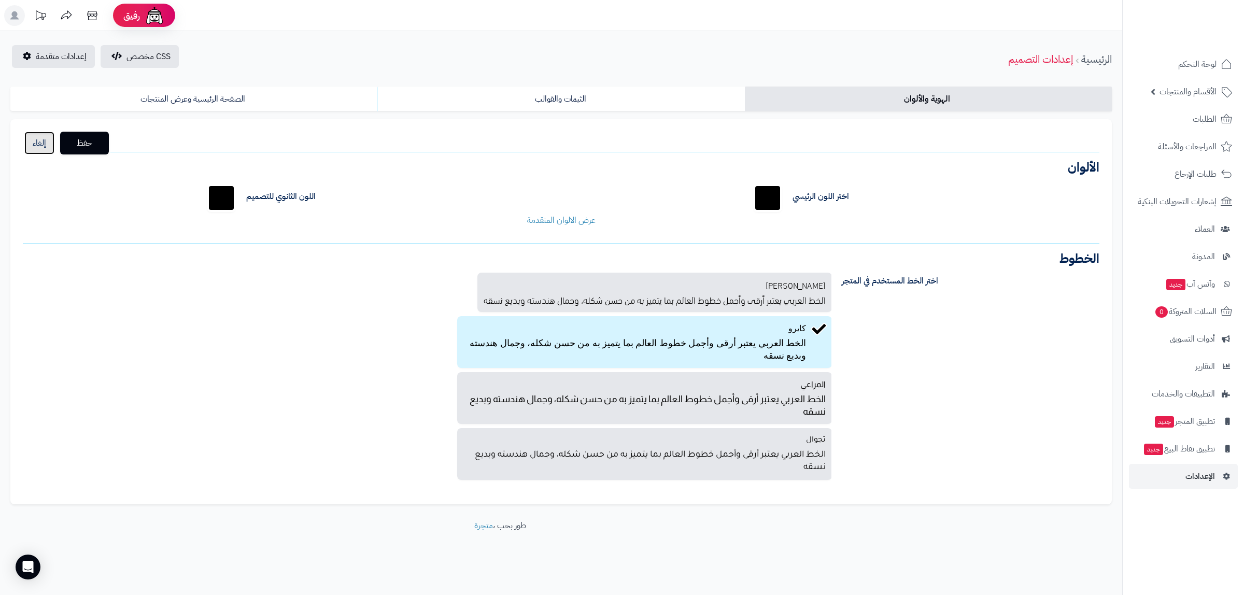
click at [47, 143] on link "إلغاء" at bounding box center [39, 143] width 30 height 23
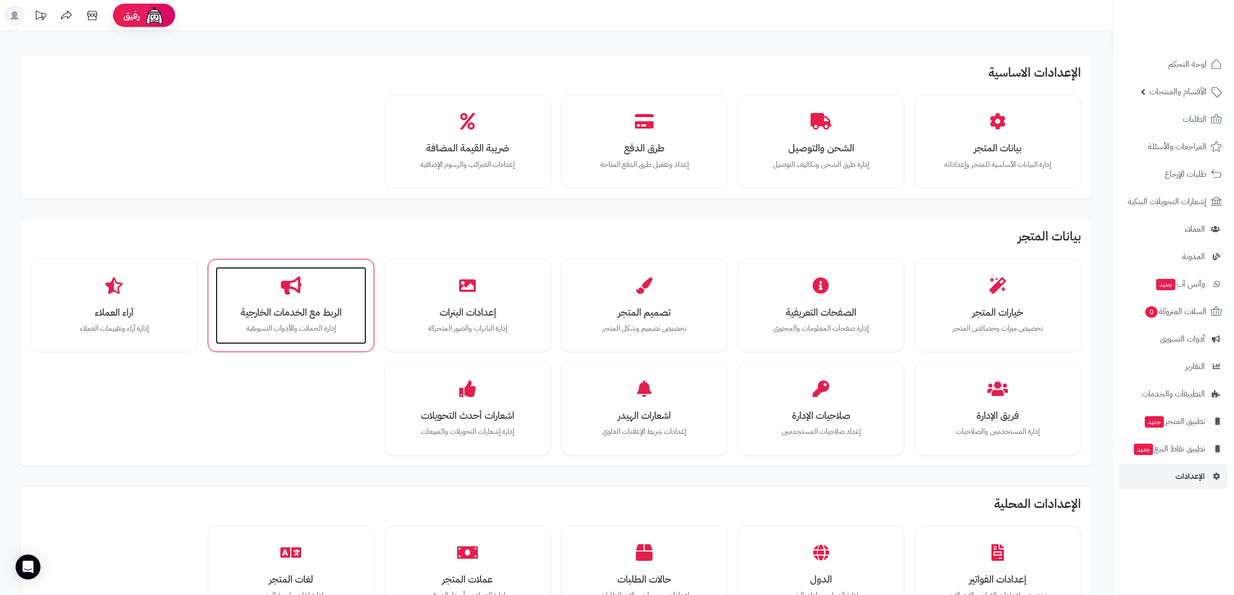
click at [241, 315] on h3 "الربط مع الخدمات الخارجية" at bounding box center [291, 312] width 130 height 11
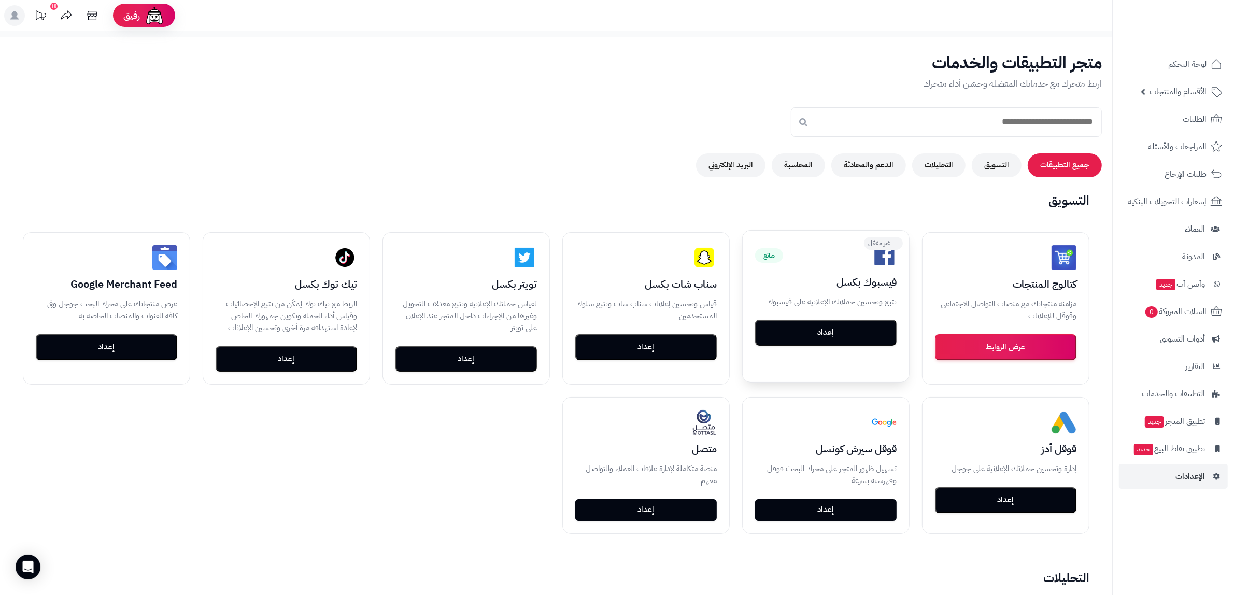
click at [843, 333] on button "إعداد" at bounding box center [825, 333] width 141 height 26
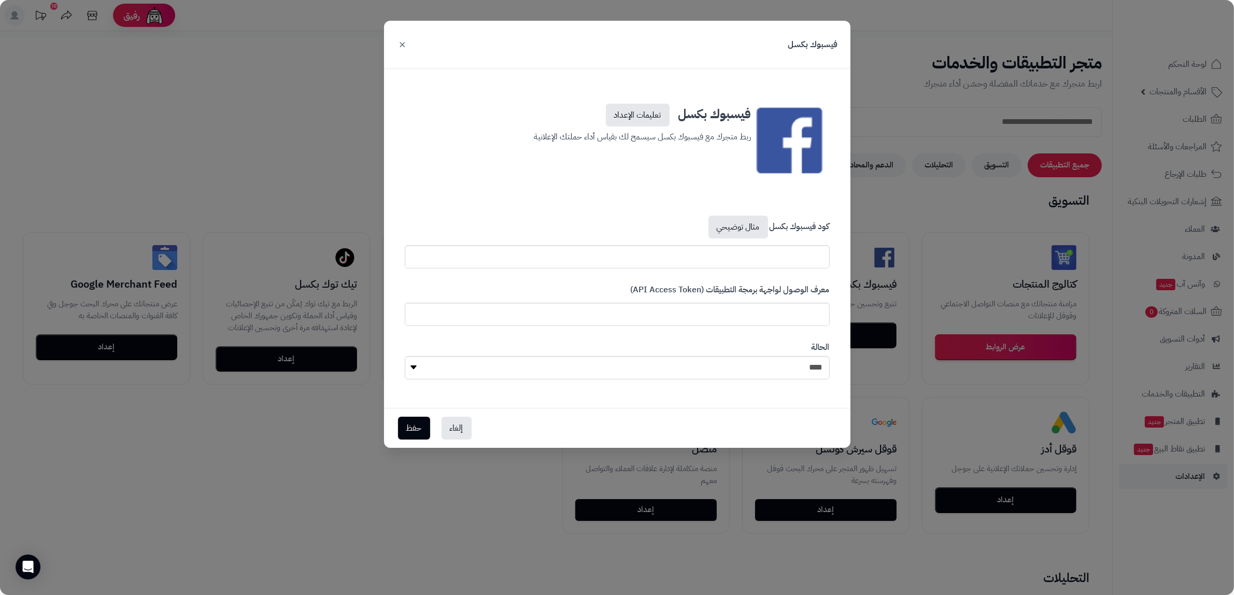
click at [398, 45] on button "×" at bounding box center [402, 44] width 12 height 23
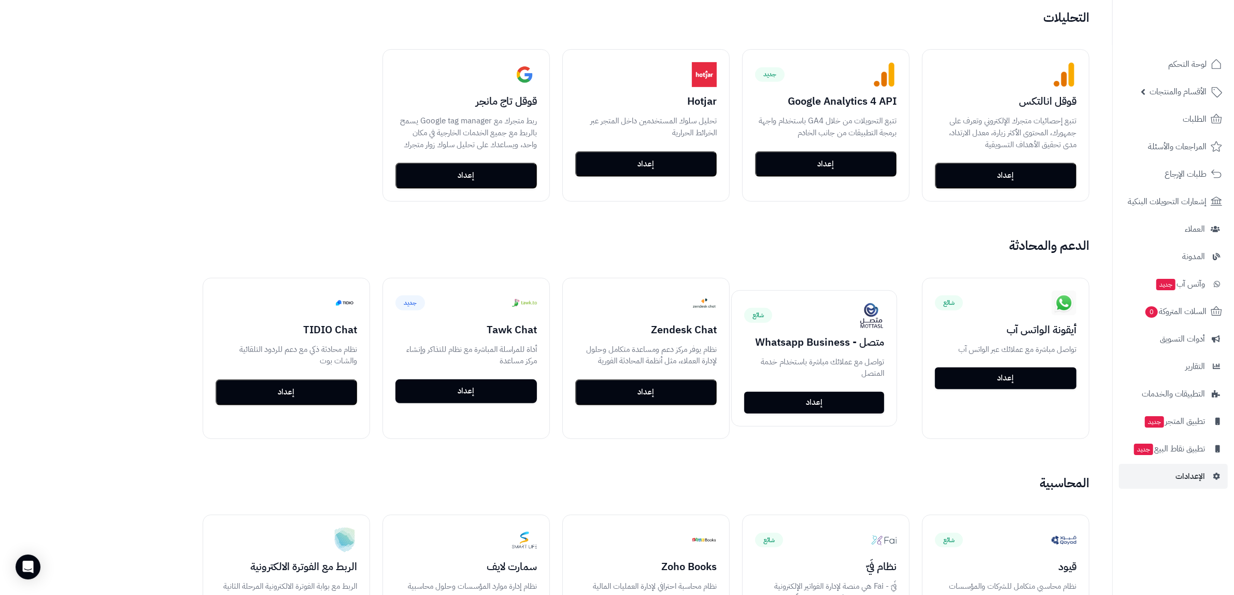
scroll to position [583, 0]
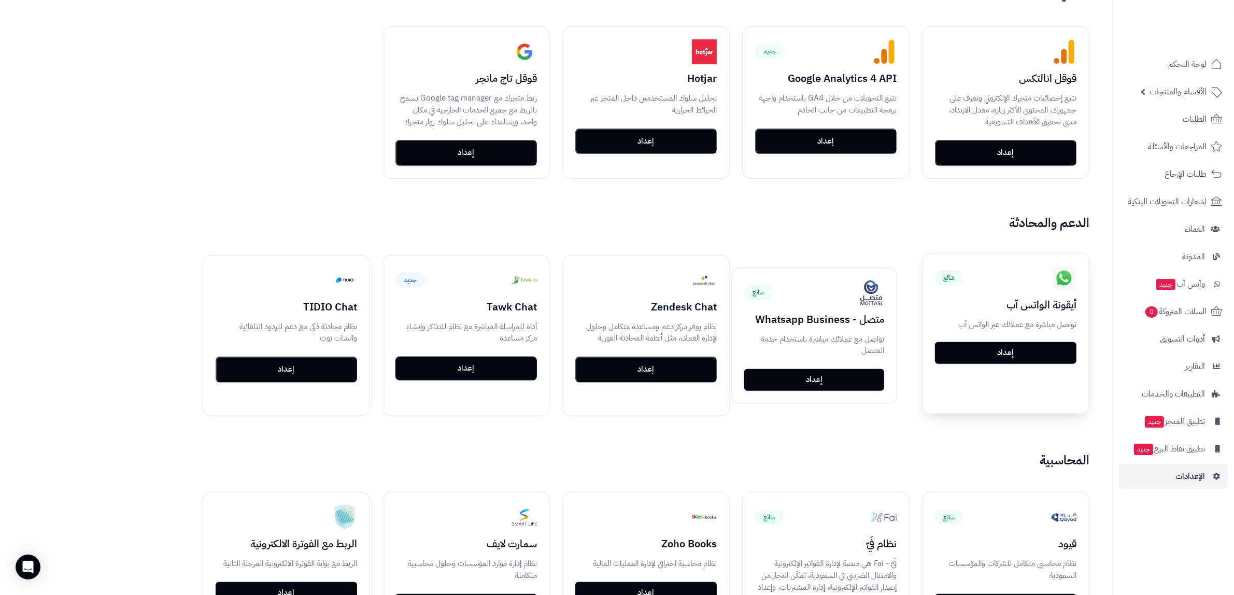
click at [1061, 358] on link "إعداد" at bounding box center [1005, 353] width 141 height 22
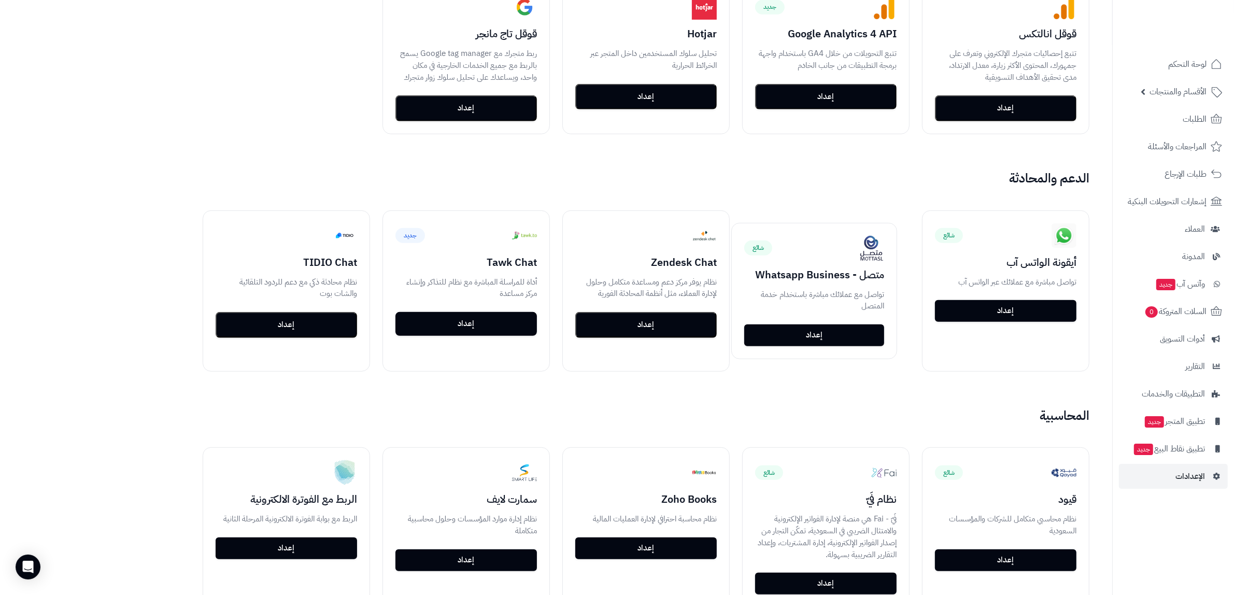
scroll to position [650, 0]
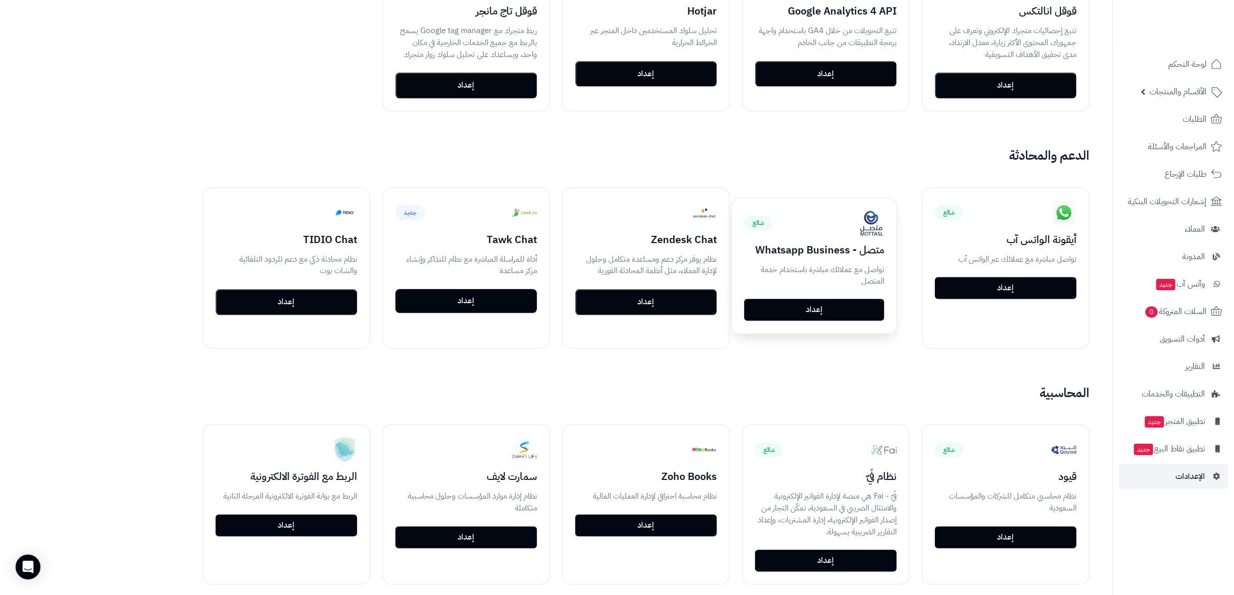
click at [838, 308] on link "إعداد" at bounding box center [814, 310] width 140 height 22
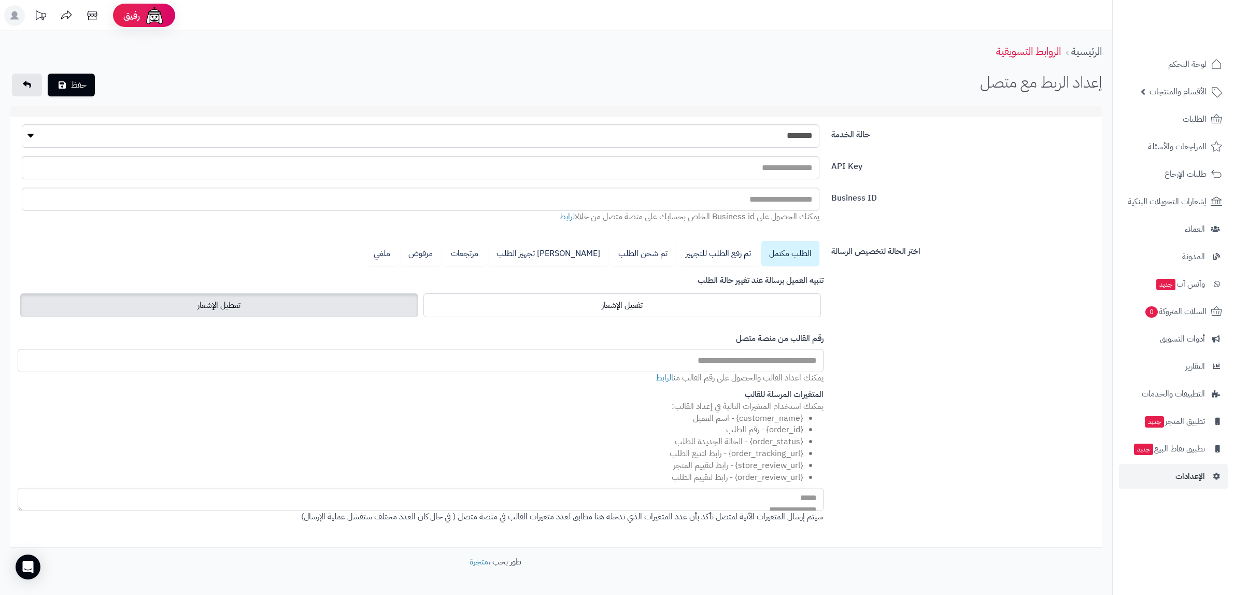
select select "********"
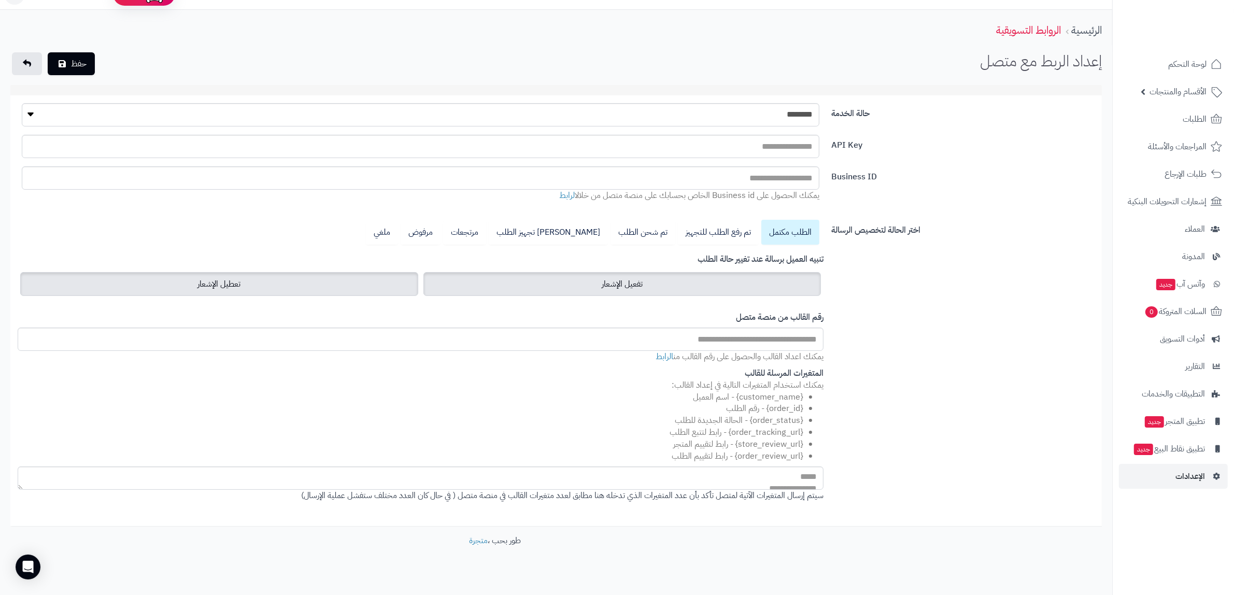
scroll to position [34, 0]
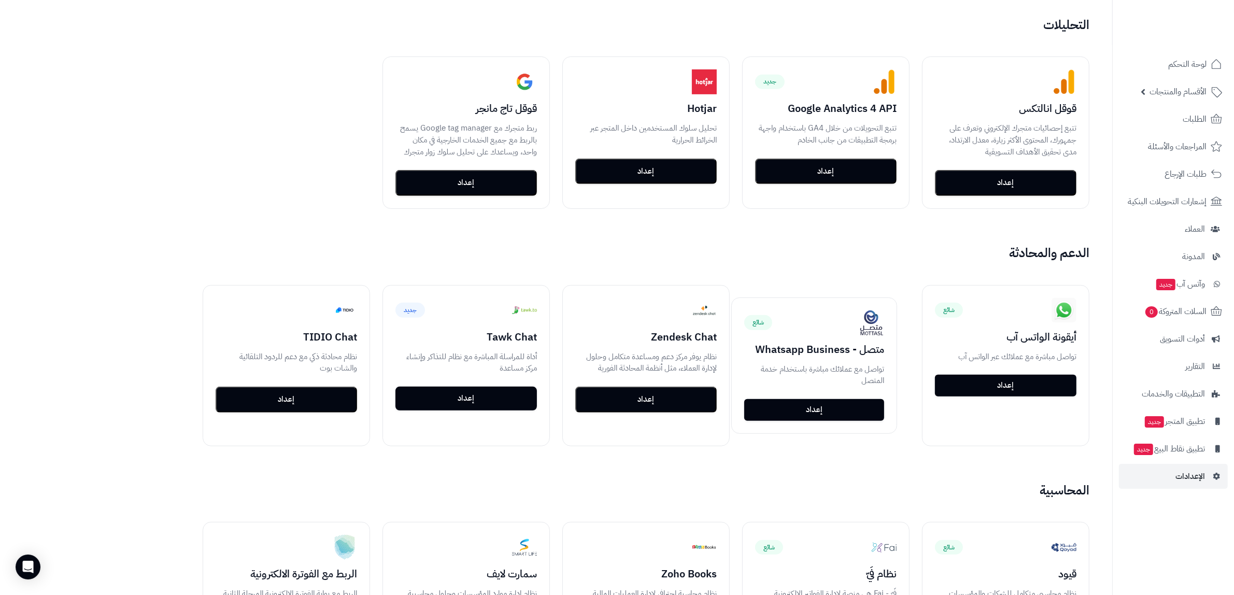
scroll to position [552, 0]
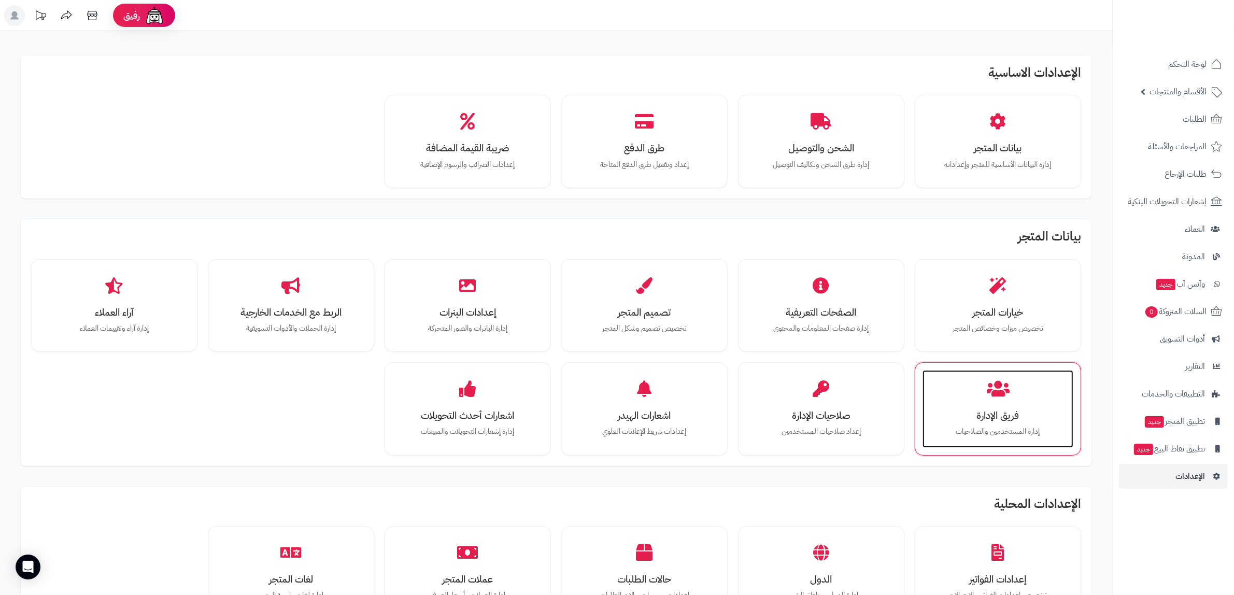
click at [1037, 403] on div "فريق الإدارة إدارة المستخدمين والصلاحيات" at bounding box center [997, 409] width 151 height 78
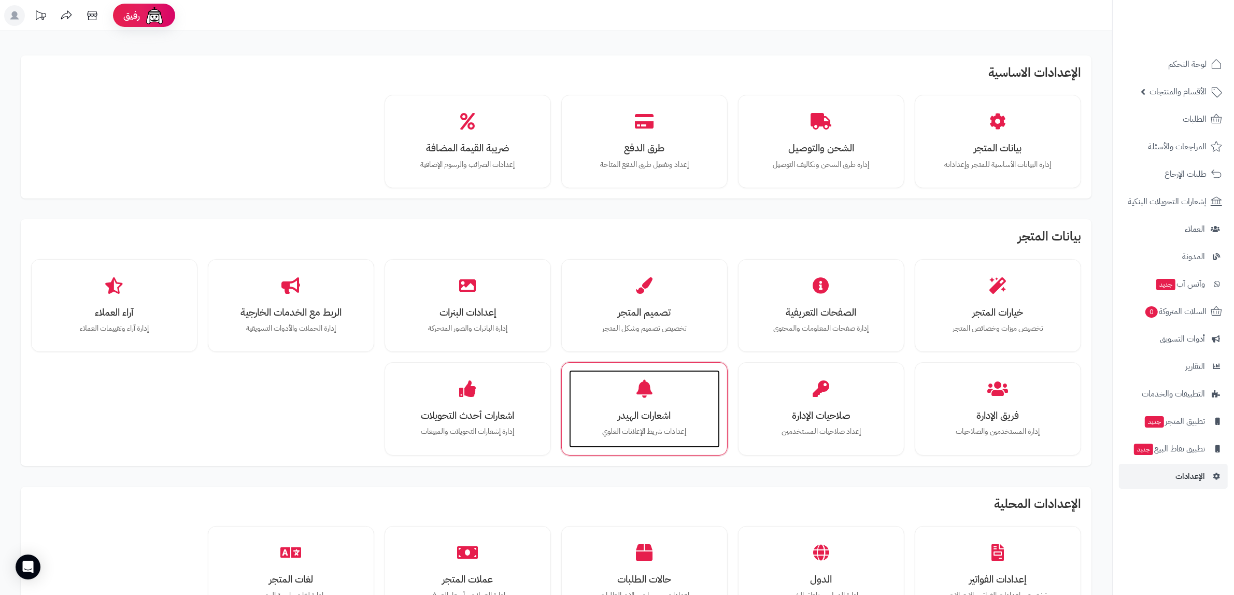
click at [630, 446] on div "اشعارات الهيدر إعدادات شريط الإعلانات [PERSON_NAME]" at bounding box center [644, 409] width 151 height 78
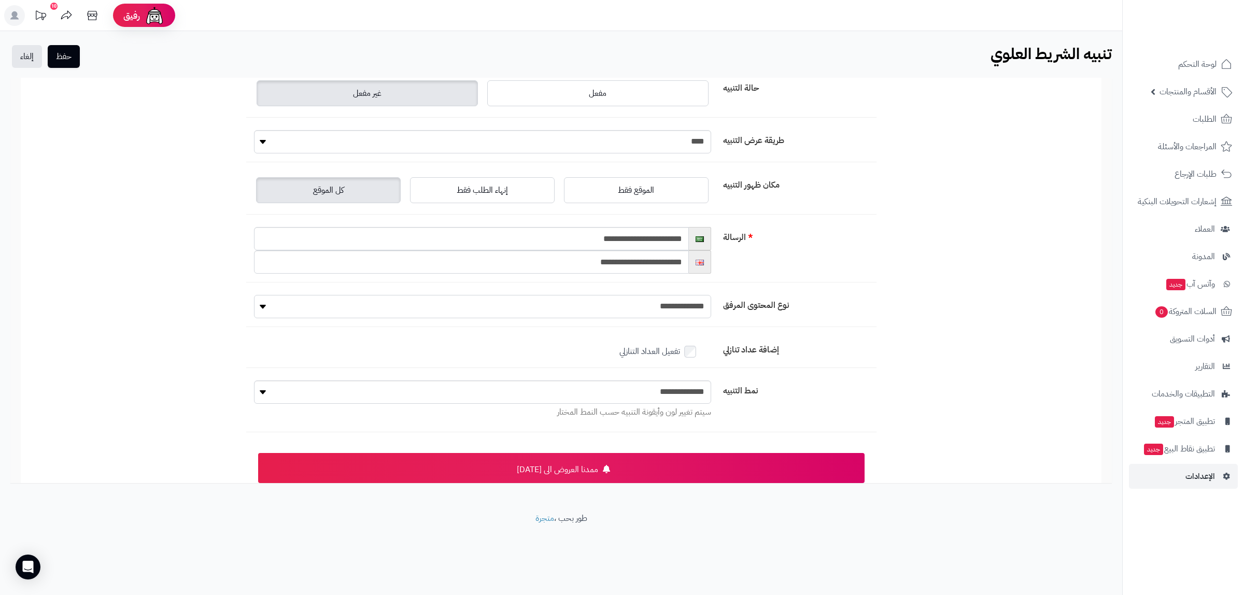
click at [646, 306] on select "**********" at bounding box center [482, 306] width 457 height 23
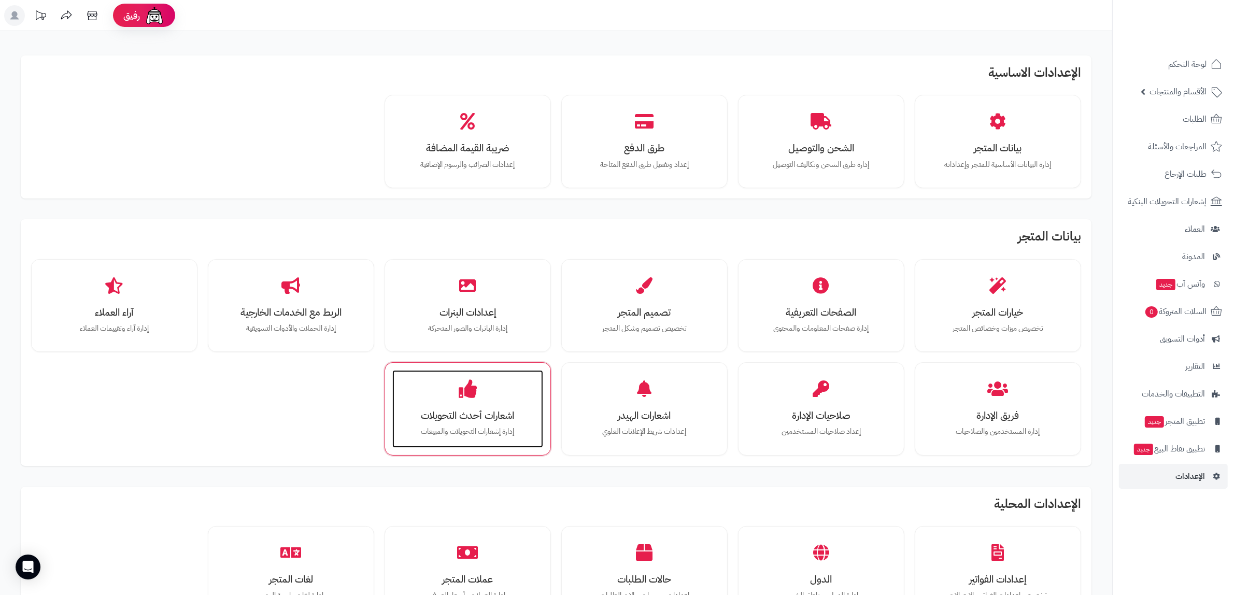
click at [467, 438] on div "اشعارات أحدث التحويلات إدارة إشعارات التحويلات والمبيعات" at bounding box center [467, 409] width 151 height 78
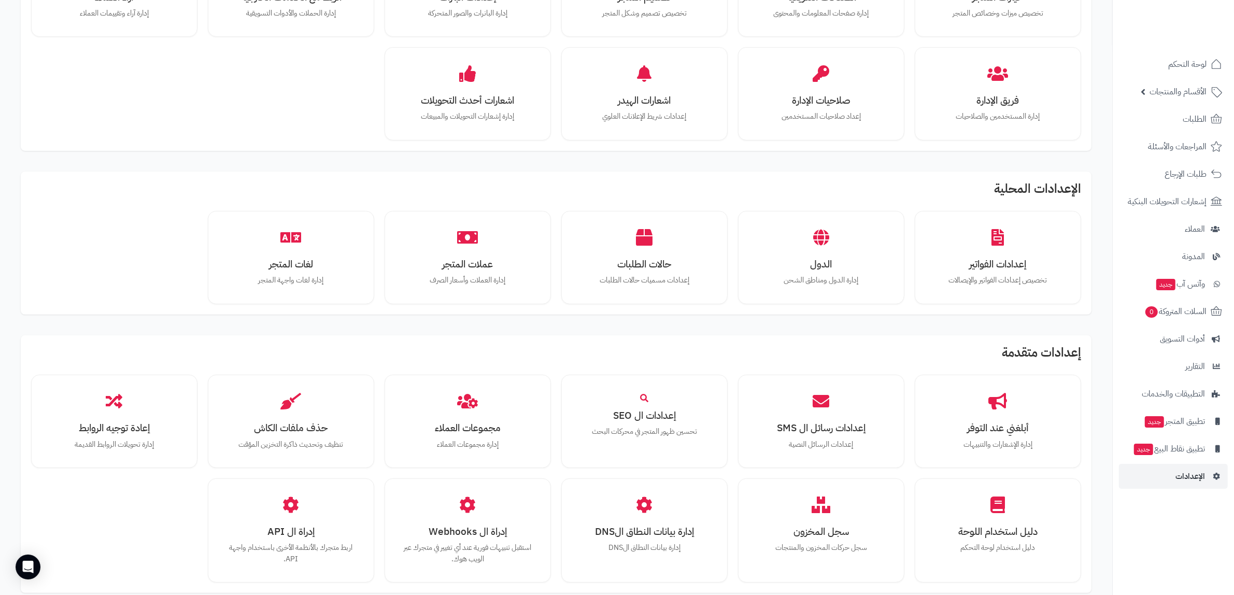
scroll to position [324, 0]
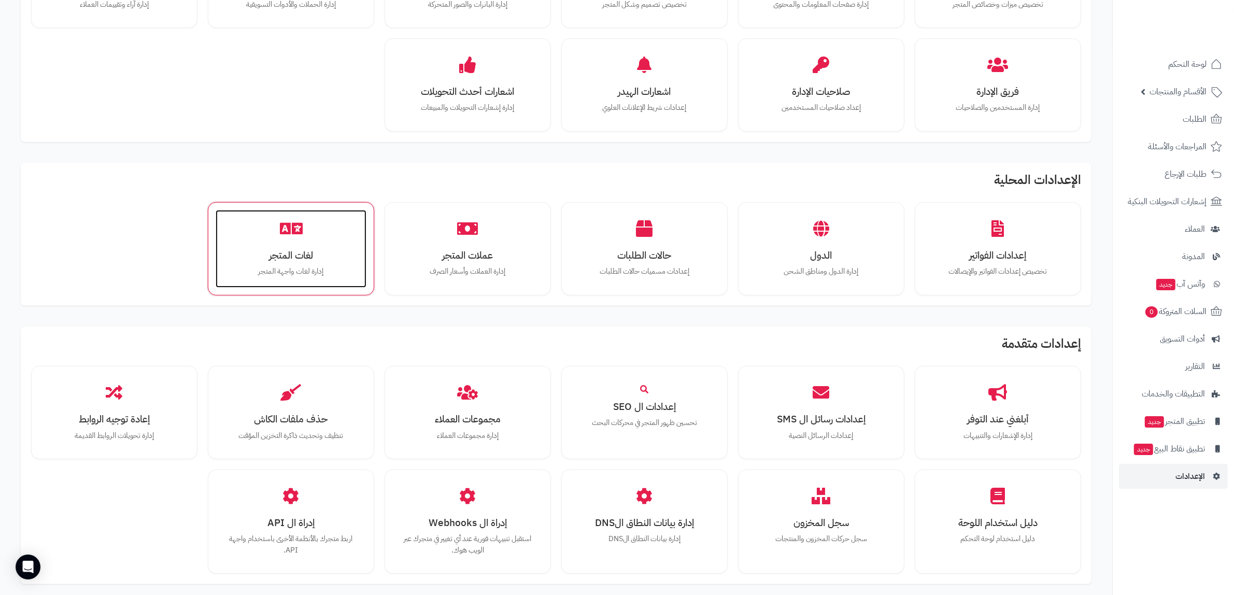
drag, startPoint x: 302, startPoint y: 268, endPoint x: 138, endPoint y: 218, distance: 171.8
click at [302, 267] on p "إدارة لغات واجهة المتجر" at bounding box center [291, 271] width 130 height 11
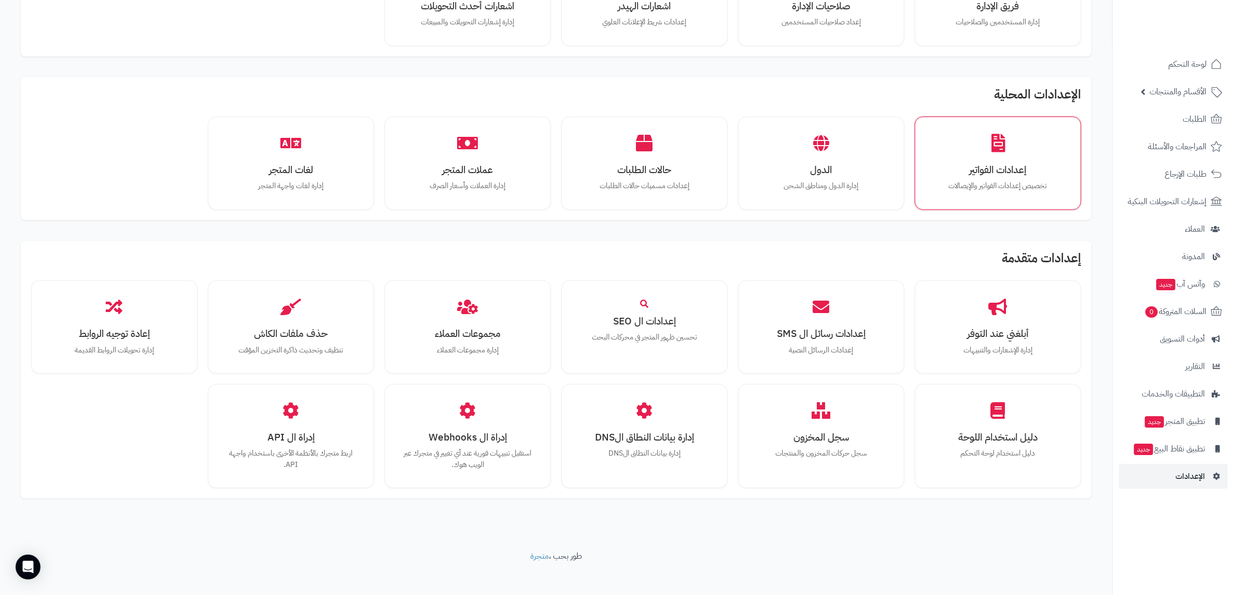
scroll to position [418, 0]
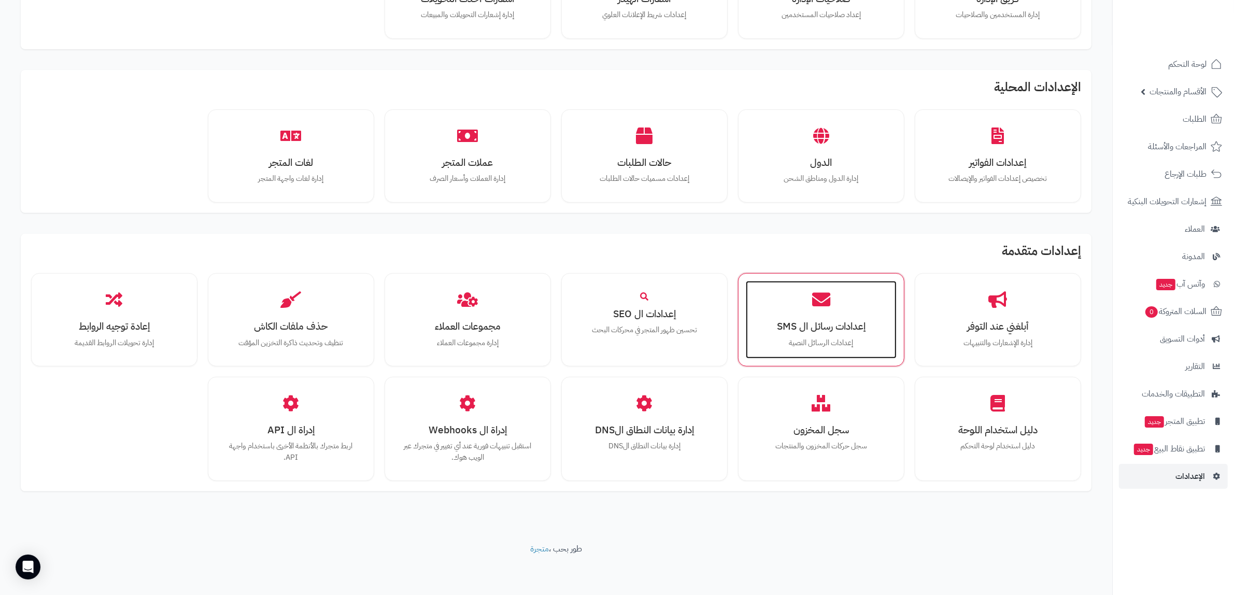
click at [833, 328] on h3 "إعدادات رسائل ال SMS" at bounding box center [821, 326] width 130 height 11
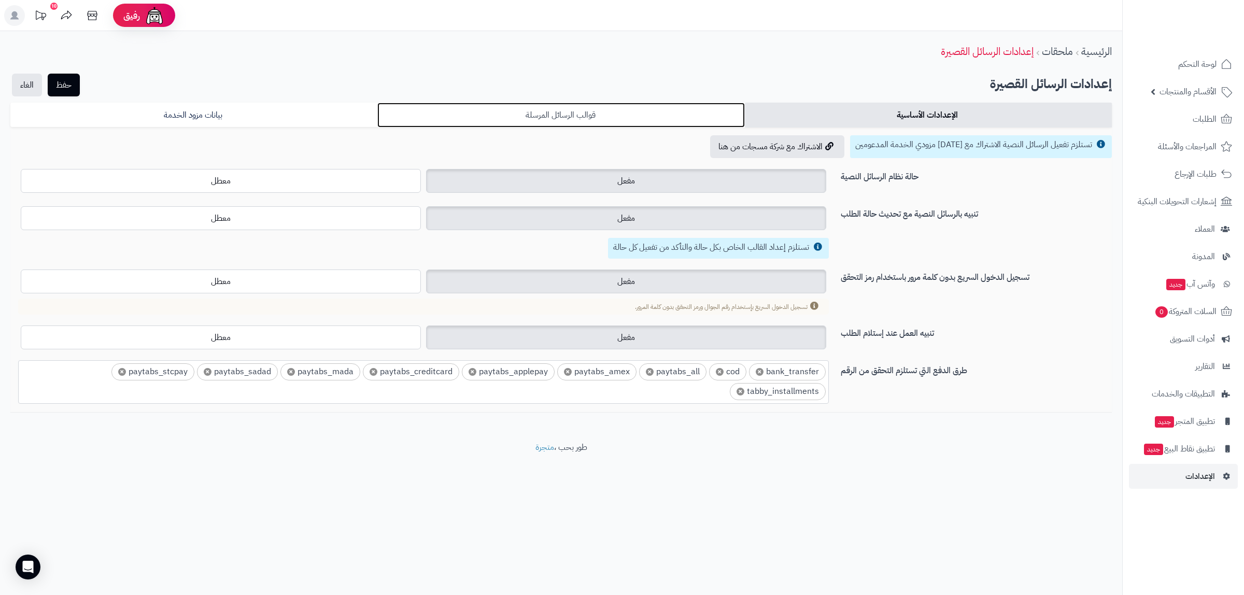
click at [591, 121] on link "قوالب الرسائل المرسلة" at bounding box center [560, 115] width 367 height 25
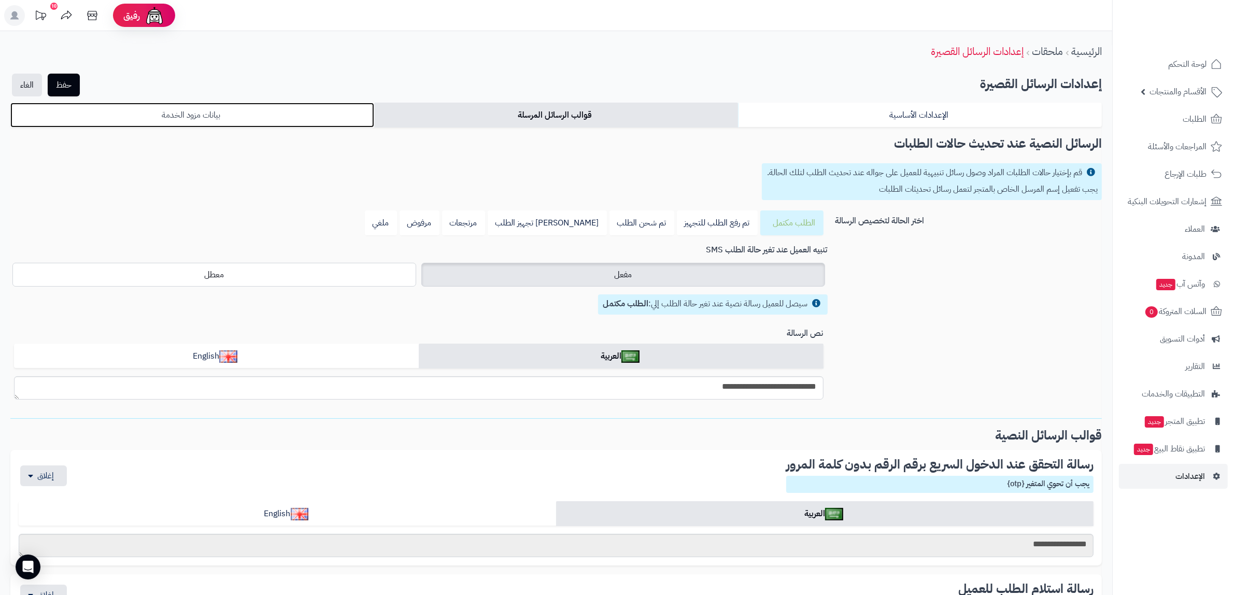
click at [165, 118] on link "بيانات مزود الخدمة" at bounding box center [192, 115] width 364 height 25
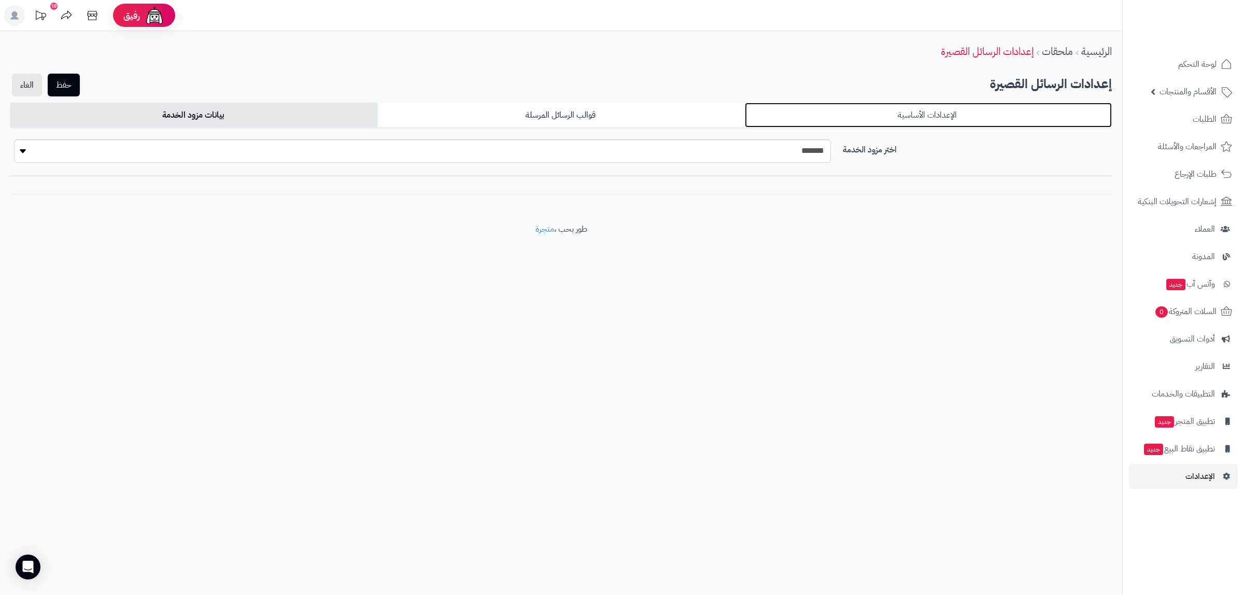
click at [939, 115] on link "الإعدادات الأساسية" at bounding box center [928, 115] width 367 height 25
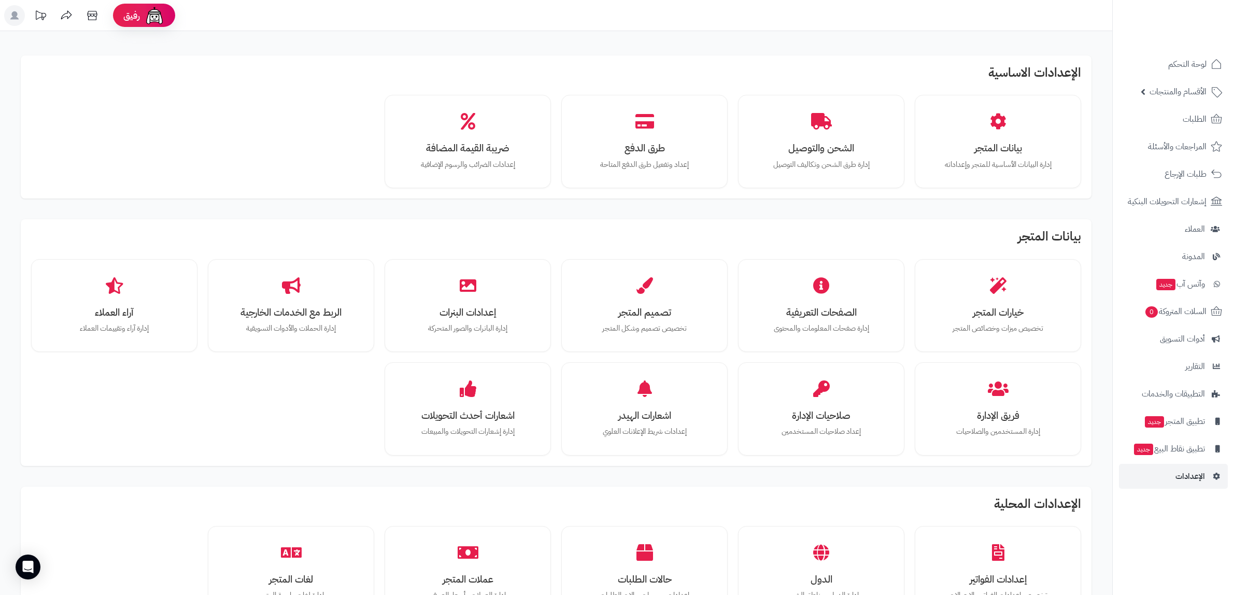
scroll to position [418, 0]
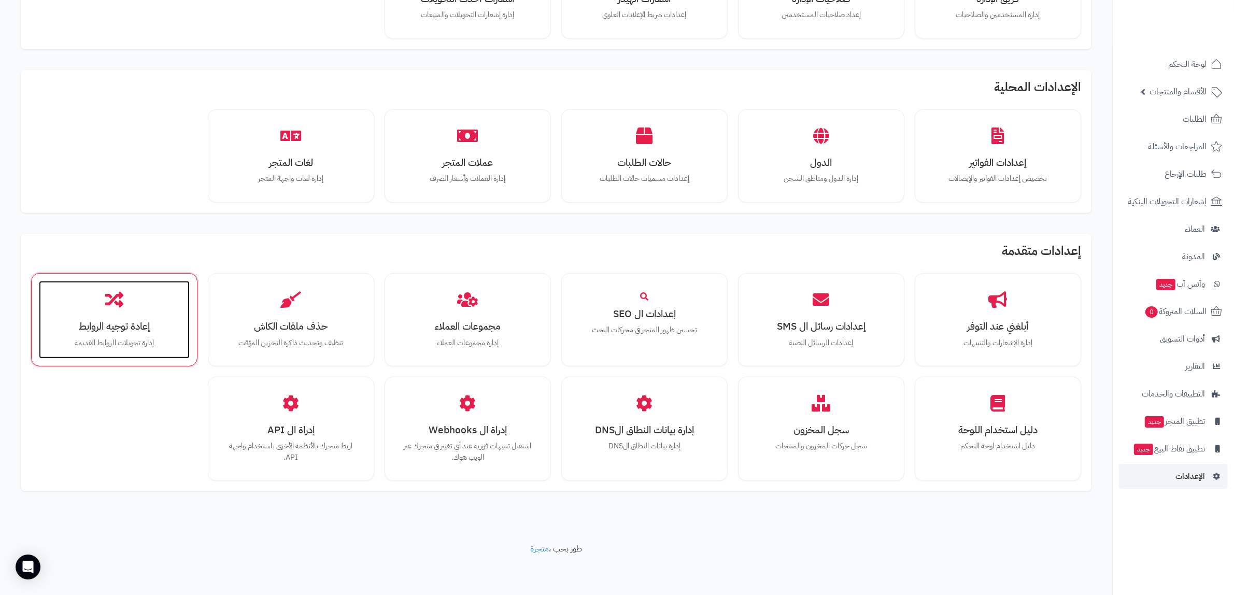
click at [96, 341] on p "إدارة تحويلات الروابط القديمة" at bounding box center [114, 342] width 130 height 11
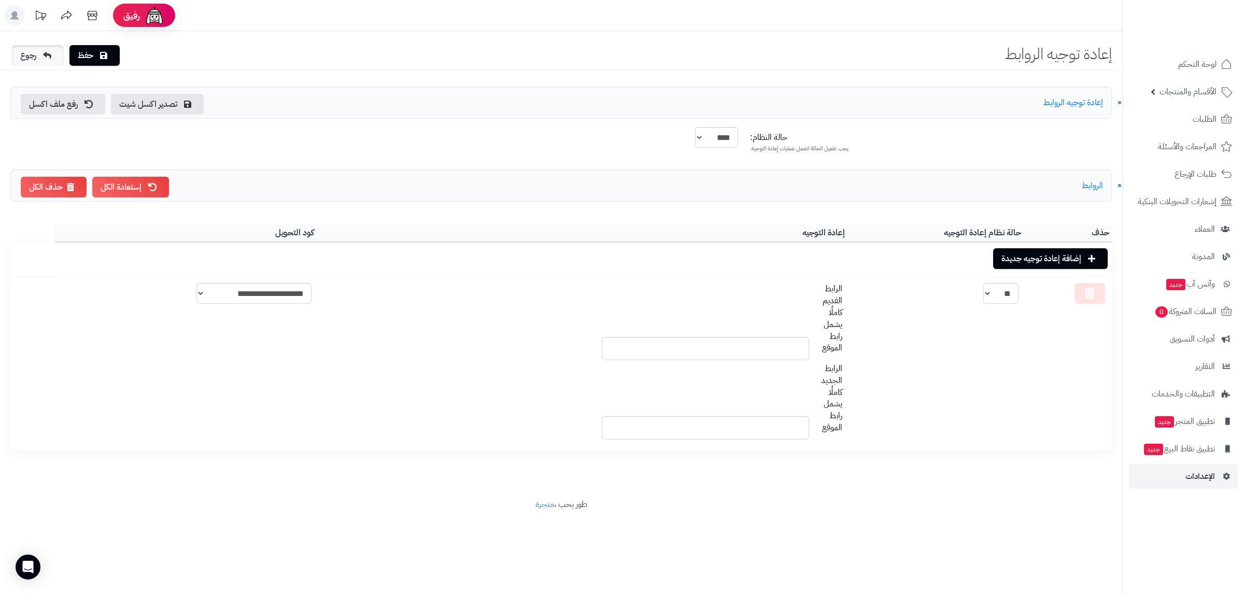
click at [31, 53] on link "رجوع" at bounding box center [38, 55] width 52 height 21
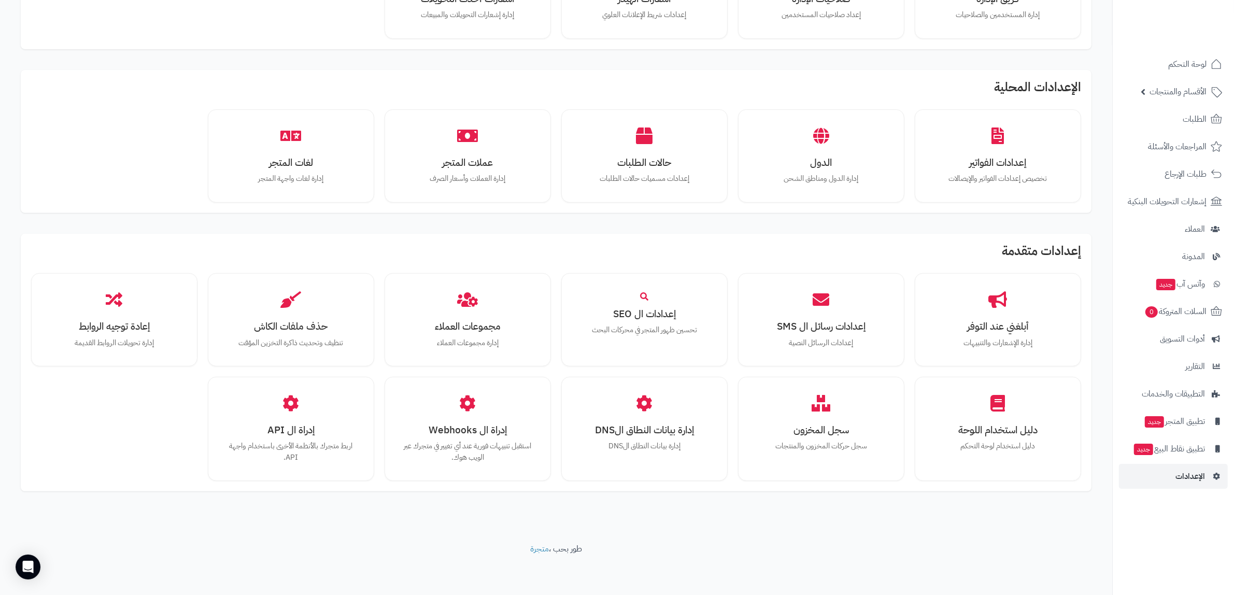
scroll to position [418, 0]
click at [1175, 402] on link "التطبيقات والخدمات" at bounding box center [1173, 393] width 109 height 25
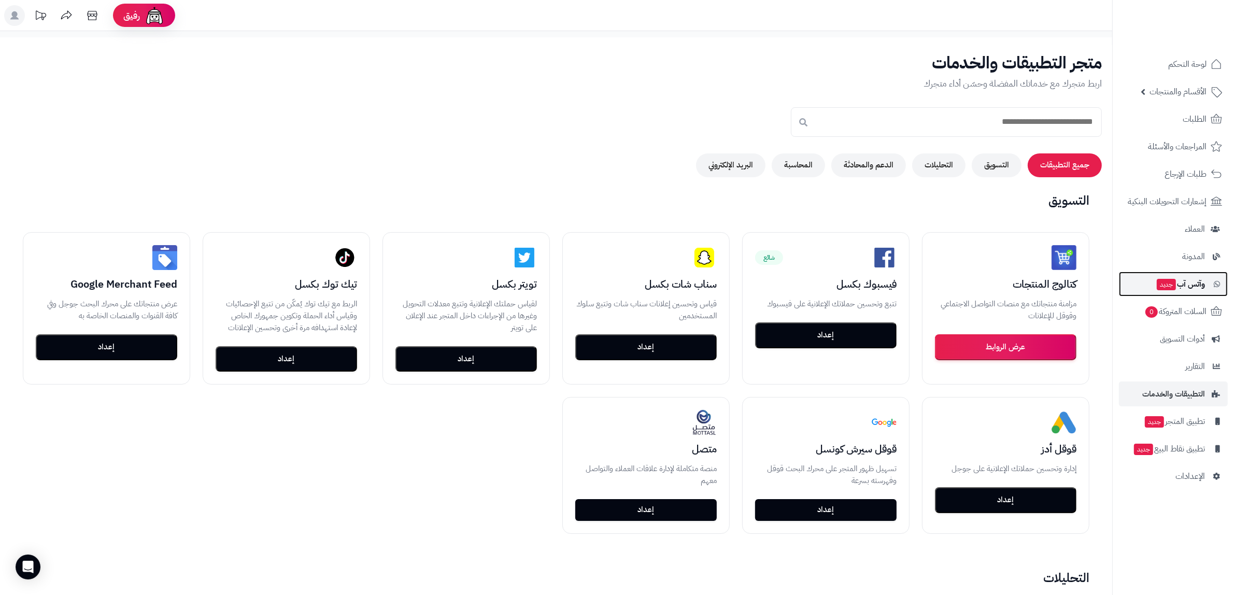
click at [1183, 288] on span "وآتس آب جديد" at bounding box center [1180, 284] width 49 height 15
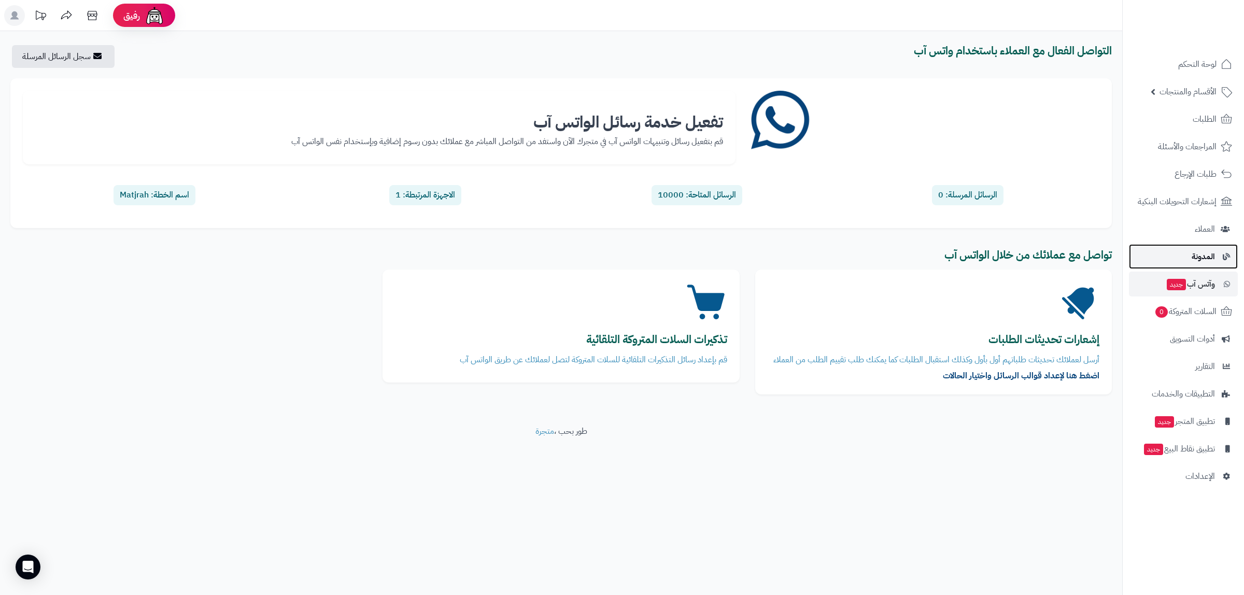
click at [1209, 253] on span "المدونة" at bounding box center [1202, 256] width 23 height 15
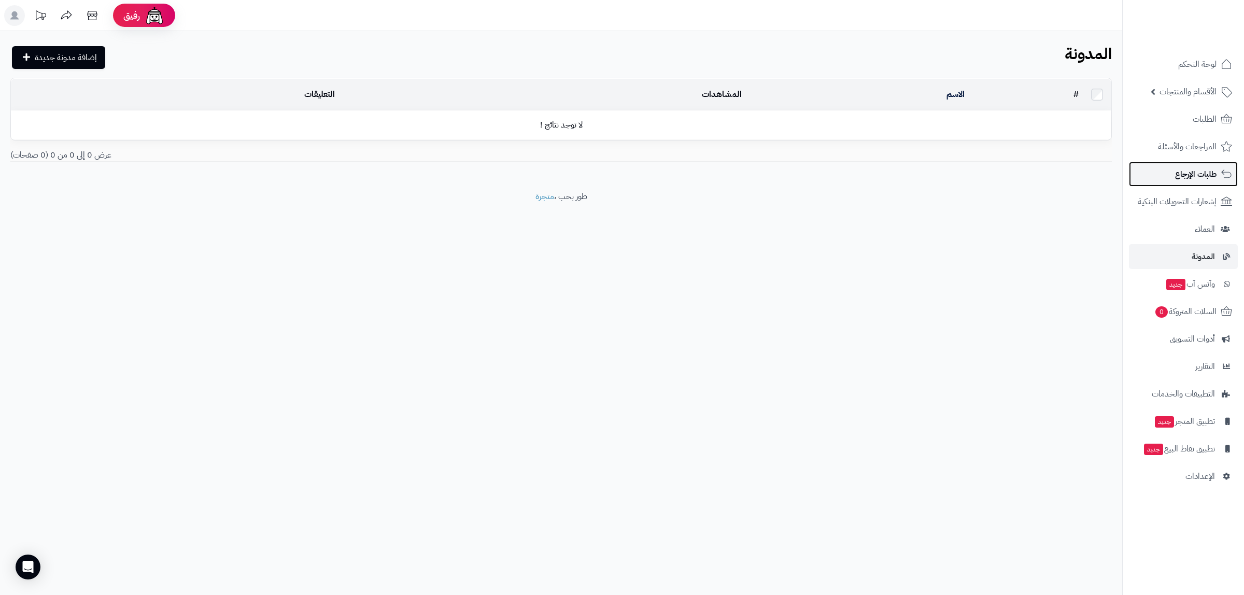
click at [1185, 177] on span "طلبات الإرجاع" at bounding box center [1195, 174] width 41 height 15
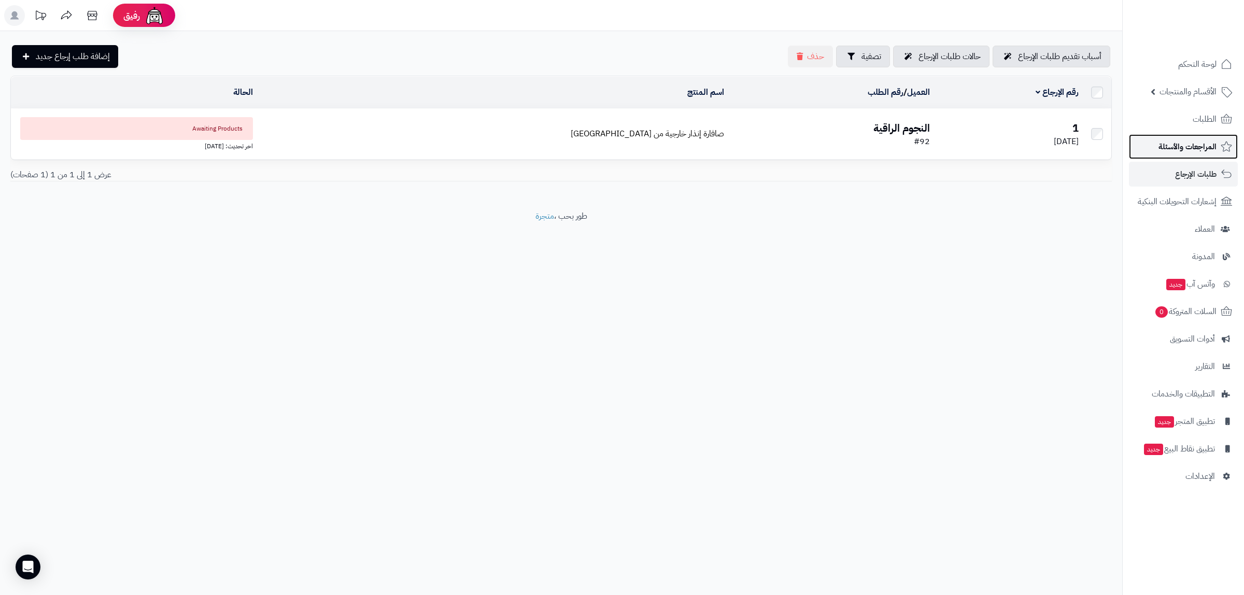
click at [1201, 144] on span "المراجعات والأسئلة" at bounding box center [1187, 146] width 58 height 15
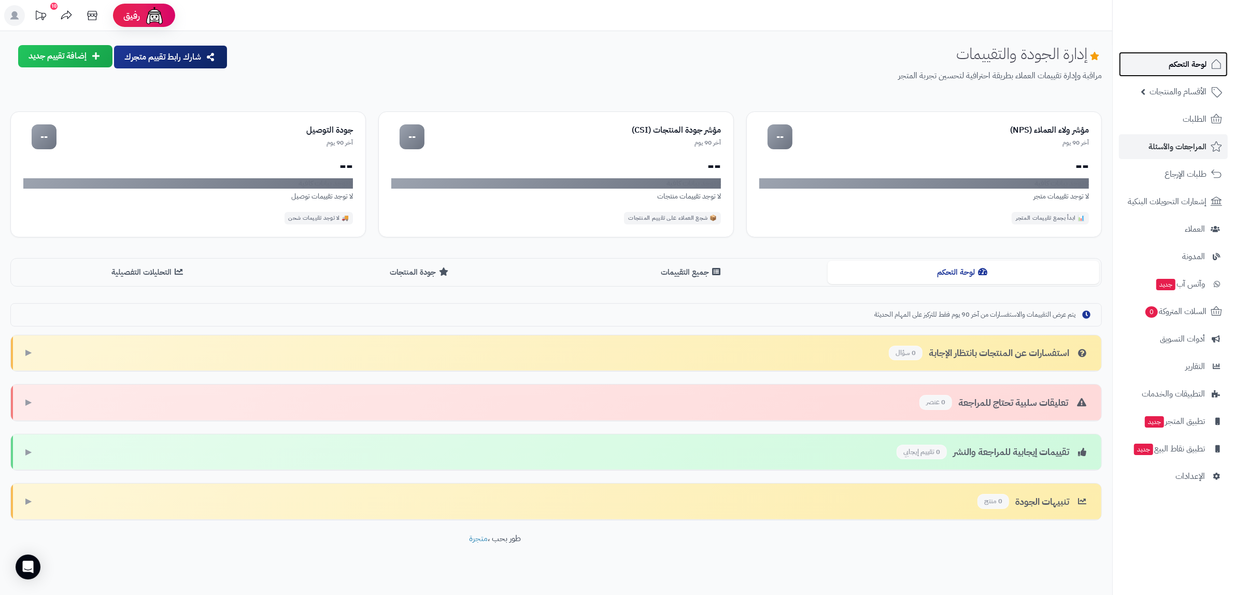
click at [1187, 66] on span "لوحة التحكم" at bounding box center [1188, 64] width 38 height 15
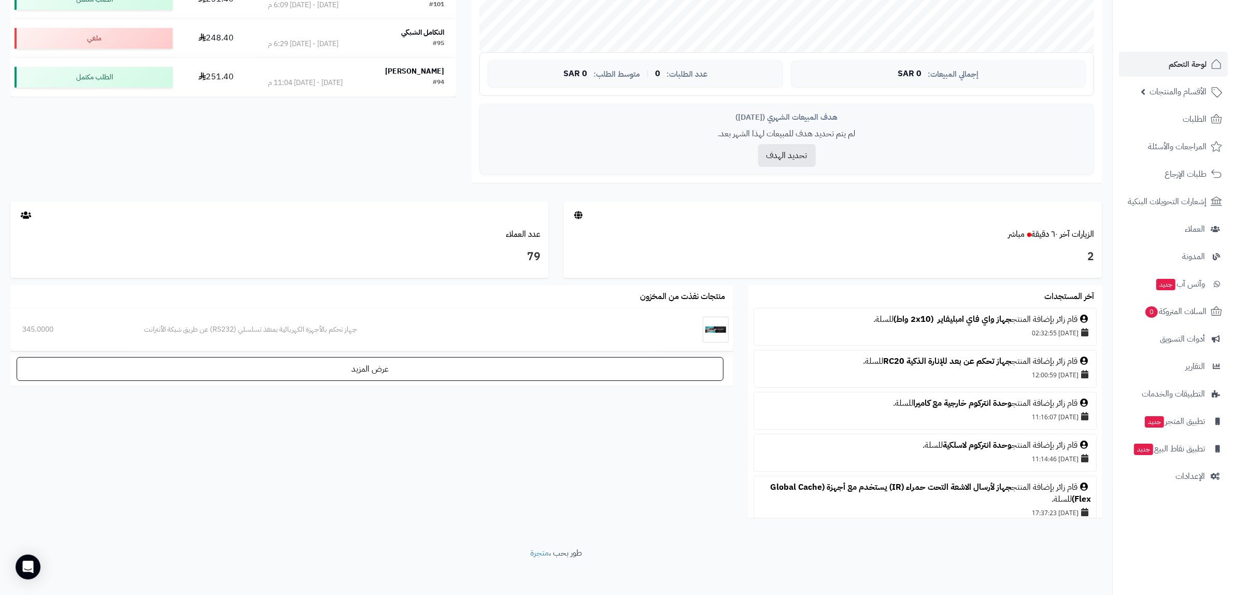
scroll to position [354, 0]
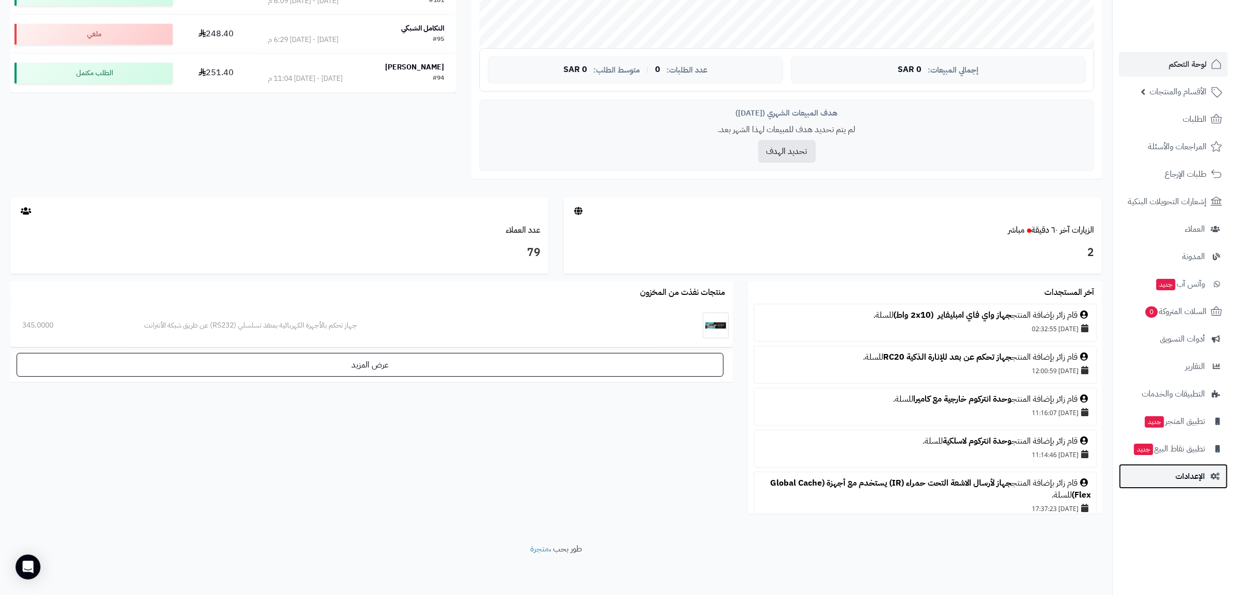
click at [1218, 482] on link "الإعدادات" at bounding box center [1173, 476] width 109 height 25
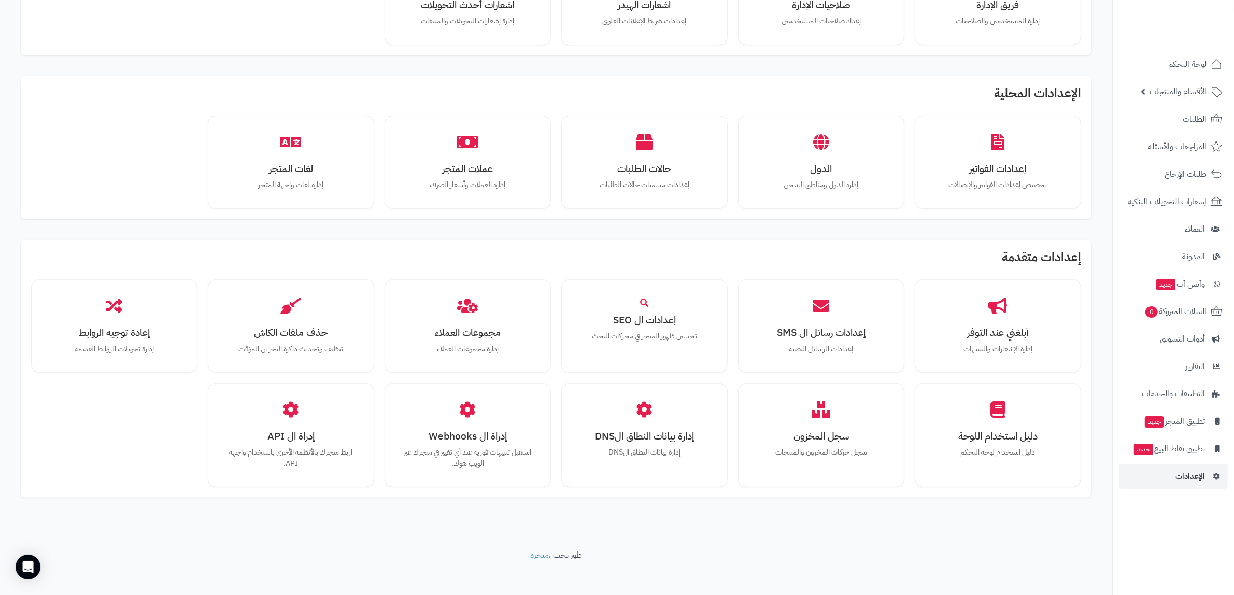
scroll to position [418, 0]
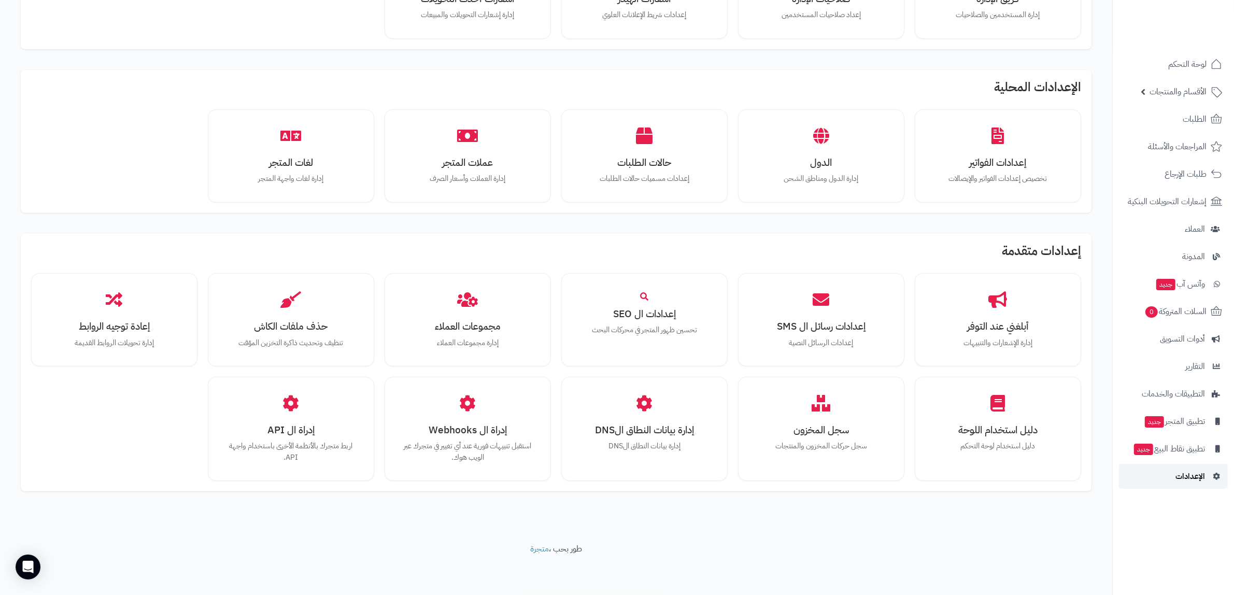
click at [1167, 475] on link "الإعدادات" at bounding box center [1173, 476] width 109 height 25
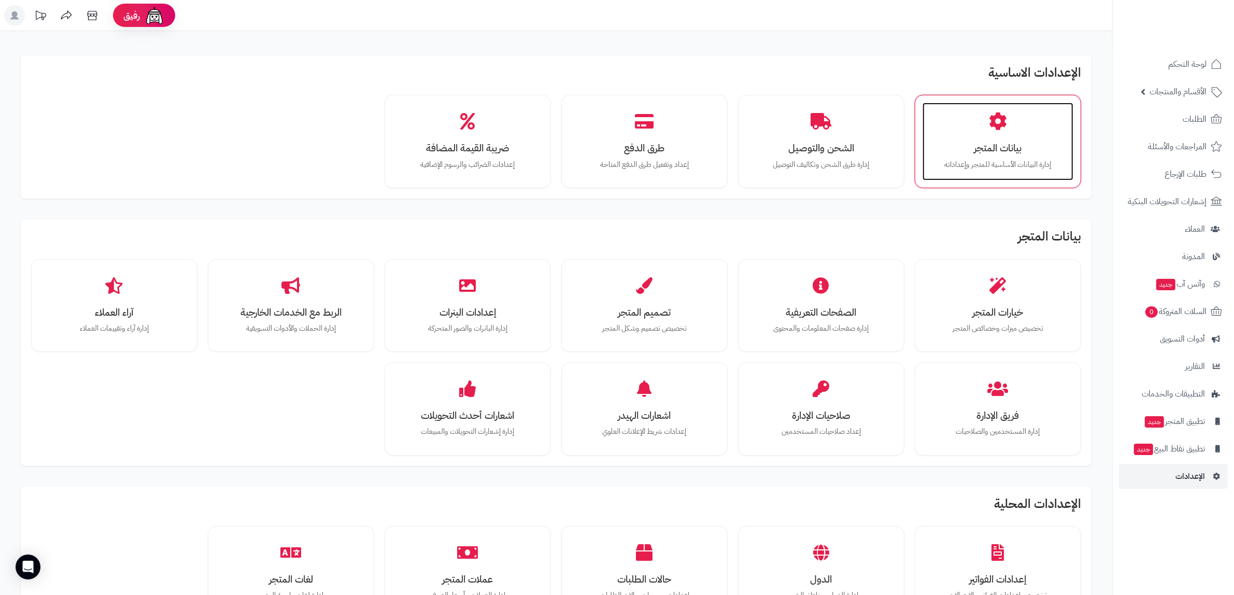
click at [995, 147] on h3 "بيانات المتجر" at bounding box center [998, 148] width 130 height 11
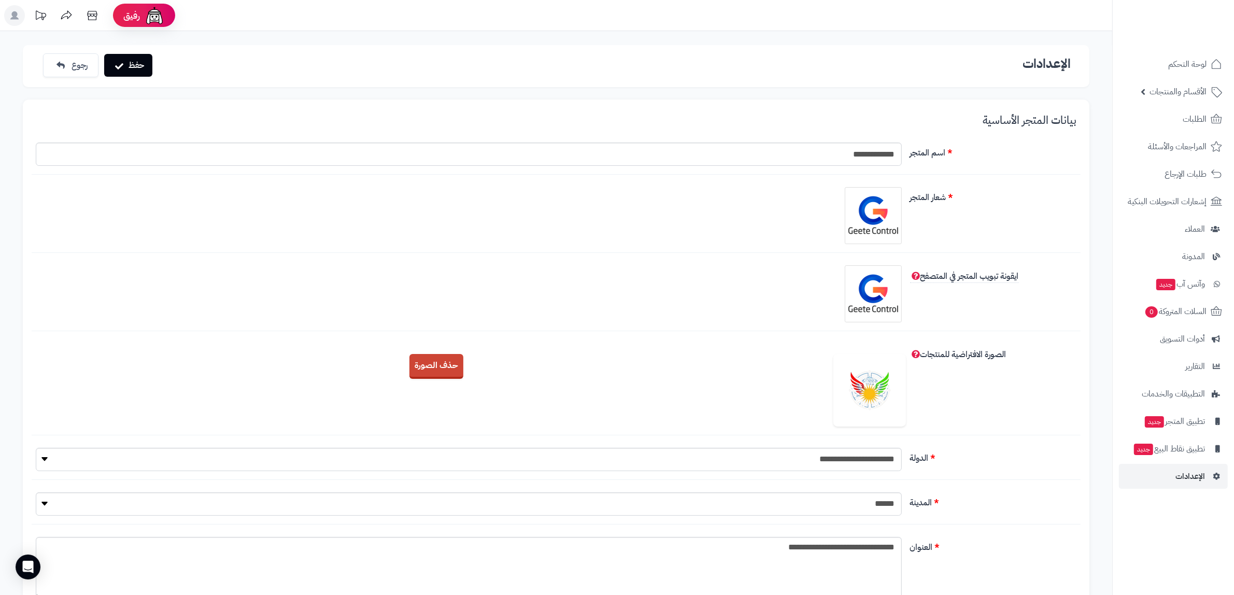
scroll to position [1009, 0]
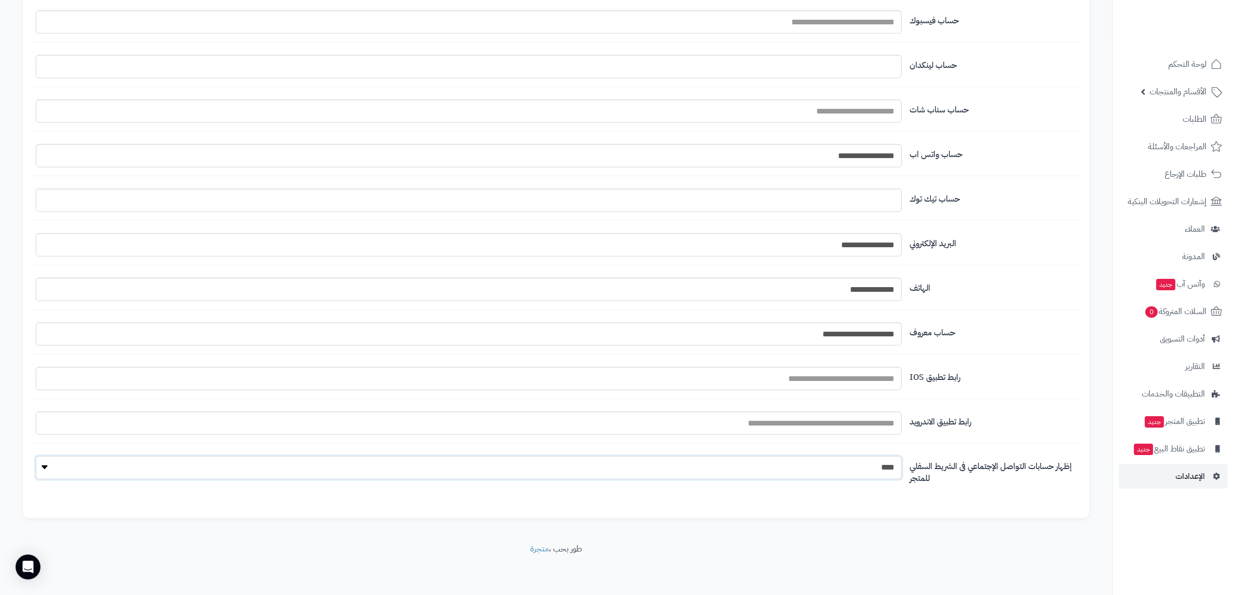
click at [801, 464] on select "**** ****" at bounding box center [469, 467] width 866 height 23
select select "*"
click at [36, 457] on select "**** ****" at bounding box center [469, 467] width 866 height 23
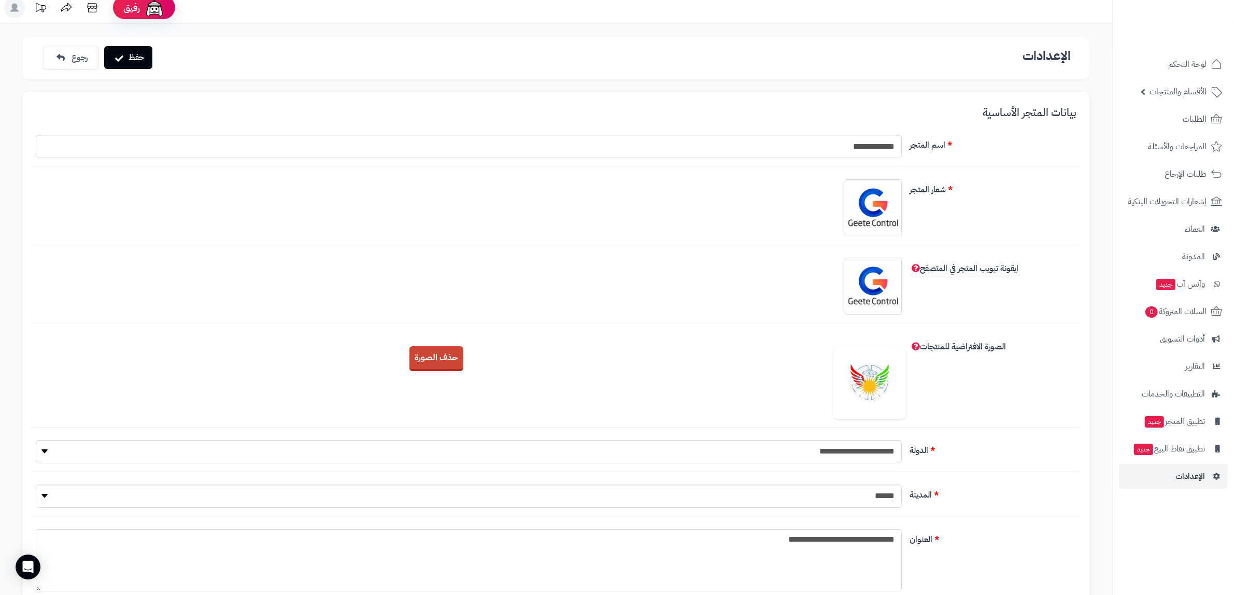
scroll to position [0, 0]
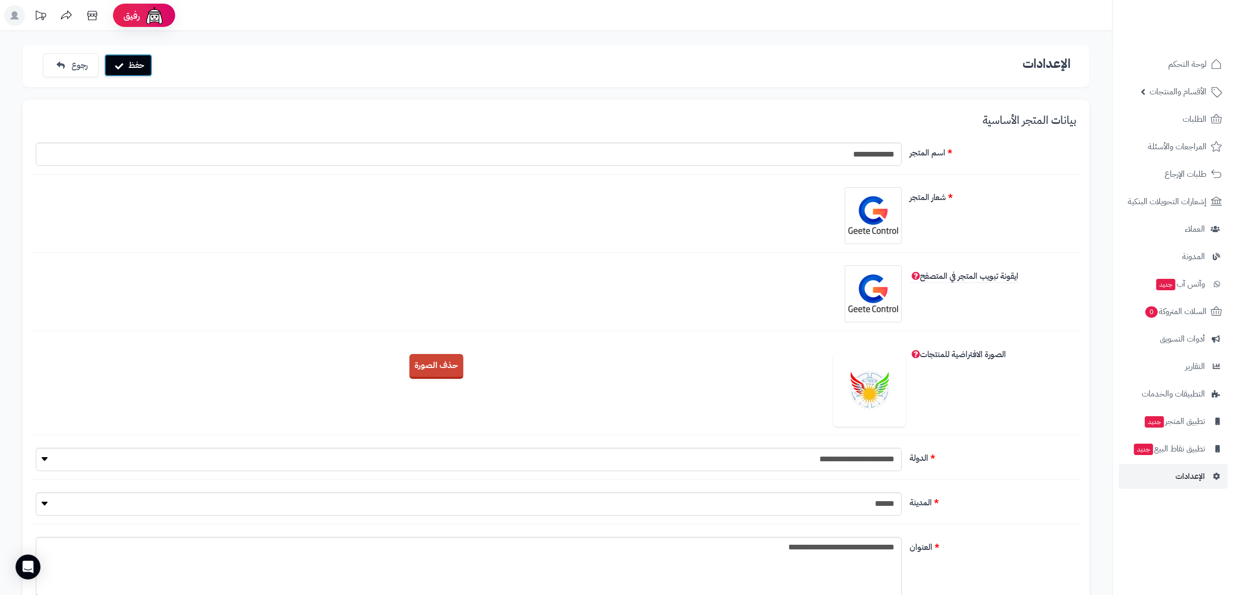
drag, startPoint x: 130, startPoint y: 64, endPoint x: 220, endPoint y: 51, distance: 91.6
click at [130, 64] on button "حفظ" at bounding box center [128, 65] width 48 height 23
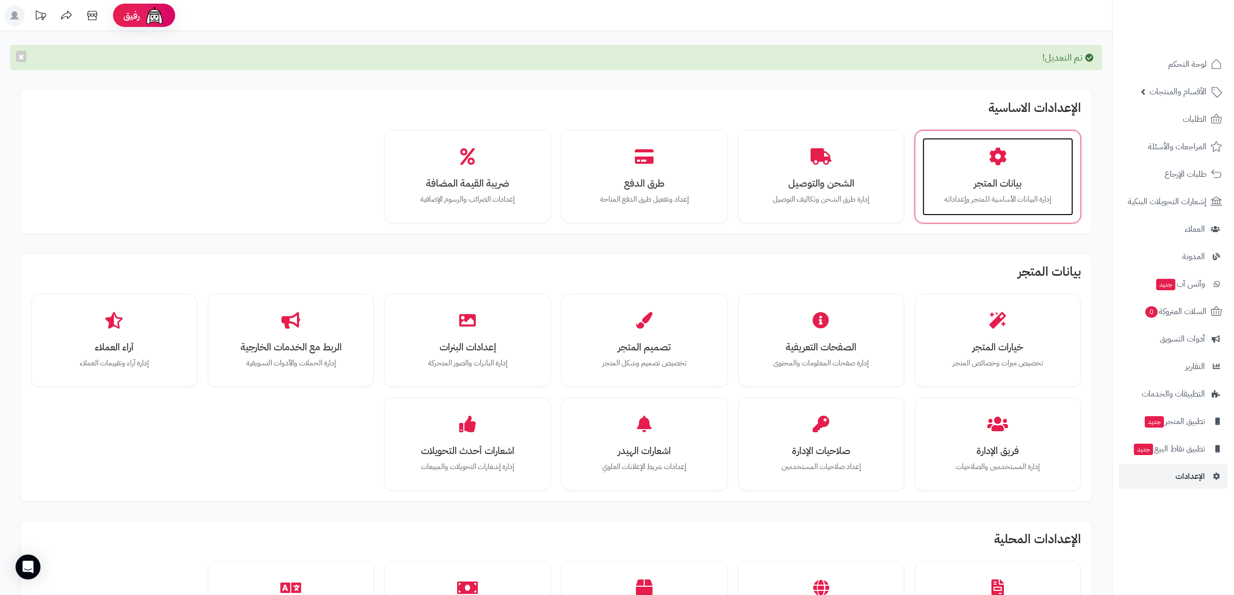
click at [1001, 203] on p "إدارة البيانات الأساسية للمتجر وإعداداته" at bounding box center [998, 199] width 130 height 11
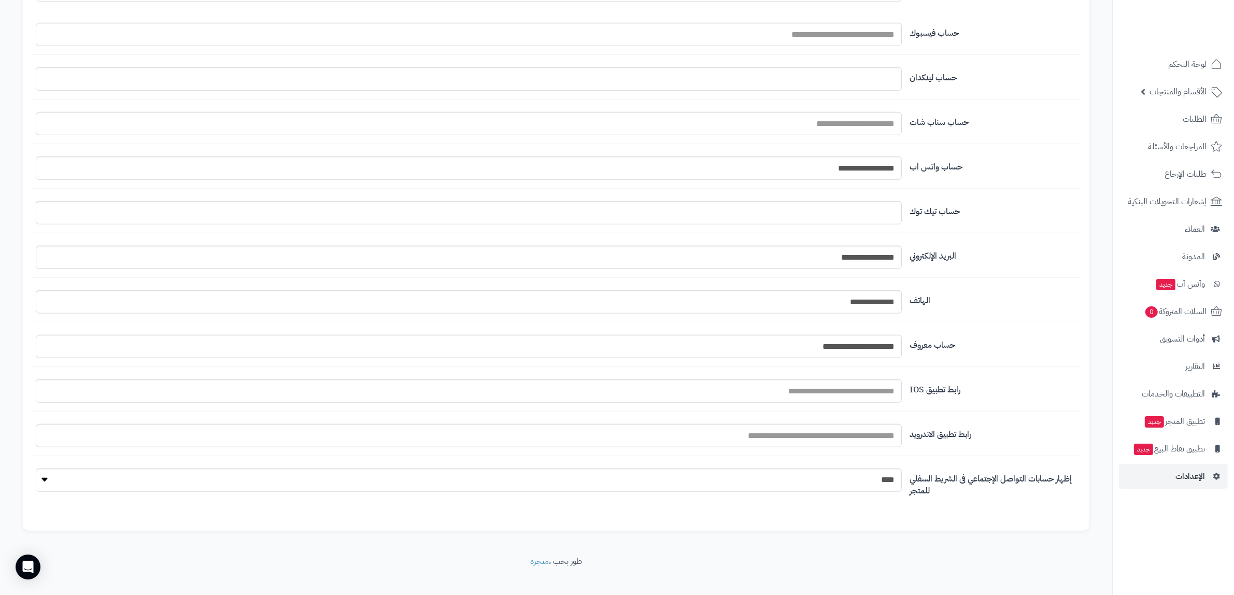
scroll to position [1009, 0]
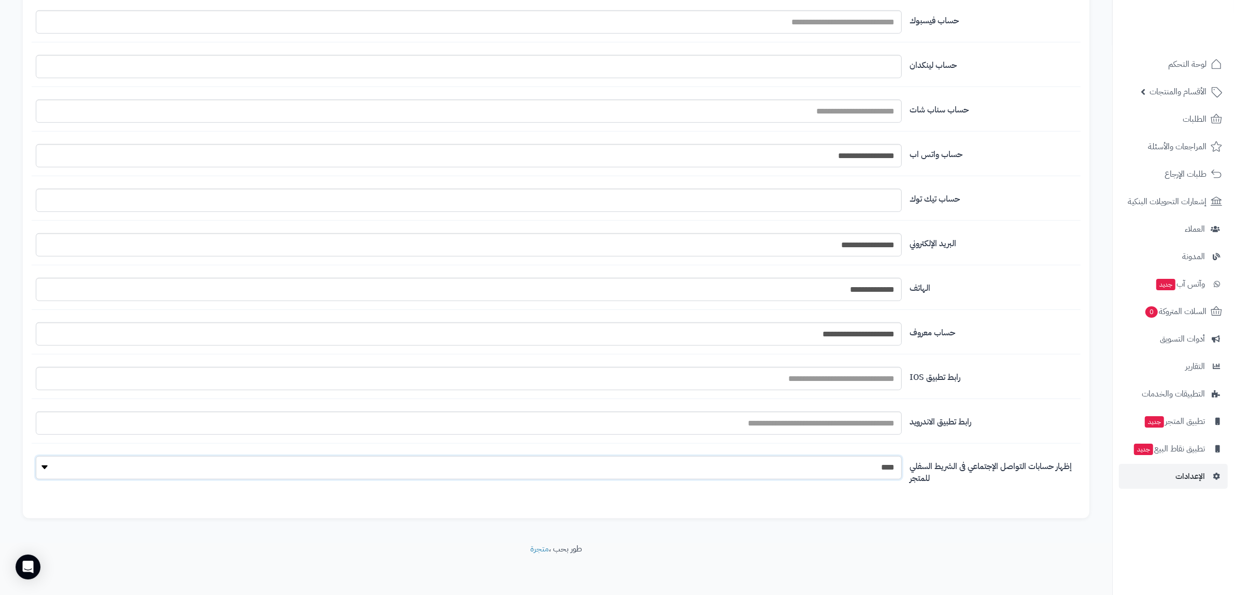
click at [630, 471] on select "**** ****" at bounding box center [469, 467] width 866 height 23
select select "*"
click at [36, 457] on select "**** ****" at bounding box center [469, 467] width 866 height 23
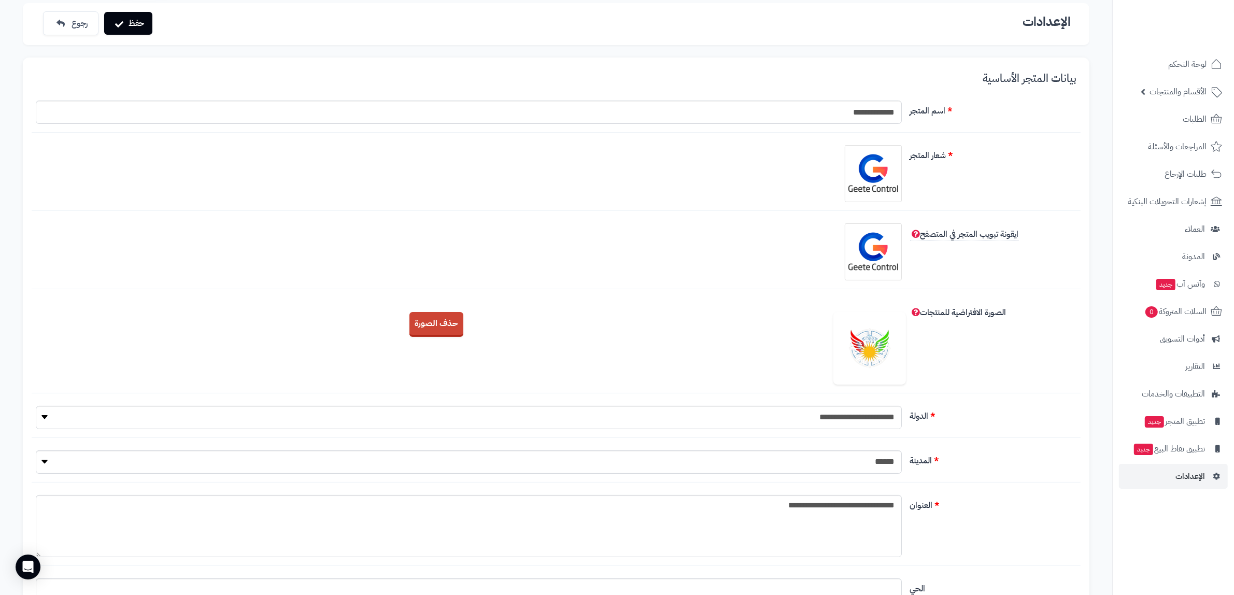
scroll to position [0, 0]
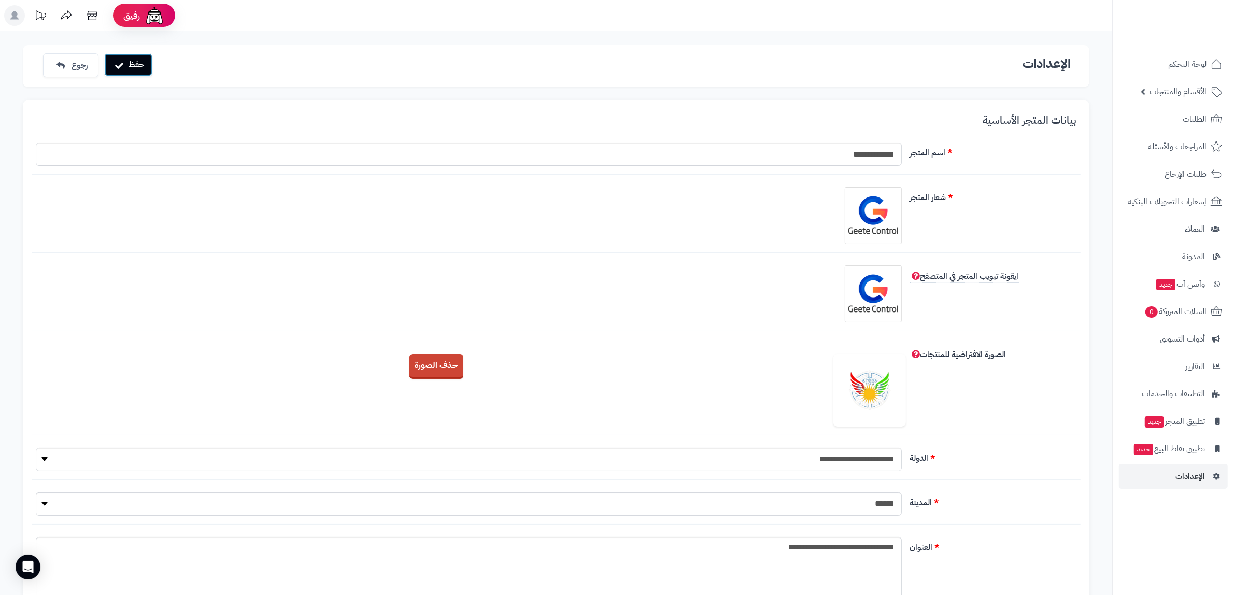
click at [131, 68] on button "حفظ" at bounding box center [128, 64] width 48 height 23
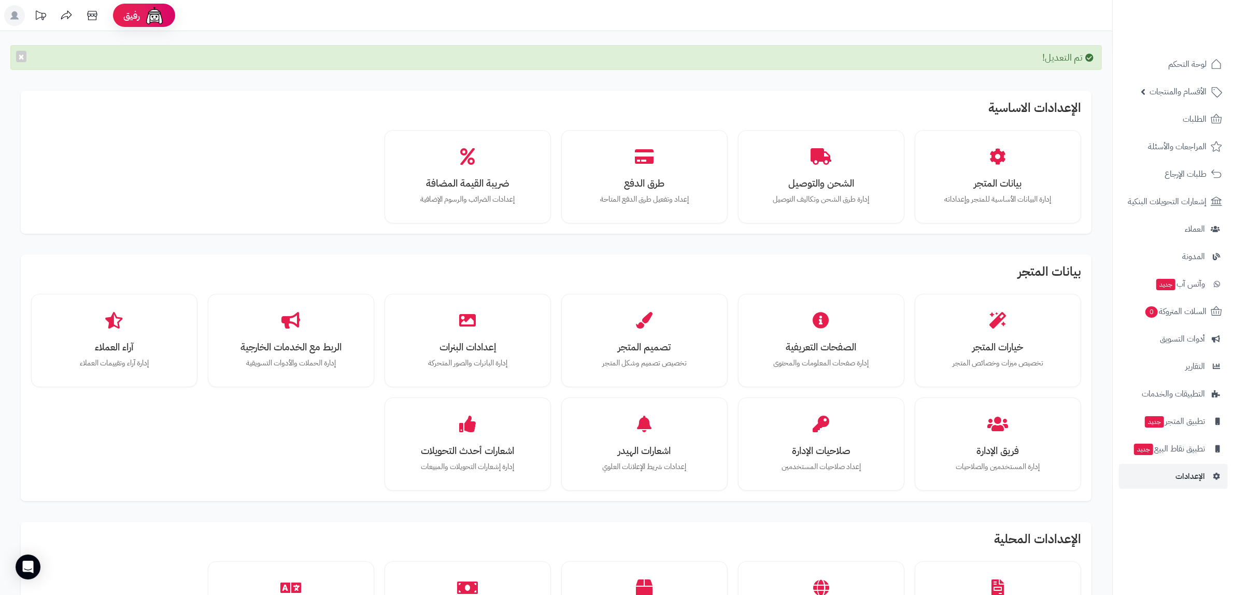
click at [156, 27] on li "رفيق !" at bounding box center [144, 15] width 78 height 31
click at [157, 26] on link "رفيق !" at bounding box center [144, 15] width 62 height 23
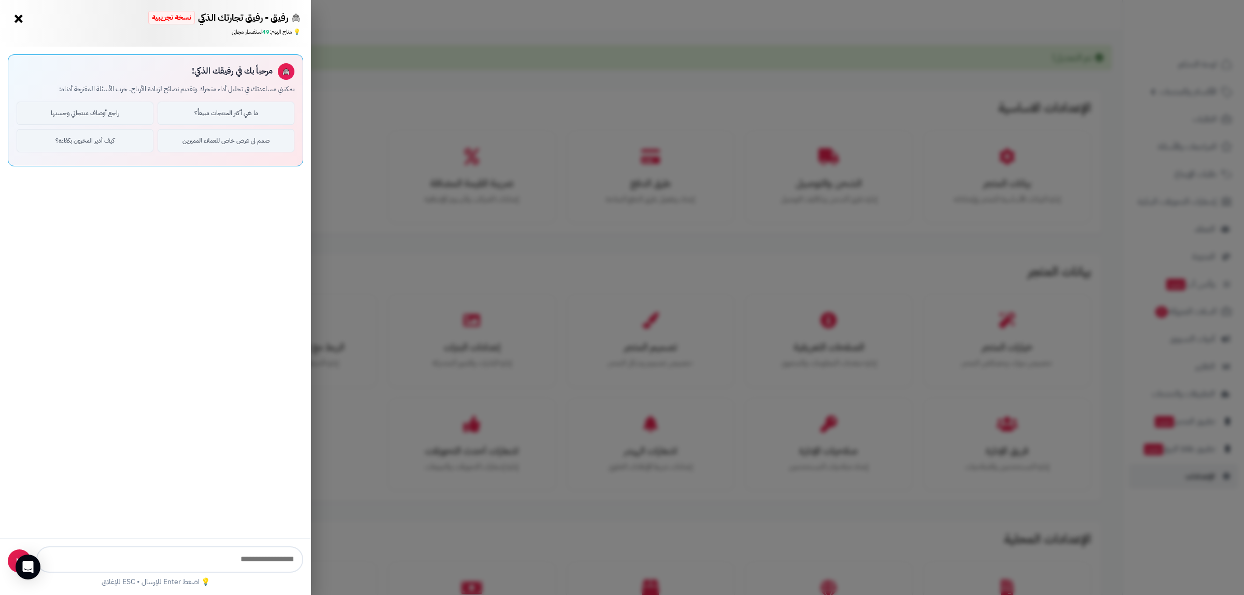
click at [206, 553] on input "text" at bounding box center [169, 559] width 267 height 26
type input "**********"
click at [11, 564] on button "▶" at bounding box center [19, 560] width 23 height 23
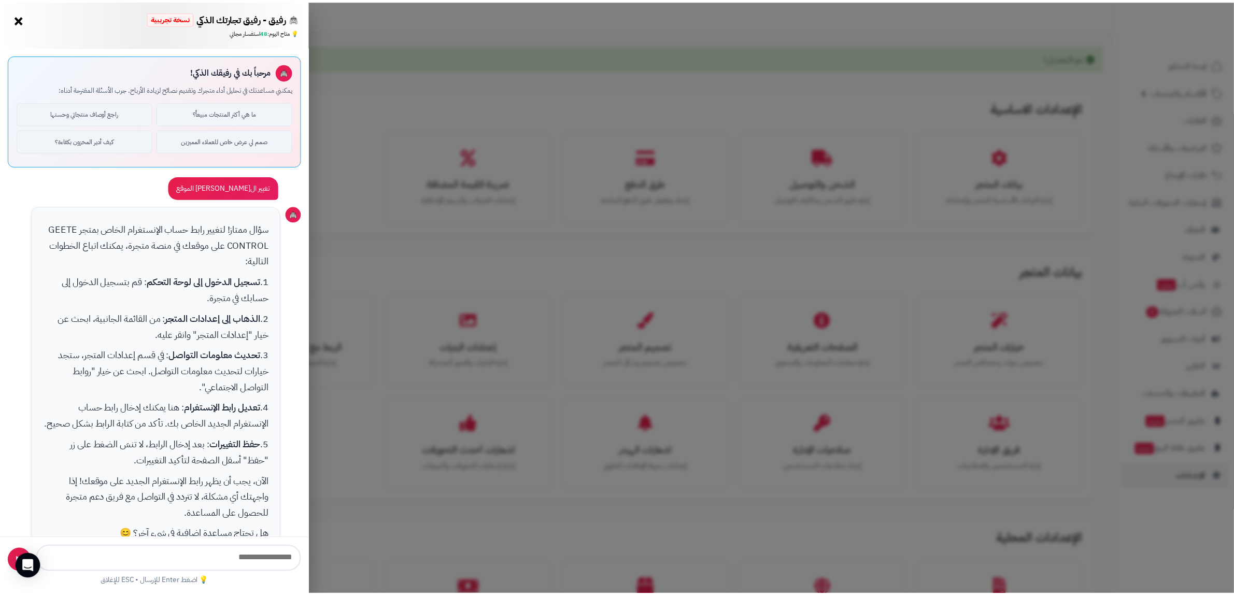
scroll to position [34, 0]
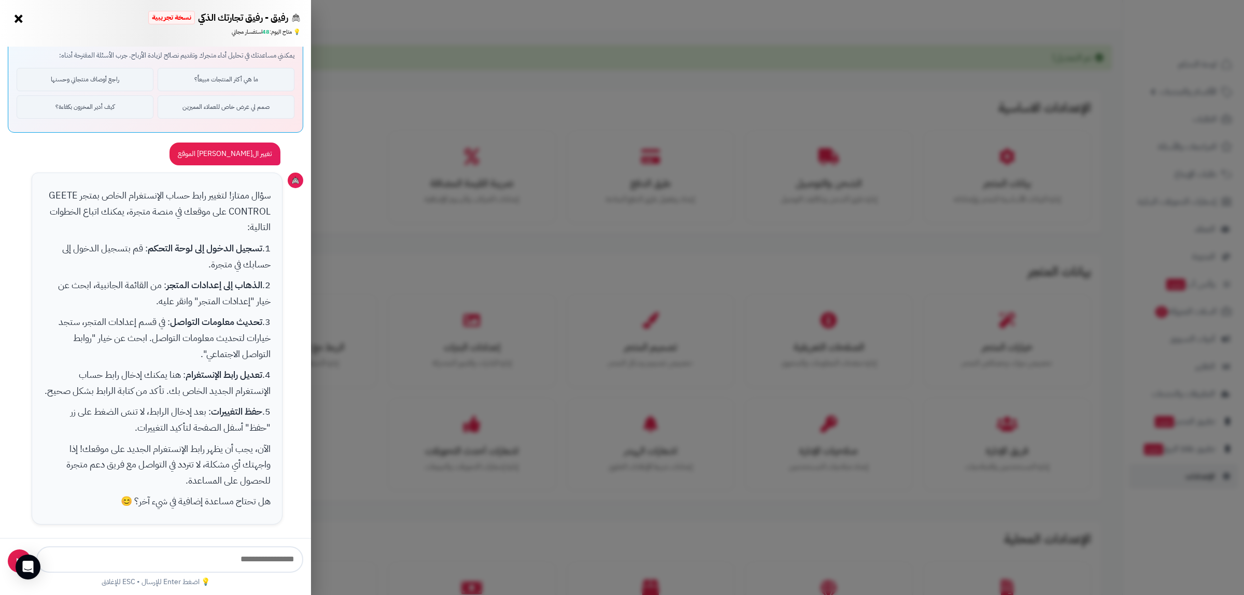
click at [568, 275] on div "رفيق - رفيق تجارتك الذكي نسخة تجريبية 🌱 تاجر جديد × 💡 متاح اليوم: 48 استفسار مج…" at bounding box center [622, 297] width 1244 height 595
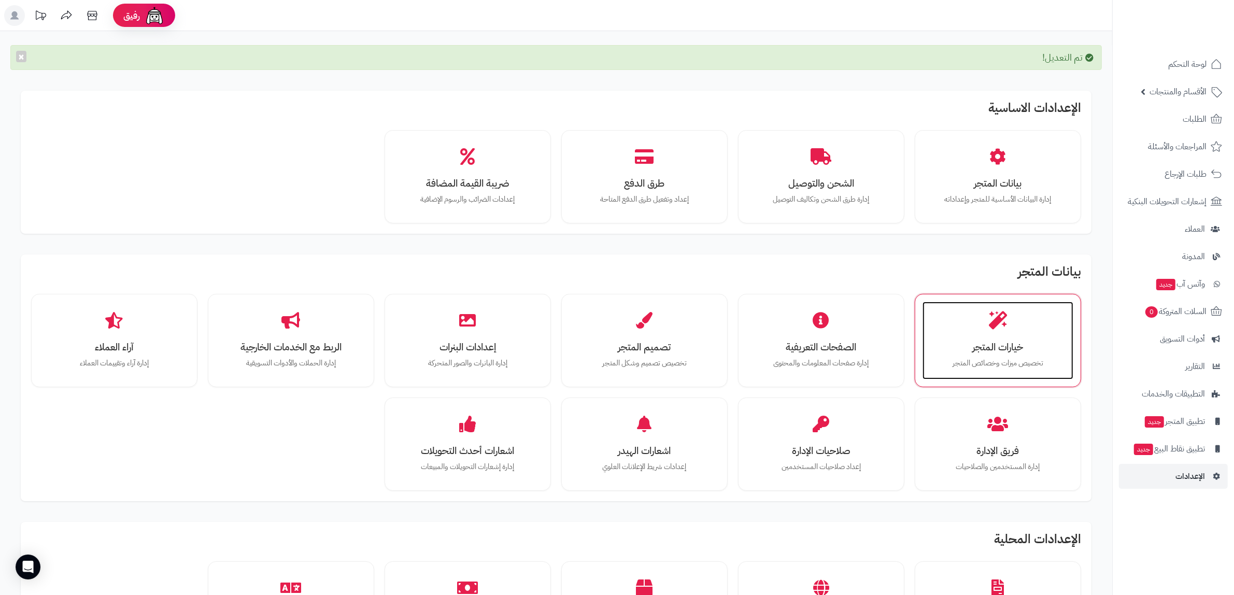
click at [1061, 364] on p "تخصيص ميزات وخصائص المتجر" at bounding box center [998, 363] width 130 height 11
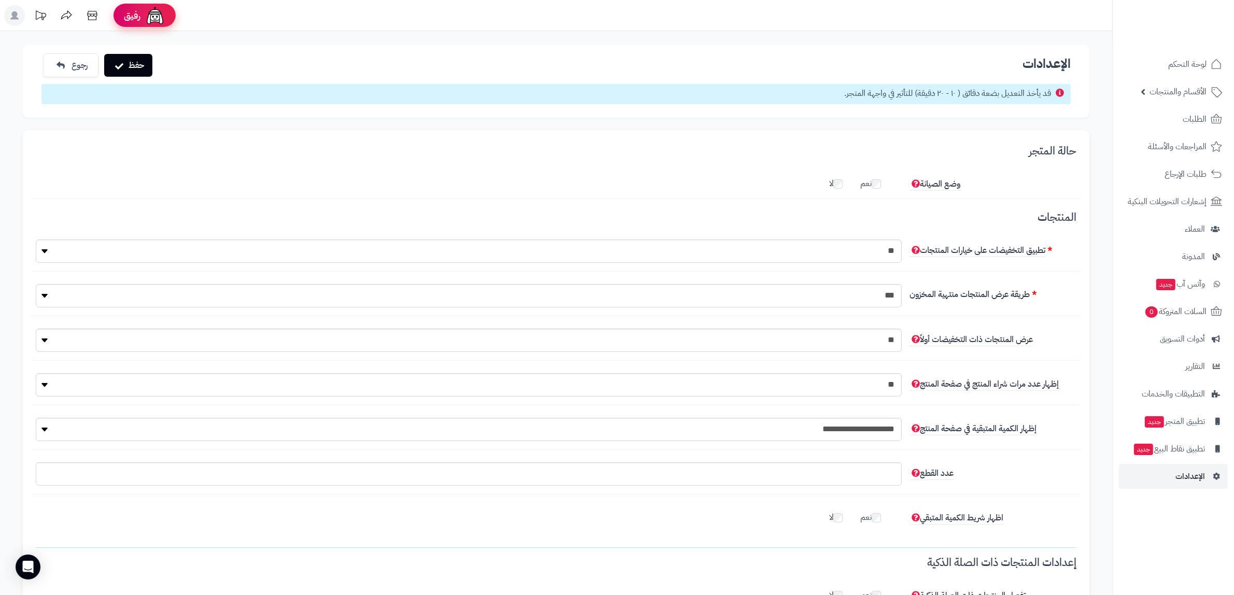
click at [128, 17] on span "رفيق" at bounding box center [132, 15] width 17 height 12
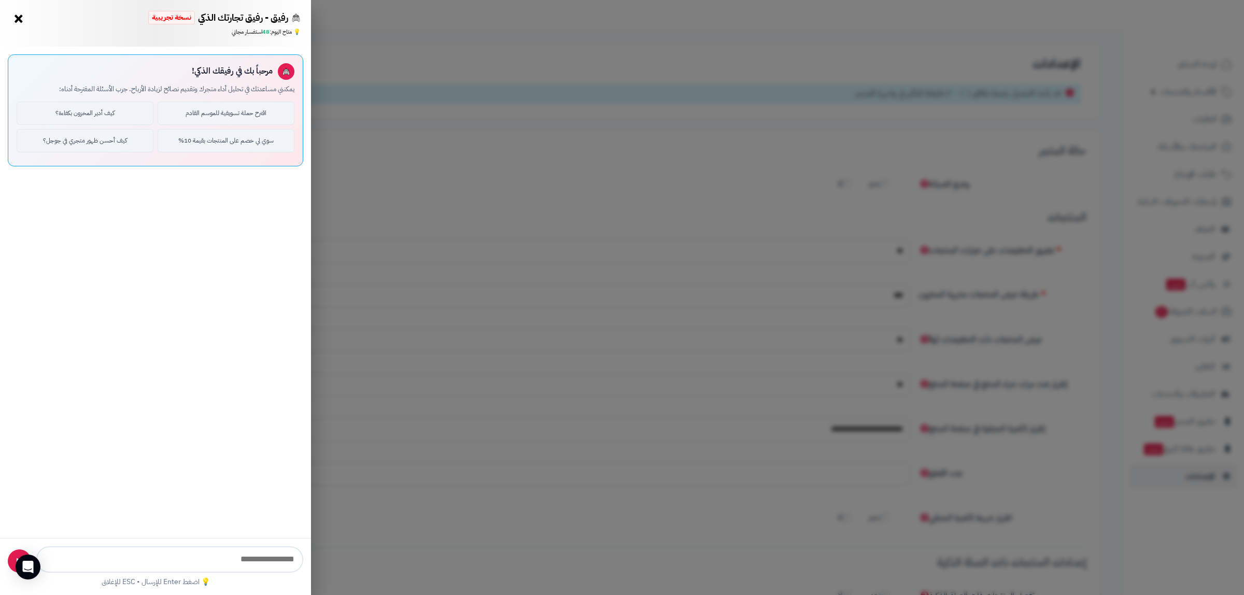
click at [197, 552] on input "text" at bounding box center [169, 559] width 267 height 26
click at [26, 566] on icon "Open Intercom Messenger" at bounding box center [28, 566] width 12 height 13
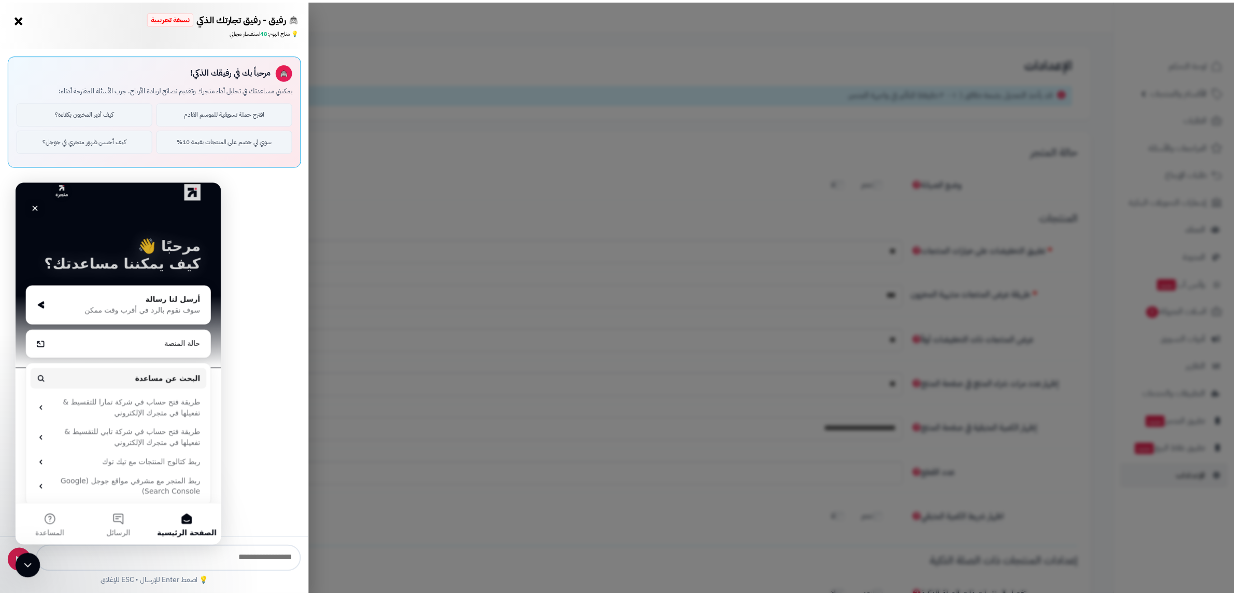
scroll to position [26, 0]
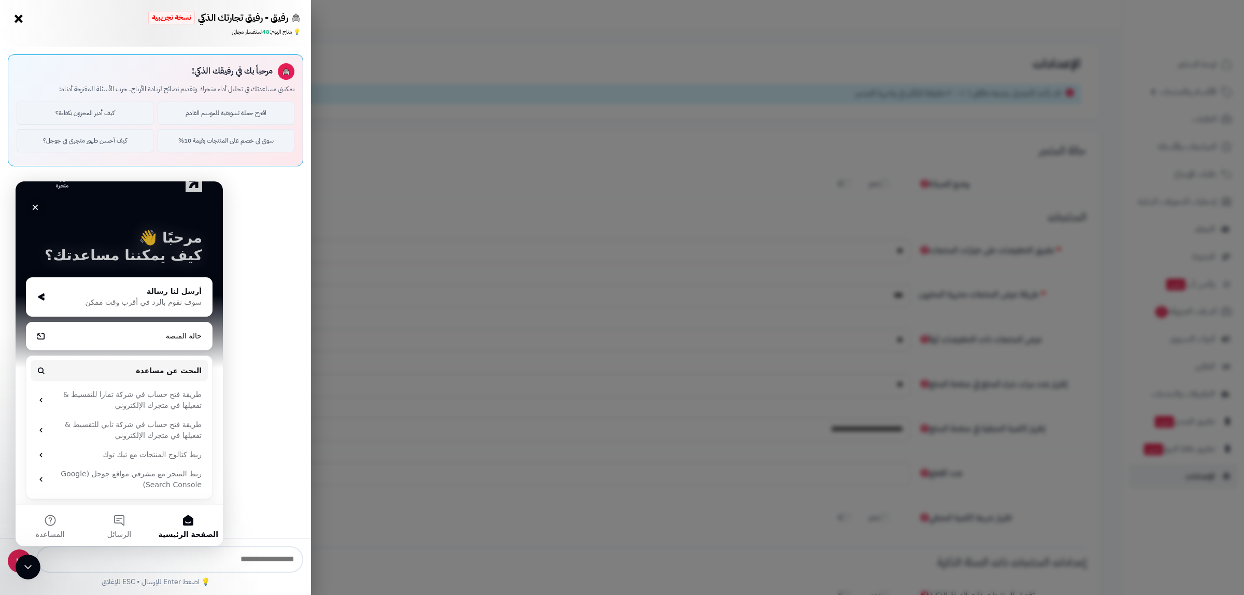
click at [255, 415] on div "مرحباً بك في رفيقك الذكي! يمكنني مساعدتك في تحليل أداء متجرك وتقديم نصائح لزياد…" at bounding box center [155, 292] width 311 height 491
click at [392, 268] on div "رفيق - رفيق تجارتك الذكي نسخة تجريبية ⭐ تاجر متنامي × 💡 متاح اليوم: 48 استفسار …" at bounding box center [622, 297] width 1244 height 595
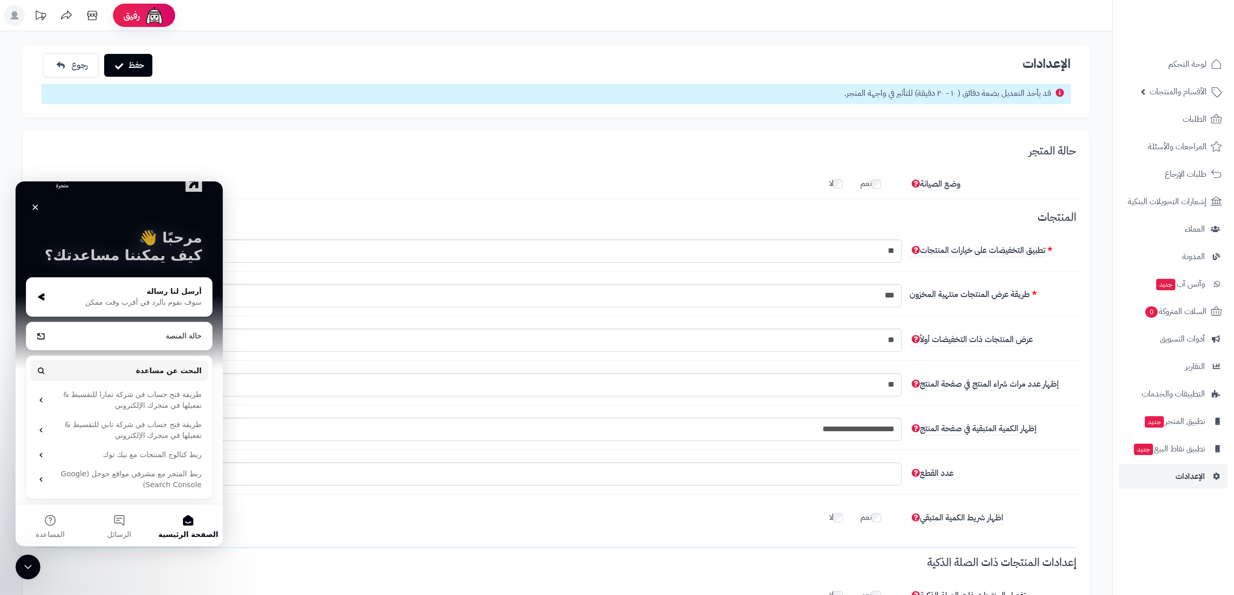
click at [32, 205] on icon "إغلاق" at bounding box center [35, 207] width 8 height 8
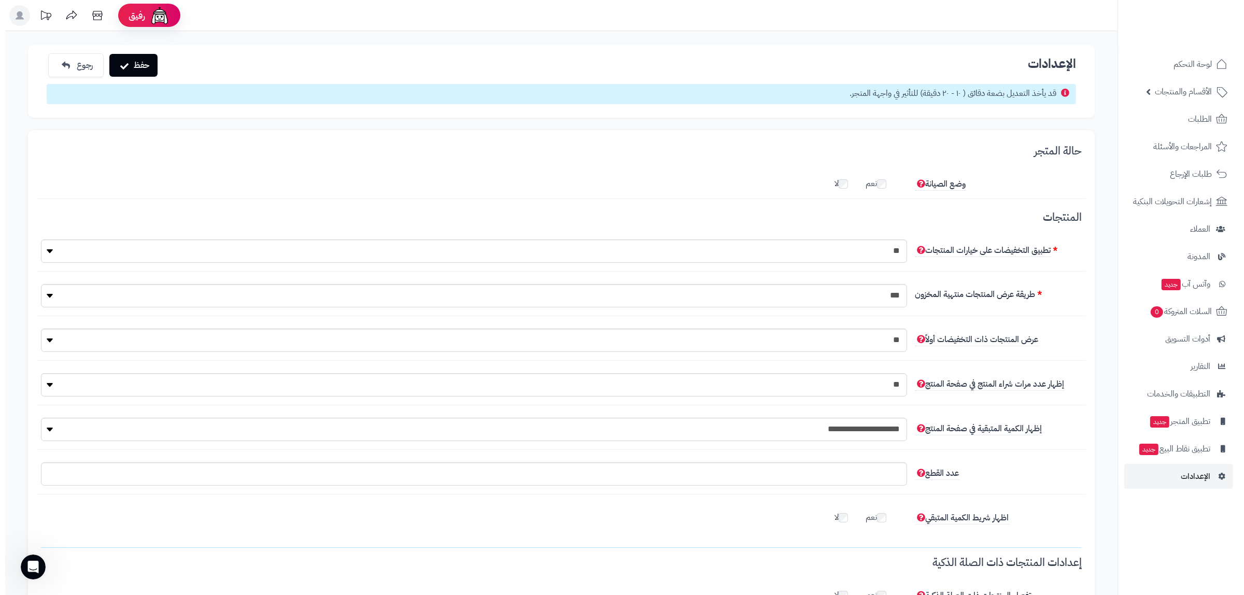
scroll to position [0, 0]
click at [136, 12] on span "رفيق" at bounding box center [131, 15] width 17 height 12
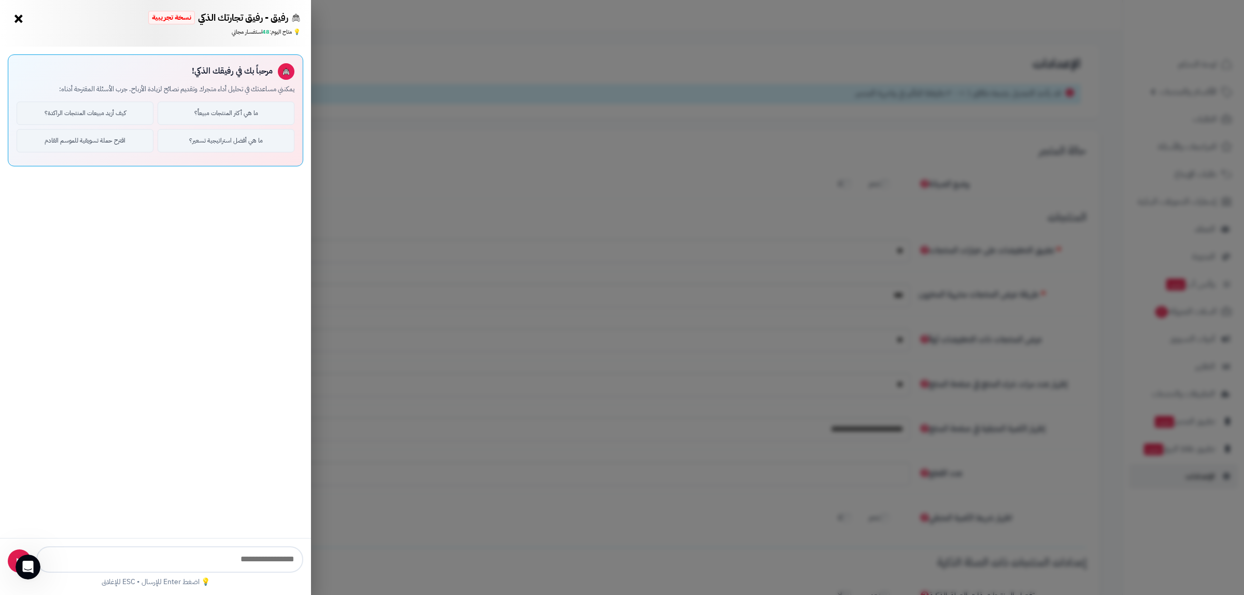
click at [201, 558] on input "text" at bounding box center [169, 559] width 267 height 26
type input "**********"
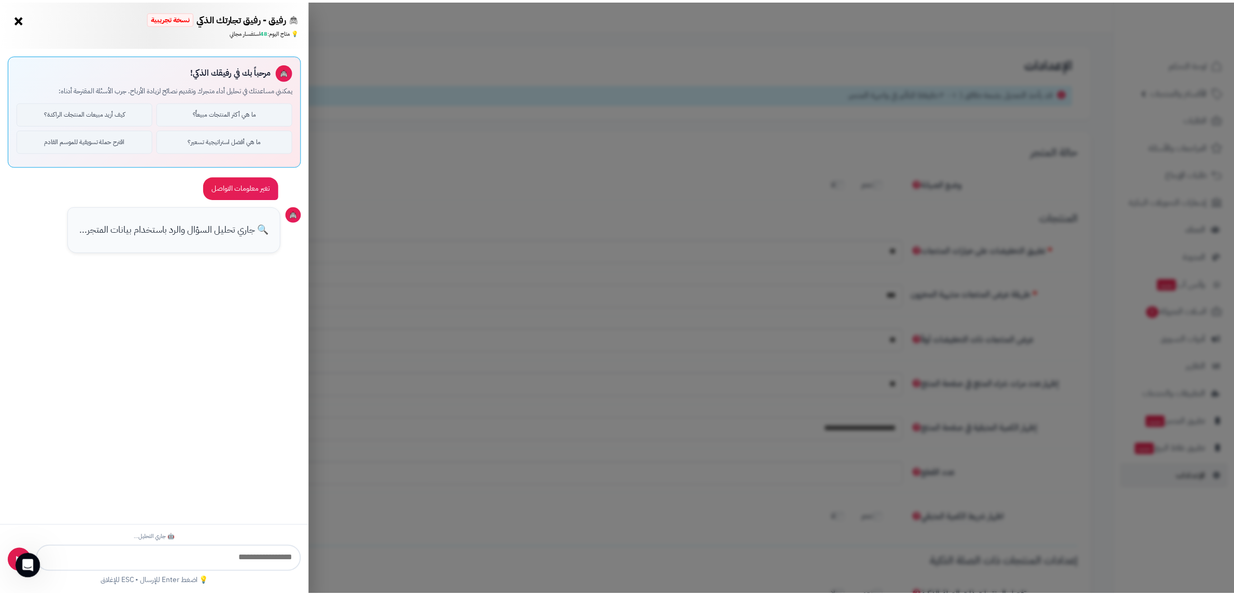
scroll to position [18, 0]
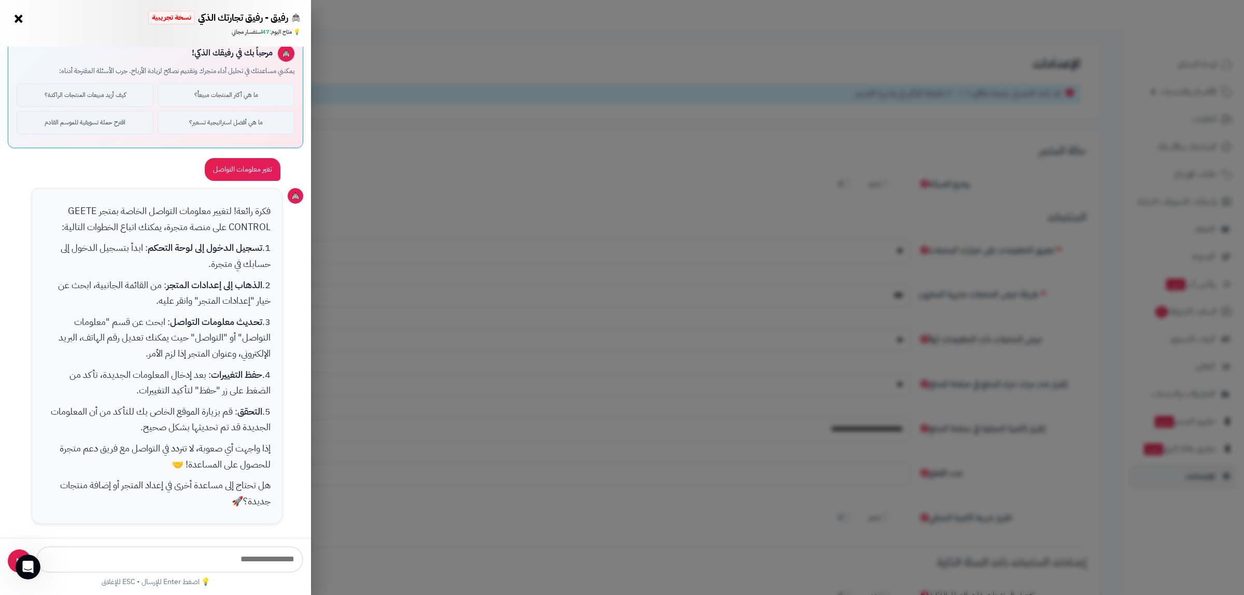
click at [542, 177] on div "رفيق - رفيق تجارتك الذكي نسخة تجريبية 🌱 تاجر جديد × 💡 متاح اليوم: 47 استفسار مج…" at bounding box center [622, 297] width 1244 height 595
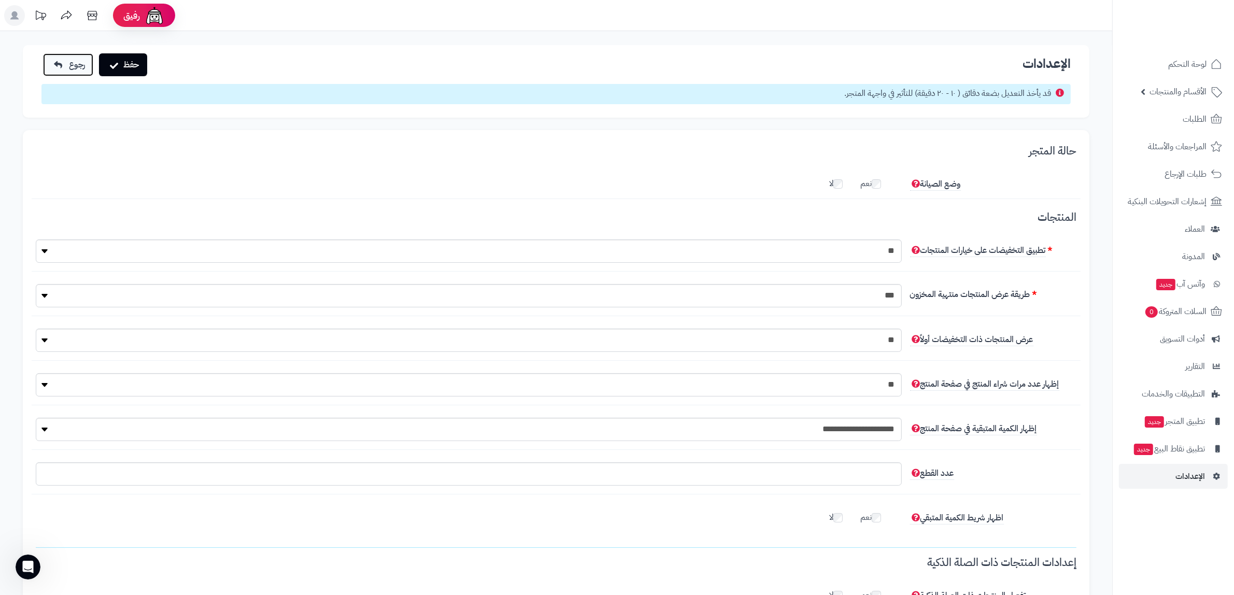
click at [79, 65] on span "رجوع" at bounding box center [77, 65] width 16 height 12
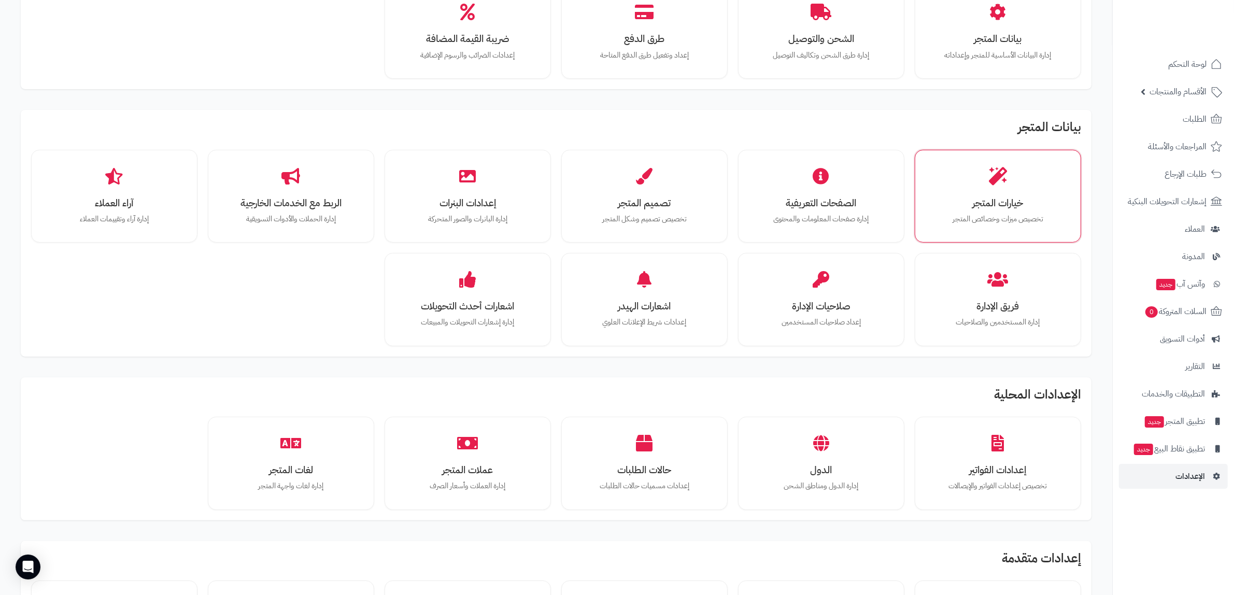
scroll to position [65, 0]
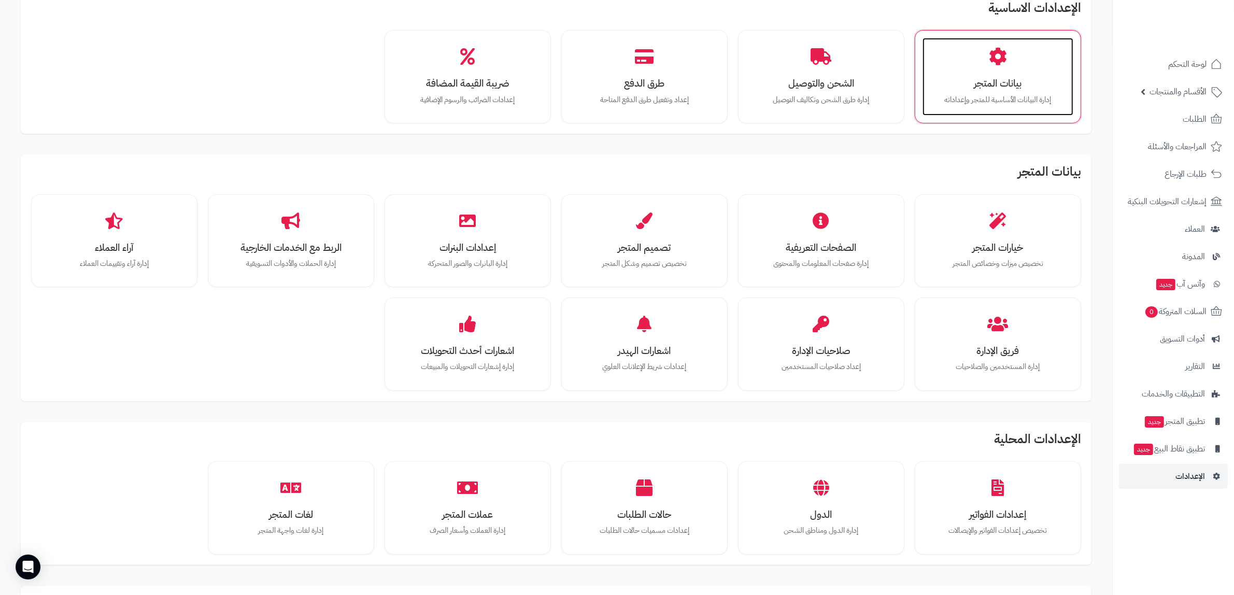
click at [985, 107] on div "بيانات المتجر إدارة البيانات الأساسية للمتجر وإعداداته" at bounding box center [997, 77] width 151 height 78
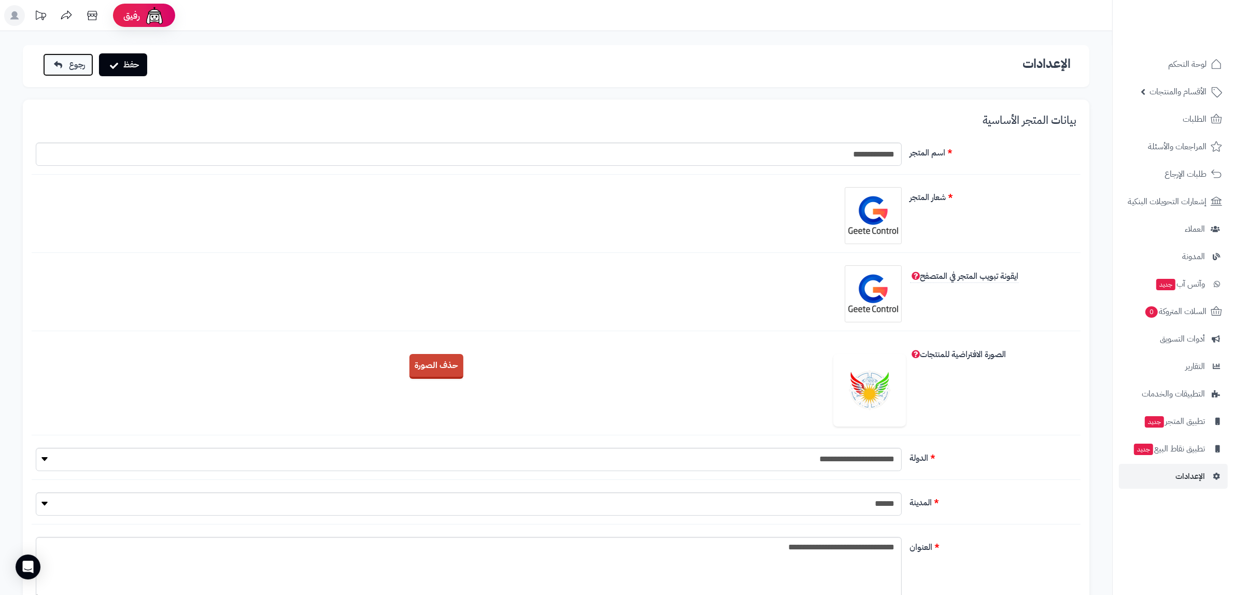
click at [69, 64] on span "رجوع" at bounding box center [77, 65] width 16 height 12
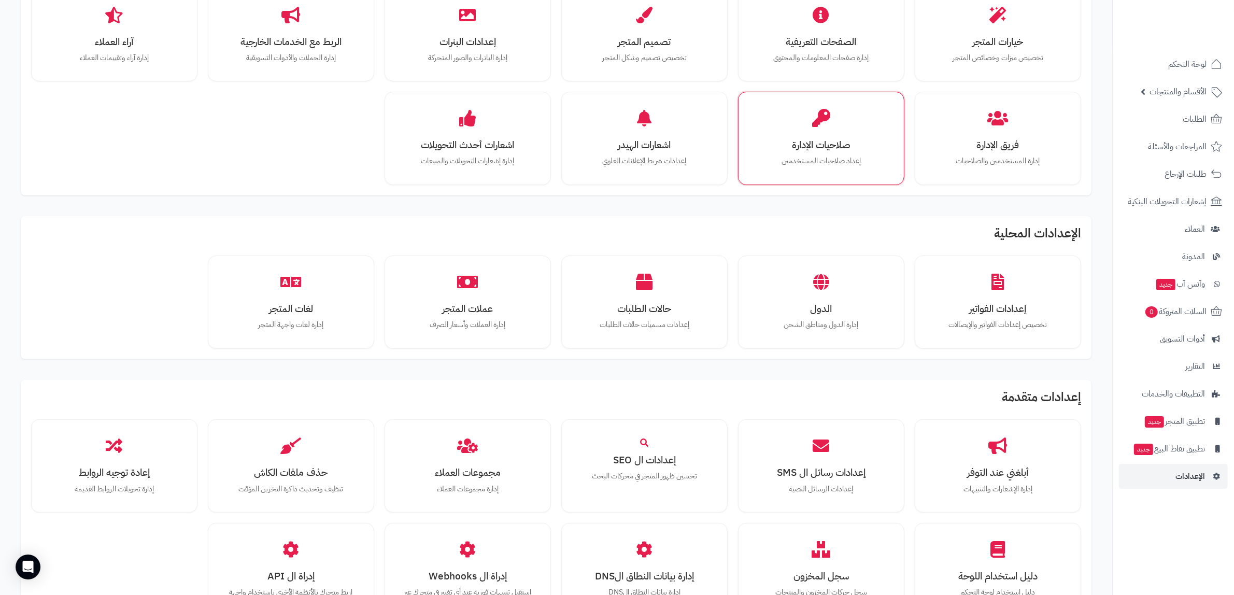
scroll to position [288, 0]
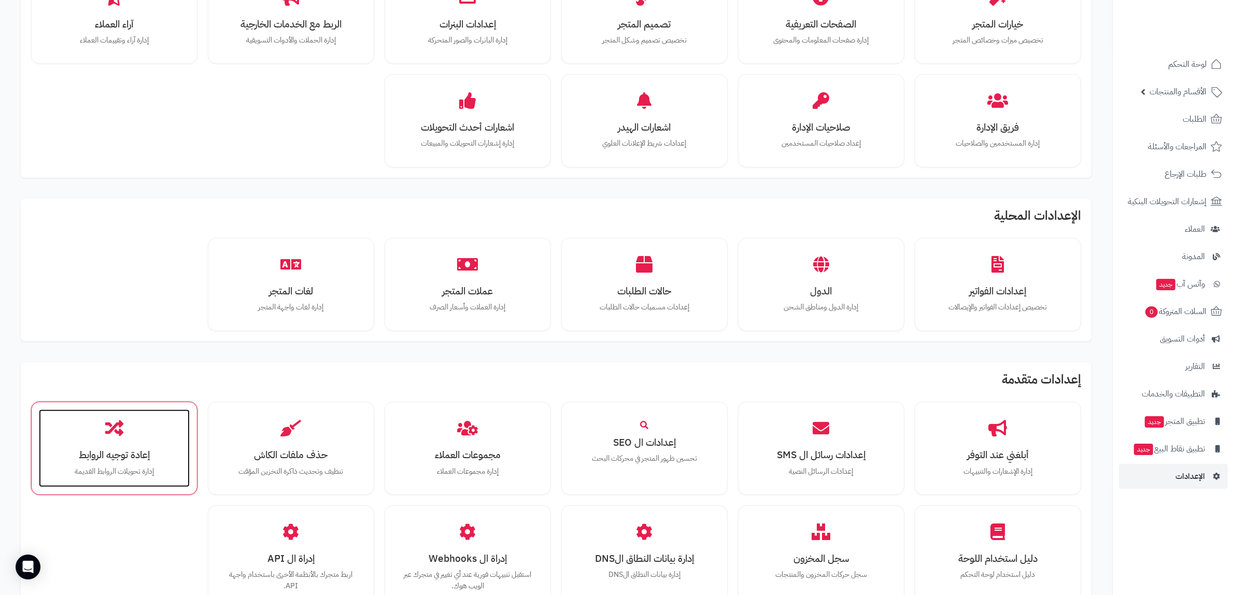
click at [115, 449] on h3 "إعادة توجيه الروابط" at bounding box center [114, 454] width 130 height 11
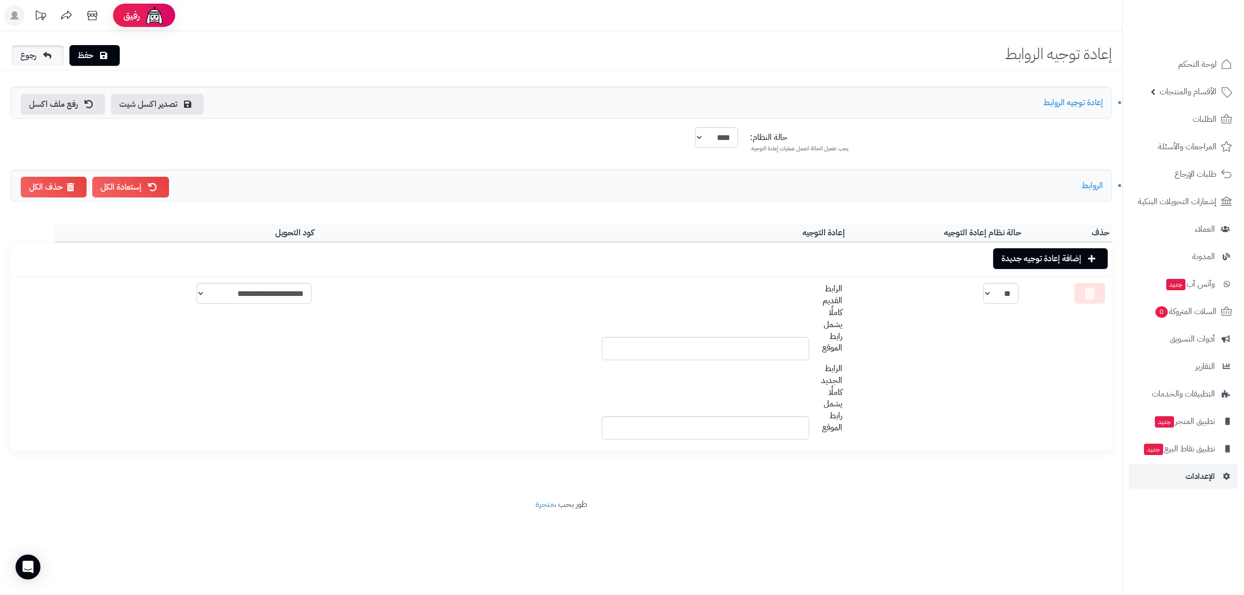
click at [49, 58] on icon at bounding box center [47, 55] width 8 height 8
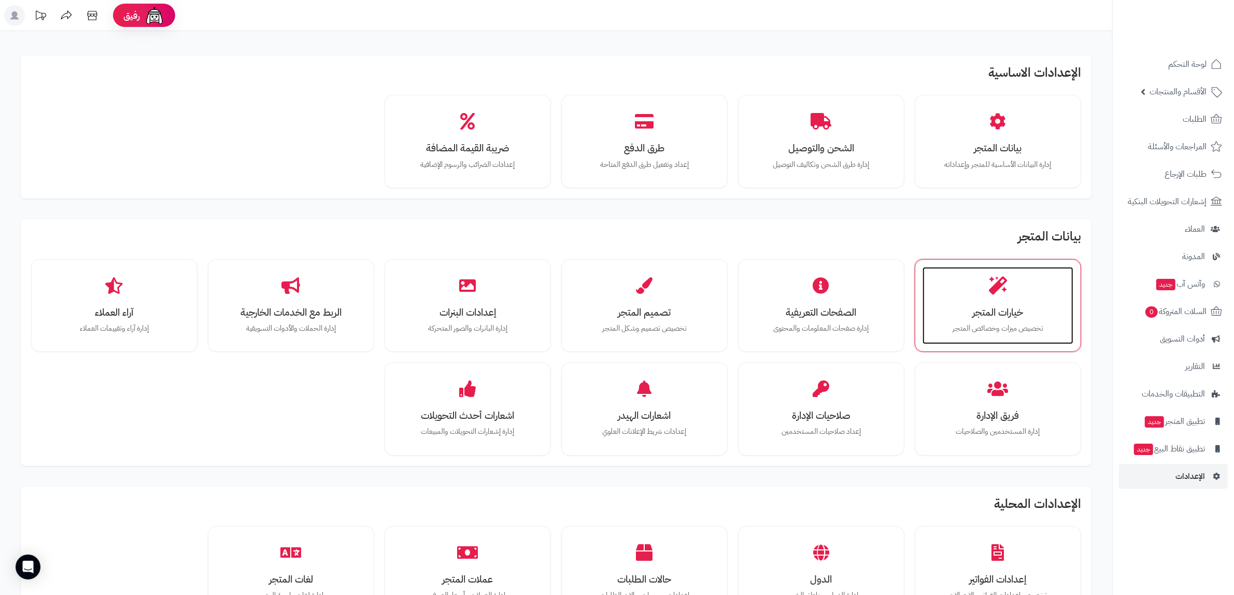
click at [998, 324] on p "تخصيص ميزات وخصائص المتجر" at bounding box center [998, 328] width 130 height 11
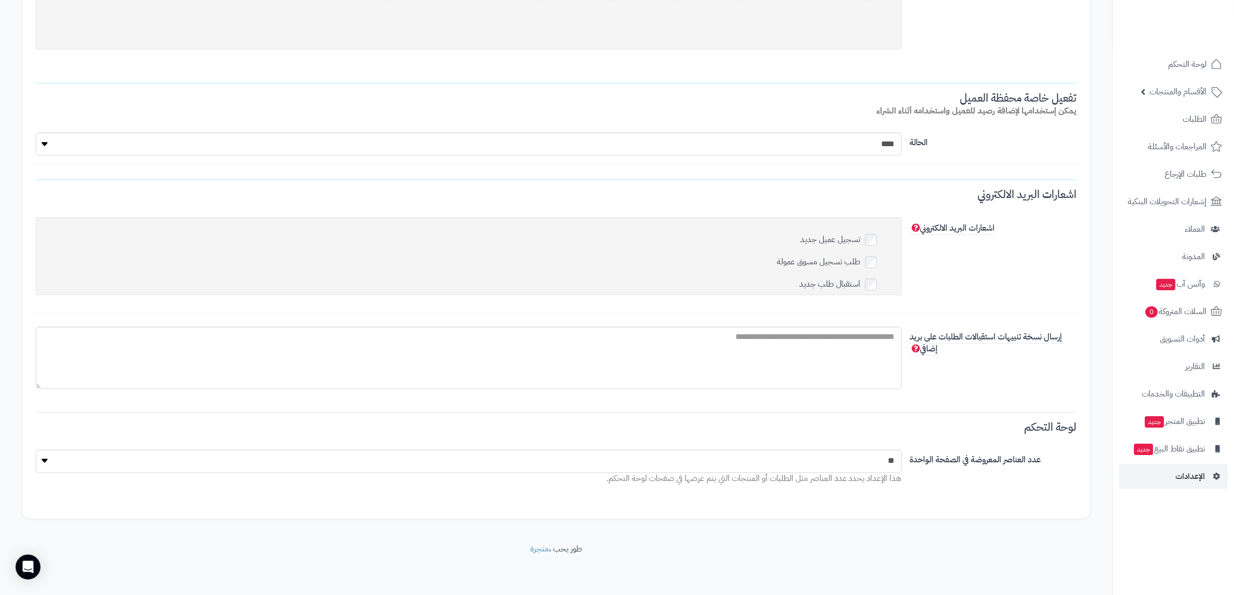
scroll to position [2974, 0]
click at [296, 472] on select "** ** ** ***" at bounding box center [469, 460] width 866 height 23
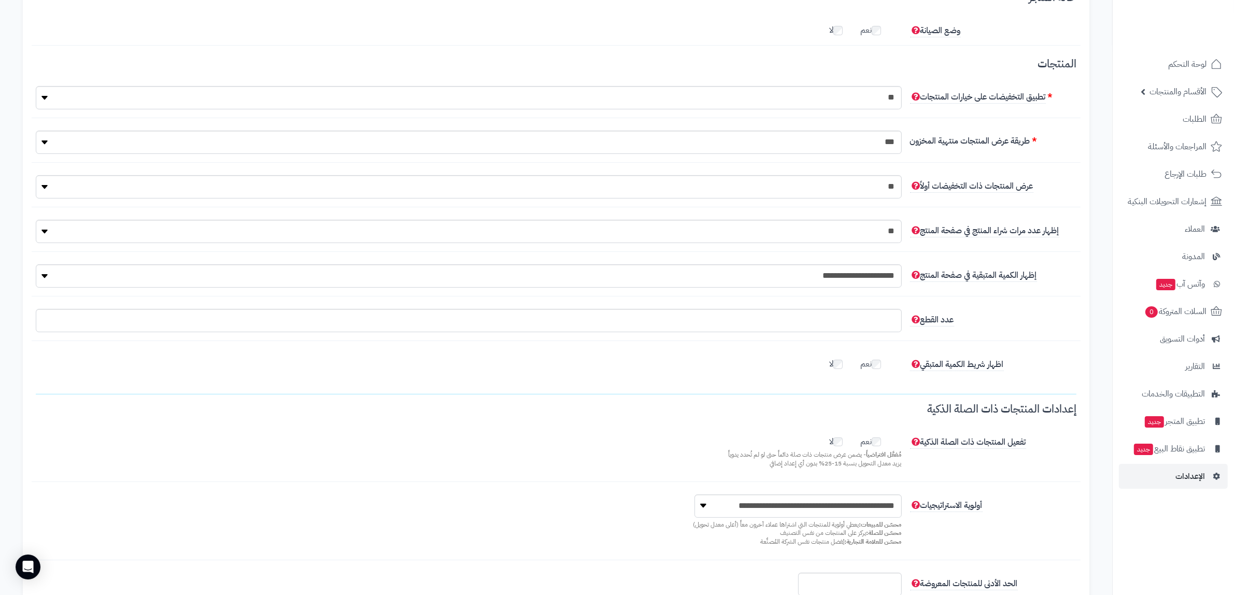
scroll to position [0, 0]
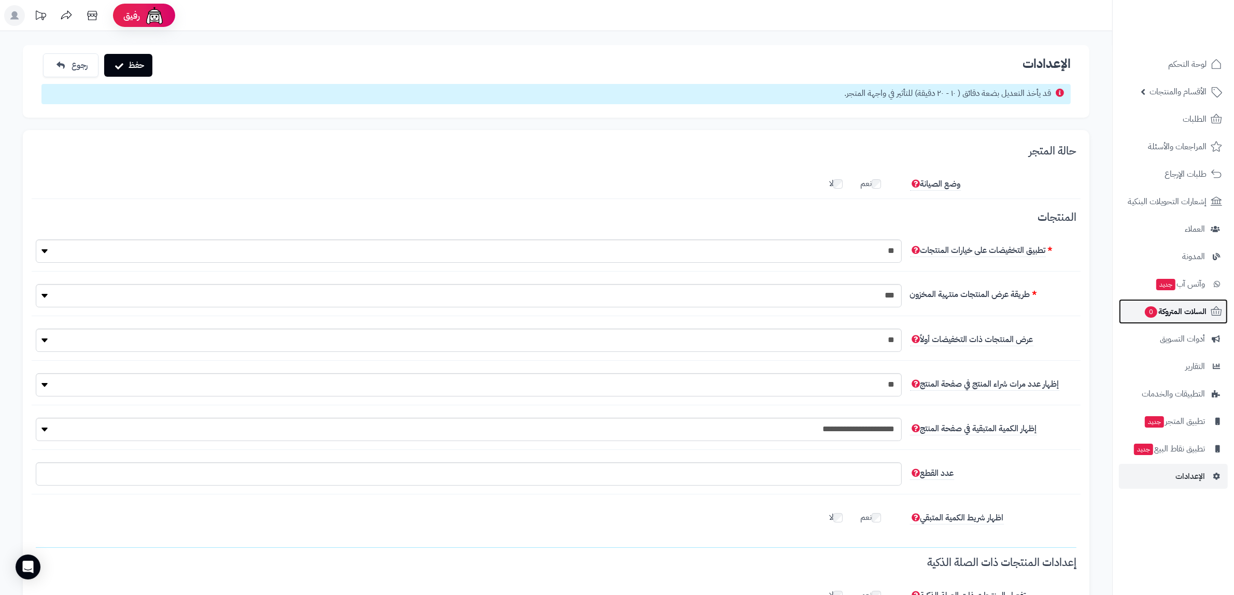
click at [1185, 308] on span "السلات المتروكة 0" at bounding box center [1175, 311] width 63 height 15
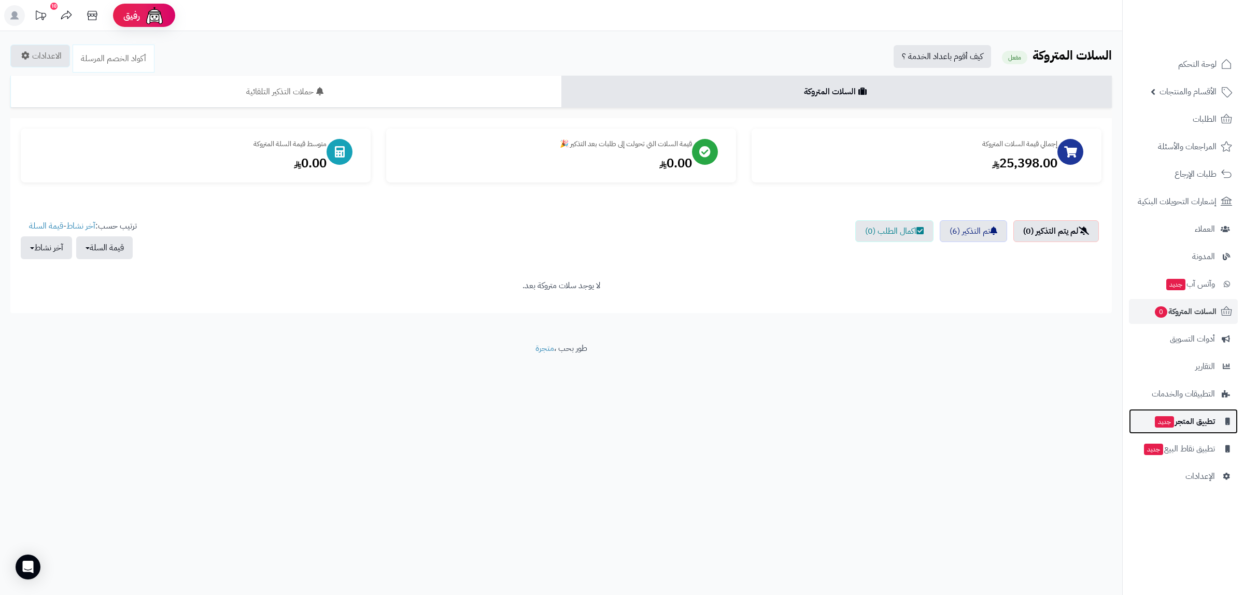
click at [1162, 426] on span "جديد" at bounding box center [1164, 421] width 19 height 11
